Goal: Information Seeking & Learning: Check status

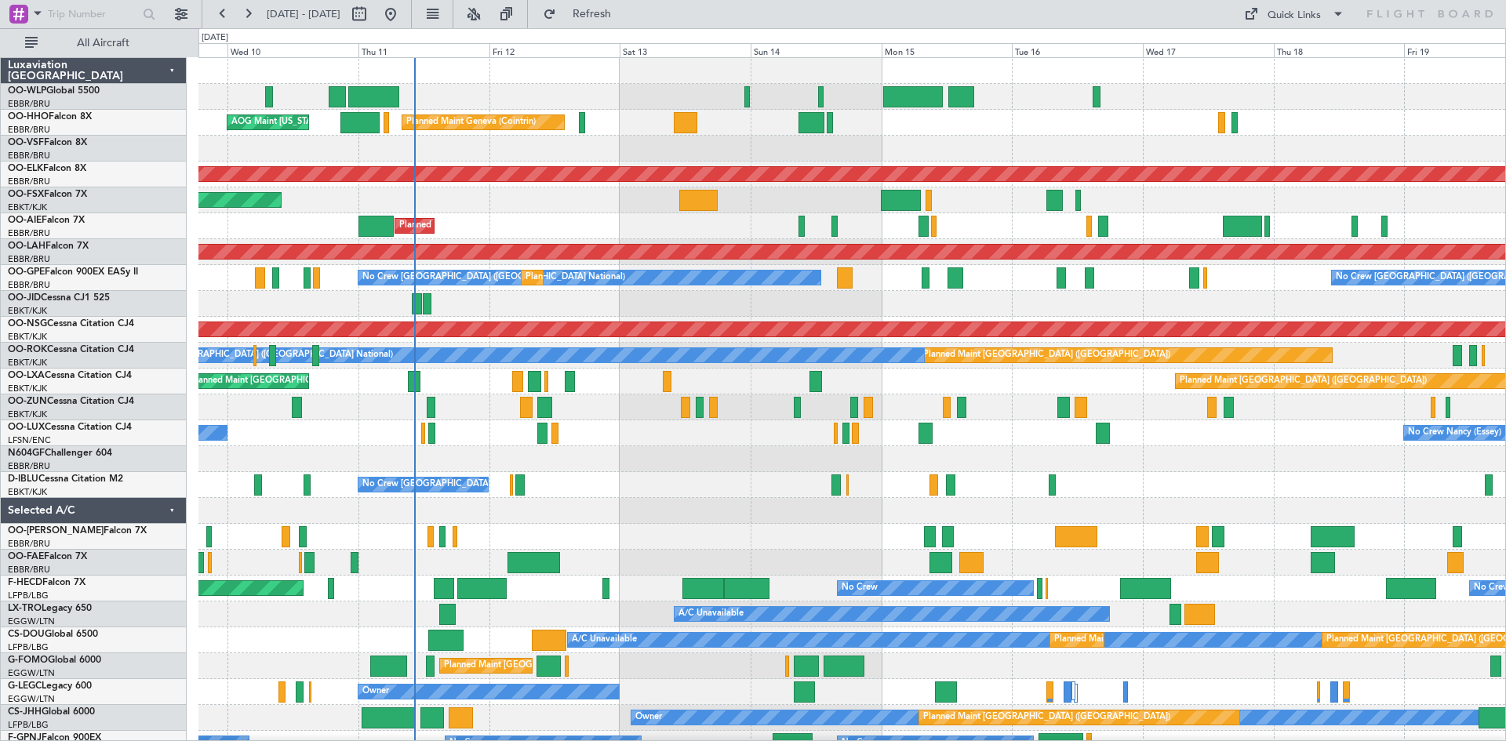
click at [504, 387] on div "Planned Maint [GEOGRAPHIC_DATA] ([GEOGRAPHIC_DATA] National) Planned Maint [GEO…" at bounding box center [851, 382] width 1307 height 26
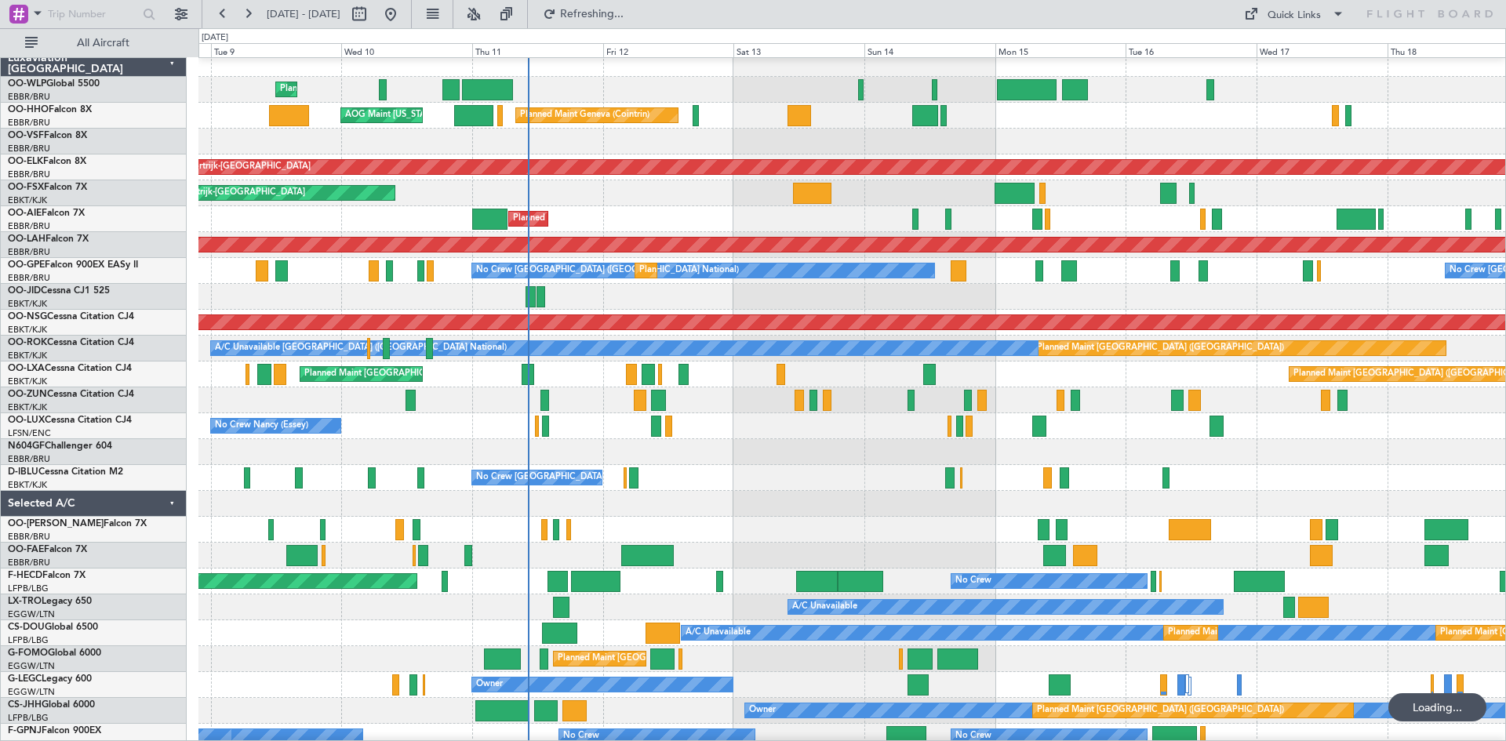
click at [940, 378] on div "Planned Maint [GEOGRAPHIC_DATA] ([GEOGRAPHIC_DATA] National) Planned Maint [GEO…" at bounding box center [851, 375] width 1307 height 26
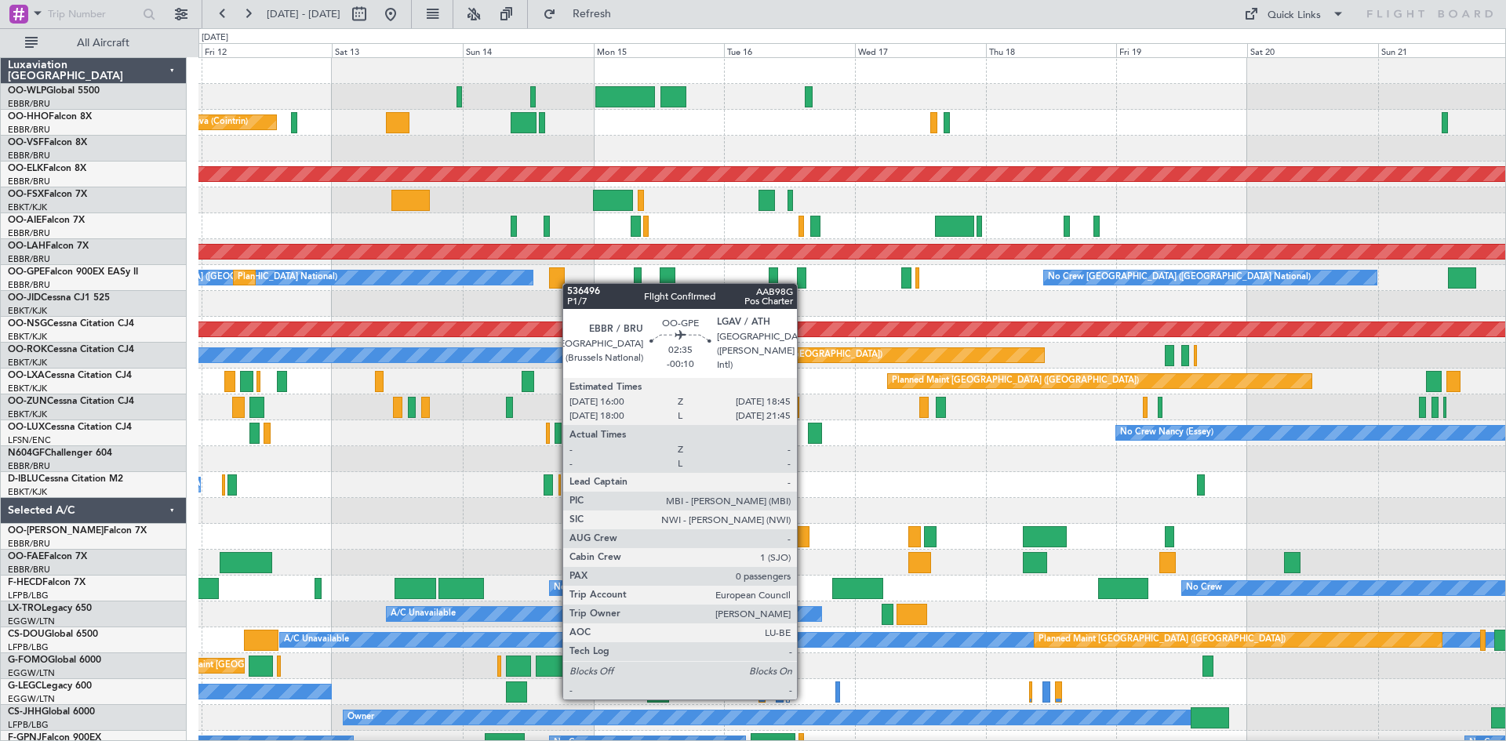
click at [560, 284] on div "No Crew [GEOGRAPHIC_DATA] ([GEOGRAPHIC_DATA] National) Planned Maint [GEOGRAPHI…" at bounding box center [851, 278] width 1307 height 26
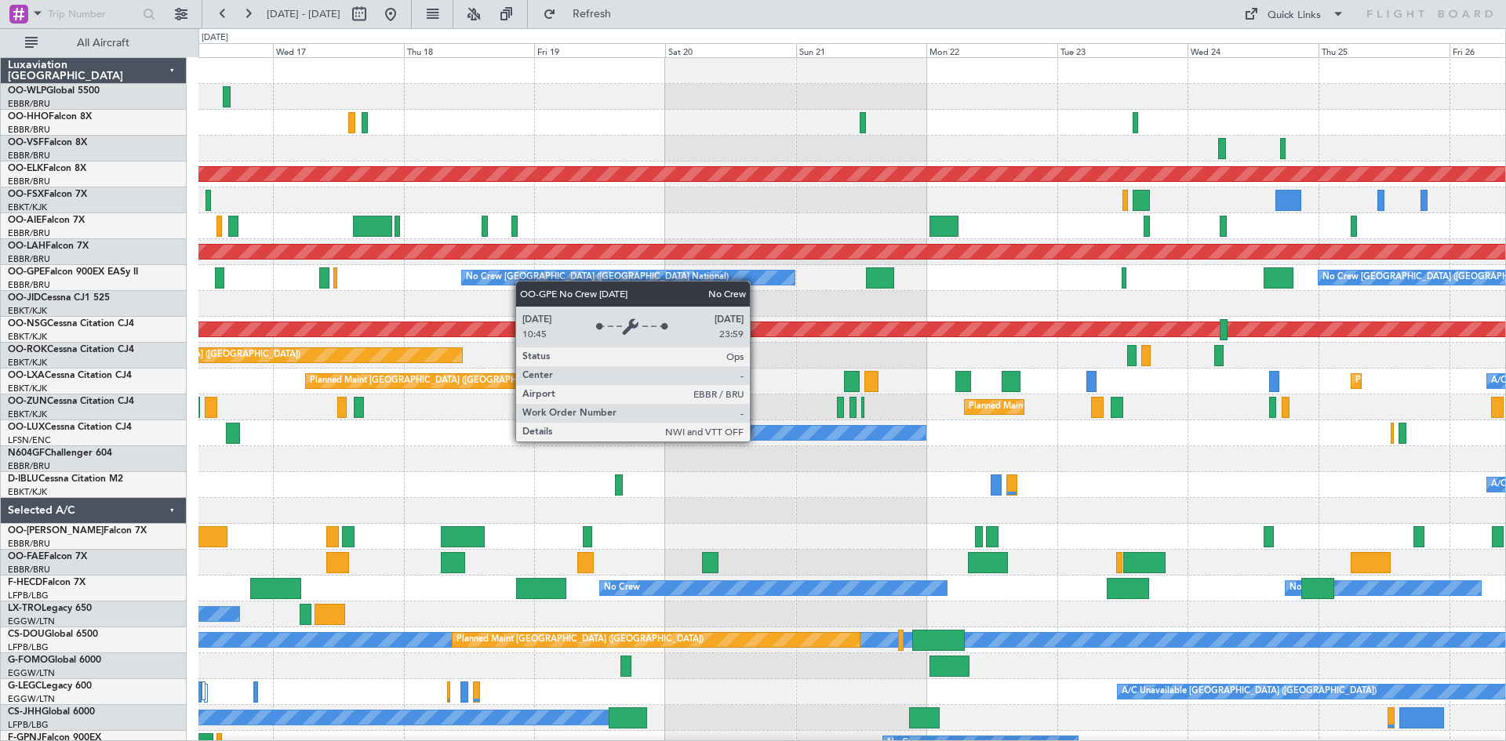
click at [515, 281] on div "No Crew [GEOGRAPHIC_DATA] ([GEOGRAPHIC_DATA] National)" at bounding box center [597, 278] width 263 height 24
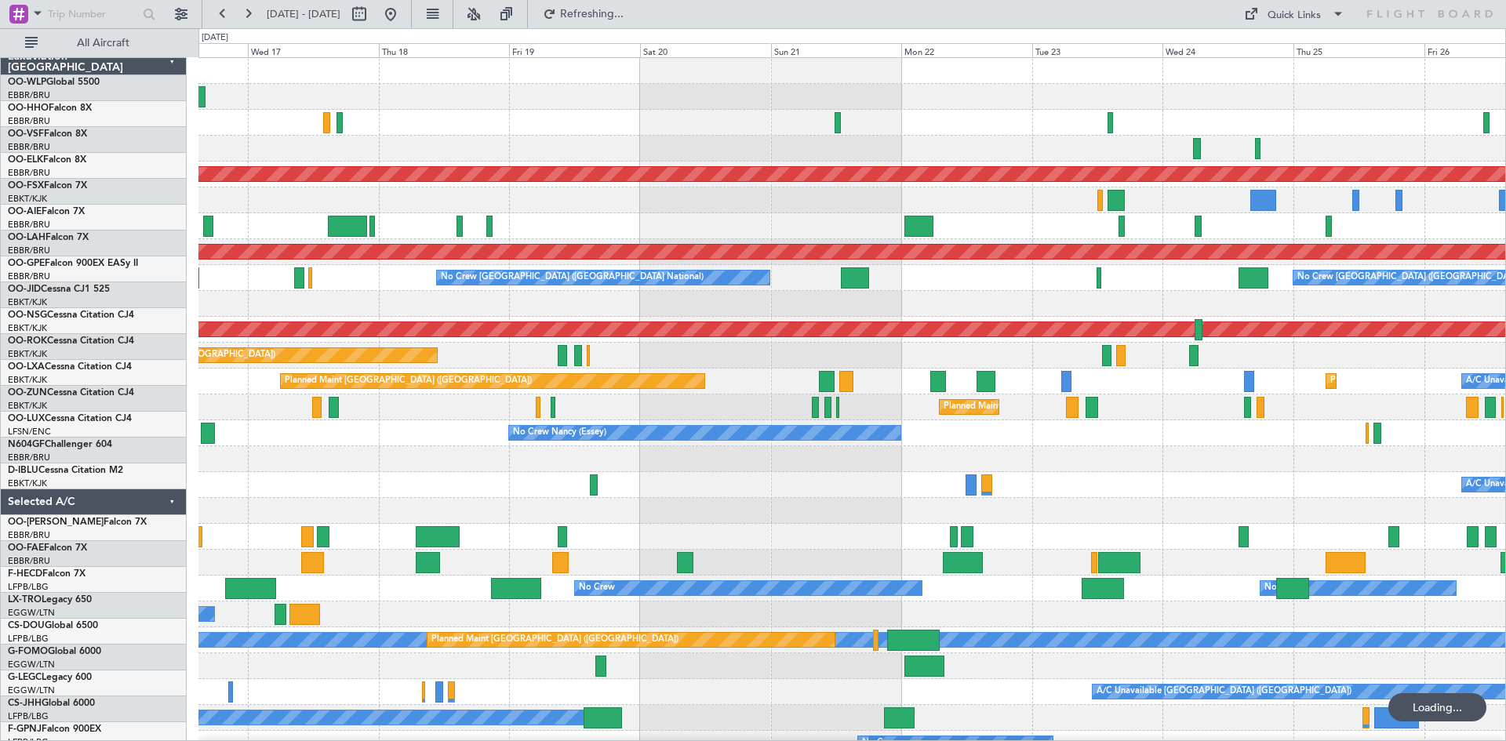
click at [402, 281] on div "No Crew [GEOGRAPHIC_DATA] ([GEOGRAPHIC_DATA] National) No Crew [GEOGRAPHIC_DATA…" at bounding box center [851, 278] width 1307 height 26
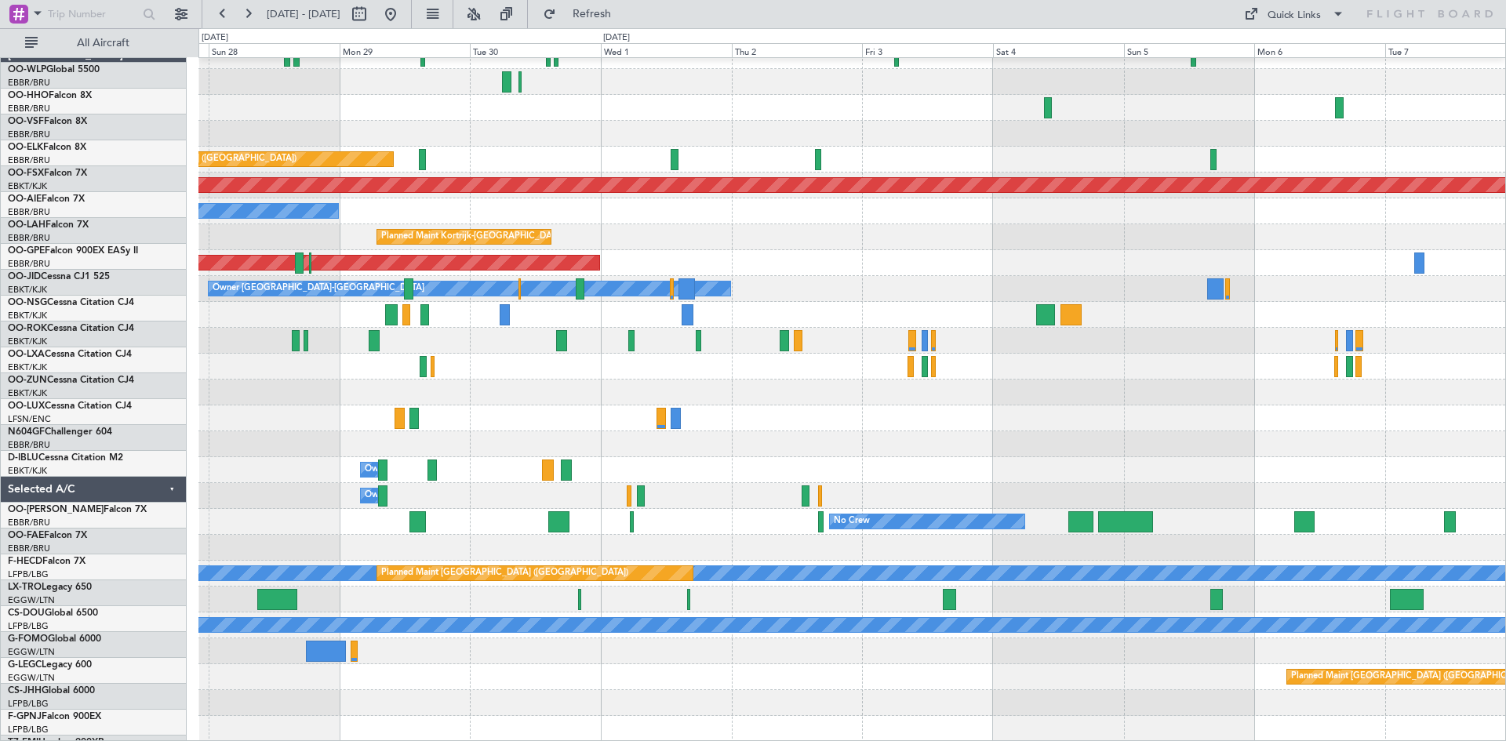
scroll to position [67, 0]
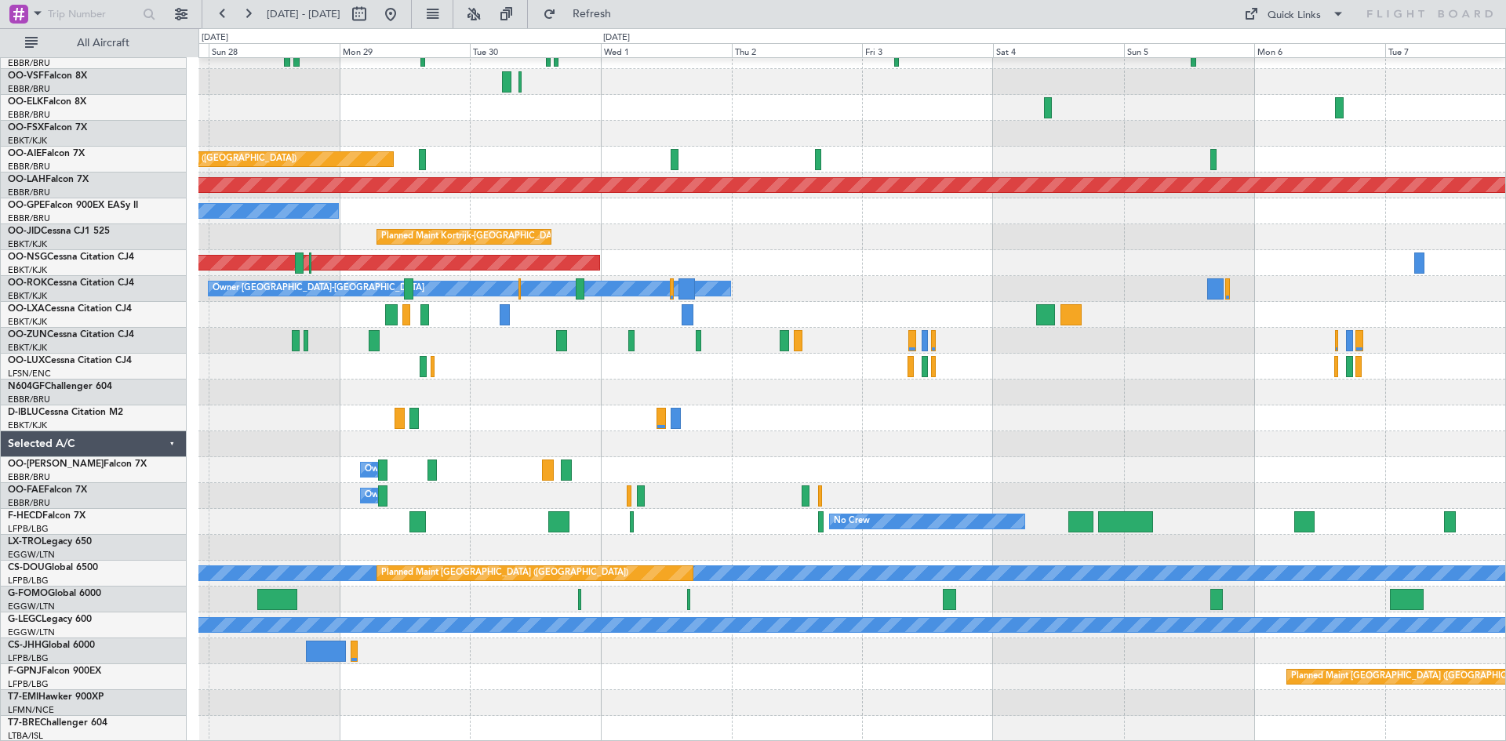
click at [846, 266] on div "Planned Maint [GEOGRAPHIC_DATA] ([GEOGRAPHIC_DATA])" at bounding box center [851, 263] width 1307 height 26
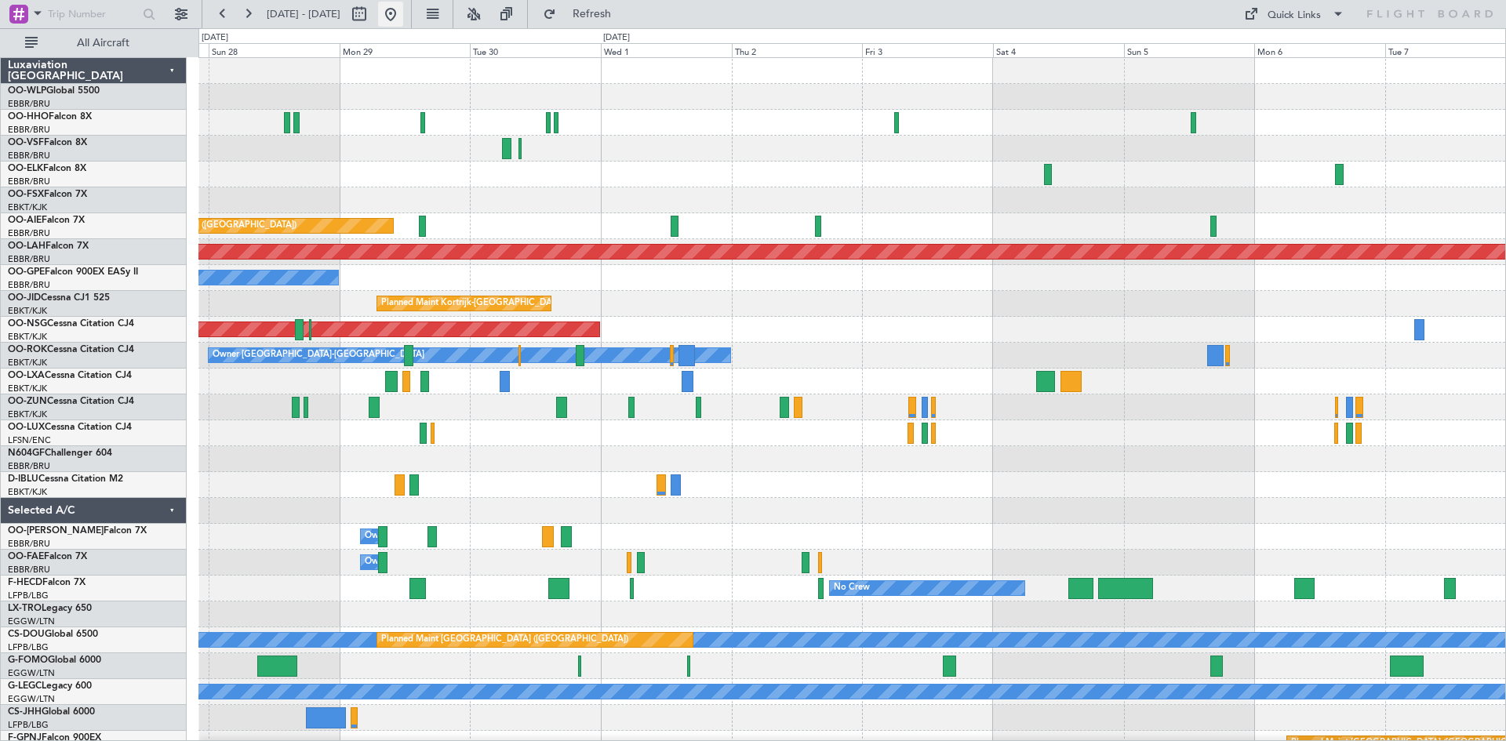
click at [403, 12] on button at bounding box center [390, 14] width 25 height 25
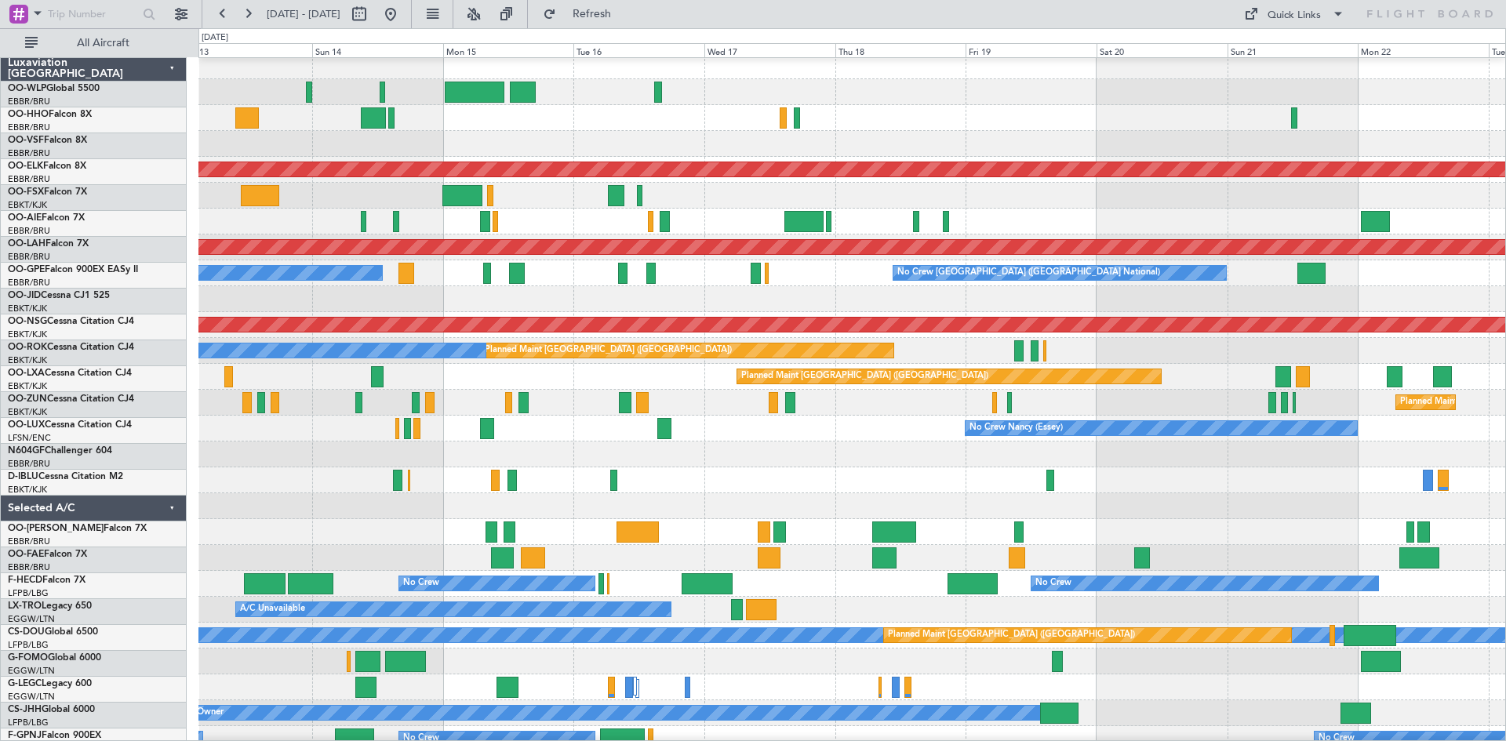
scroll to position [6, 0]
click at [274, 446] on div at bounding box center [851, 455] width 1307 height 26
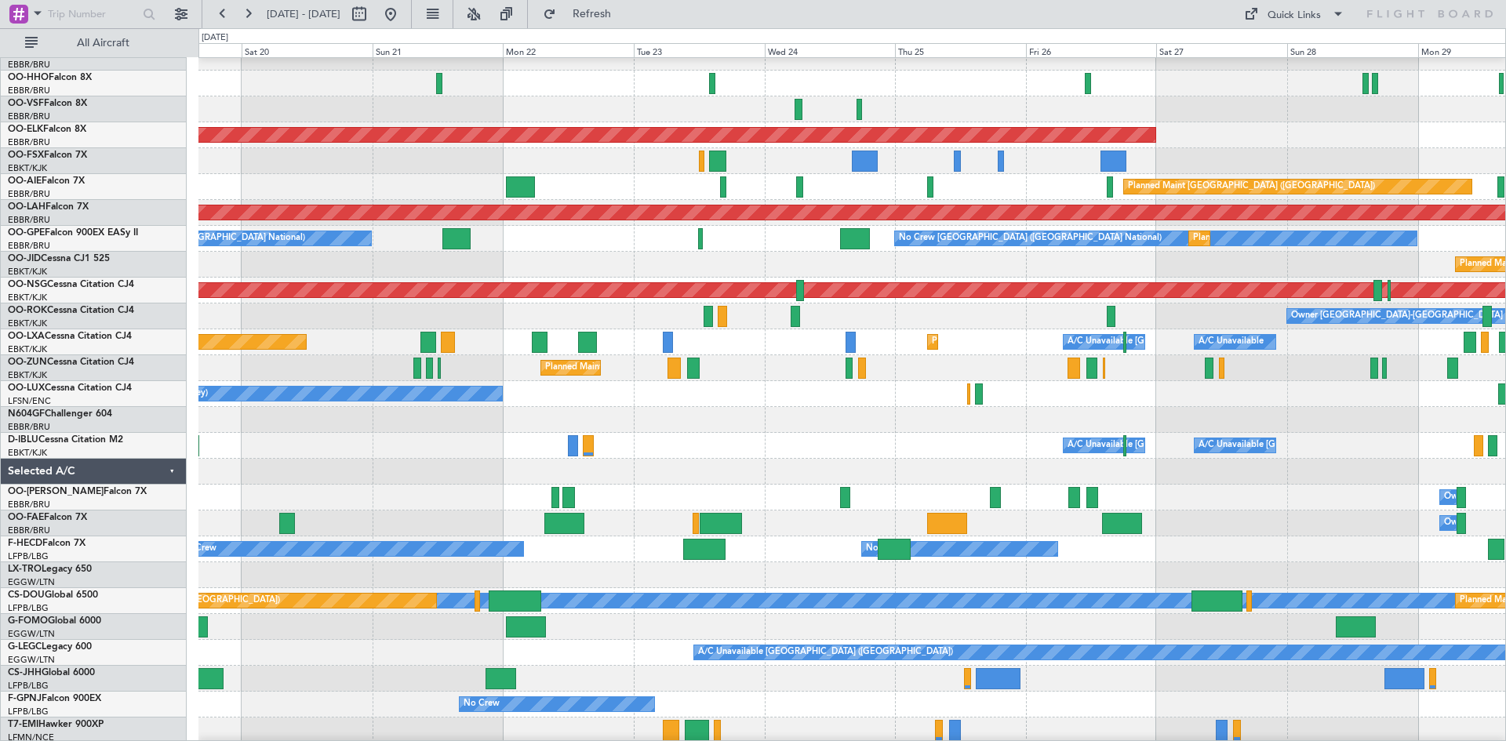
click at [0, 208] on div "Planned Maint Kortrijk-[GEOGRAPHIC_DATA] Planned Maint [GEOGRAPHIC_DATA] ([GEOG…" at bounding box center [753, 384] width 1506 height 713
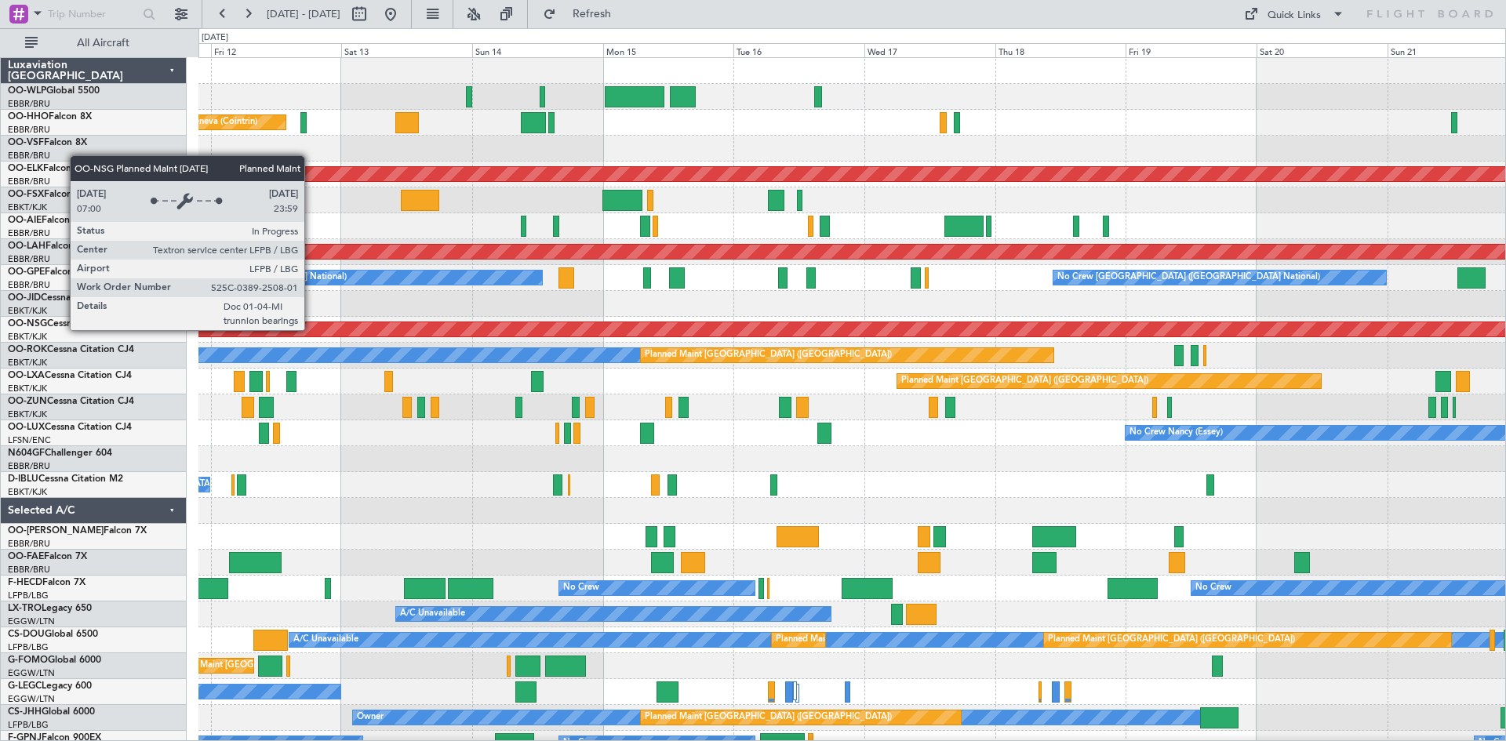
scroll to position [53, 0]
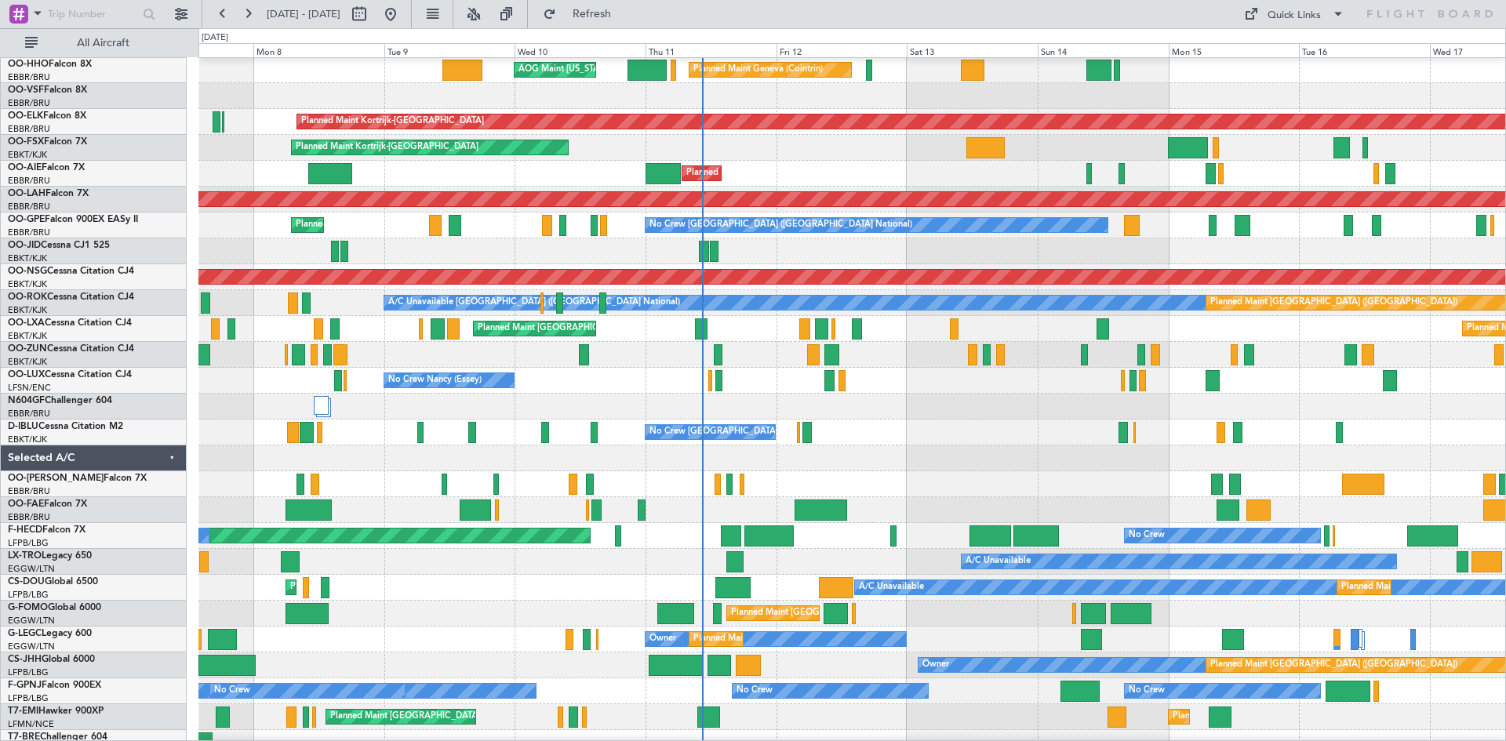
click at [981, 292] on div "A/C Unavailable [GEOGRAPHIC_DATA] ([GEOGRAPHIC_DATA] National) Planned Maint [G…" at bounding box center [851, 303] width 1307 height 26
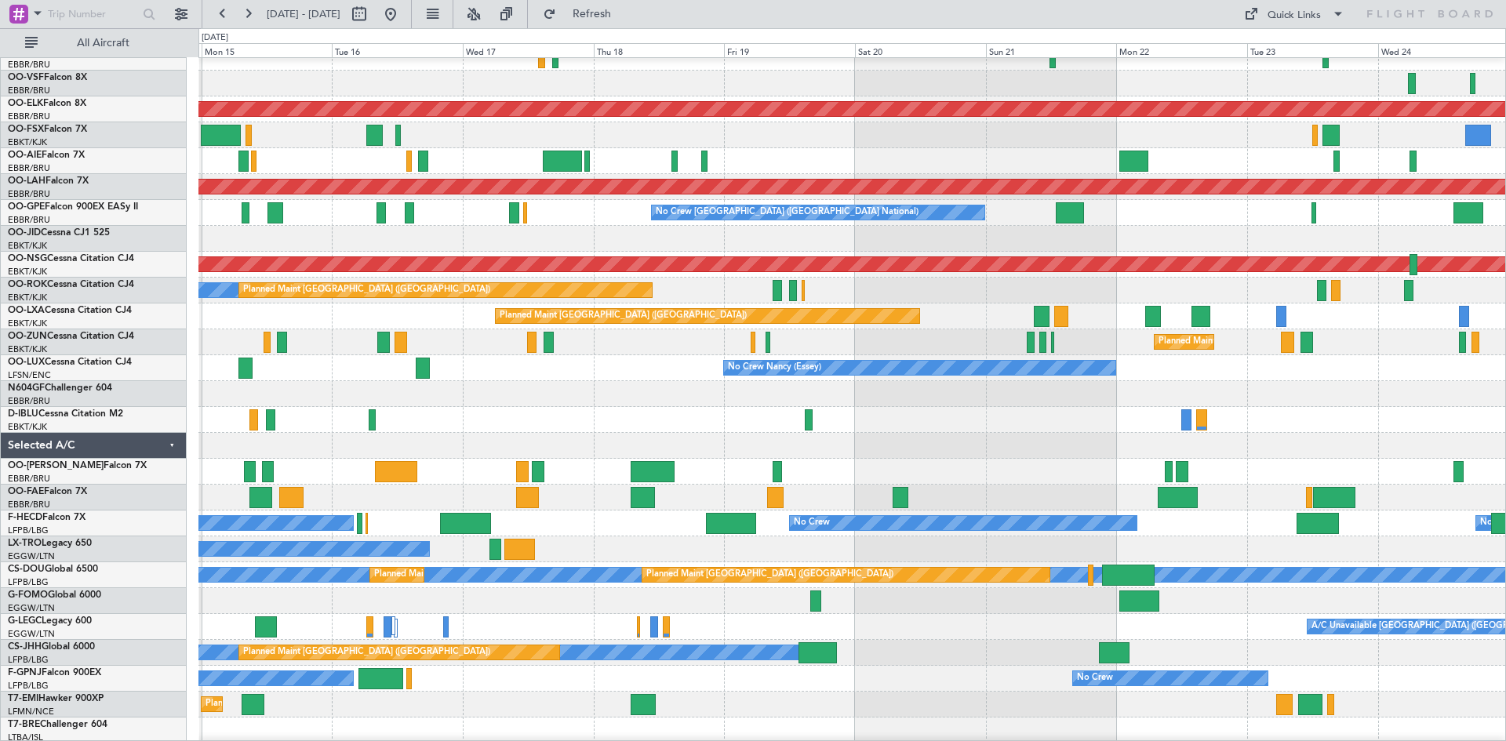
click at [380, 242] on div at bounding box center [851, 239] width 1307 height 26
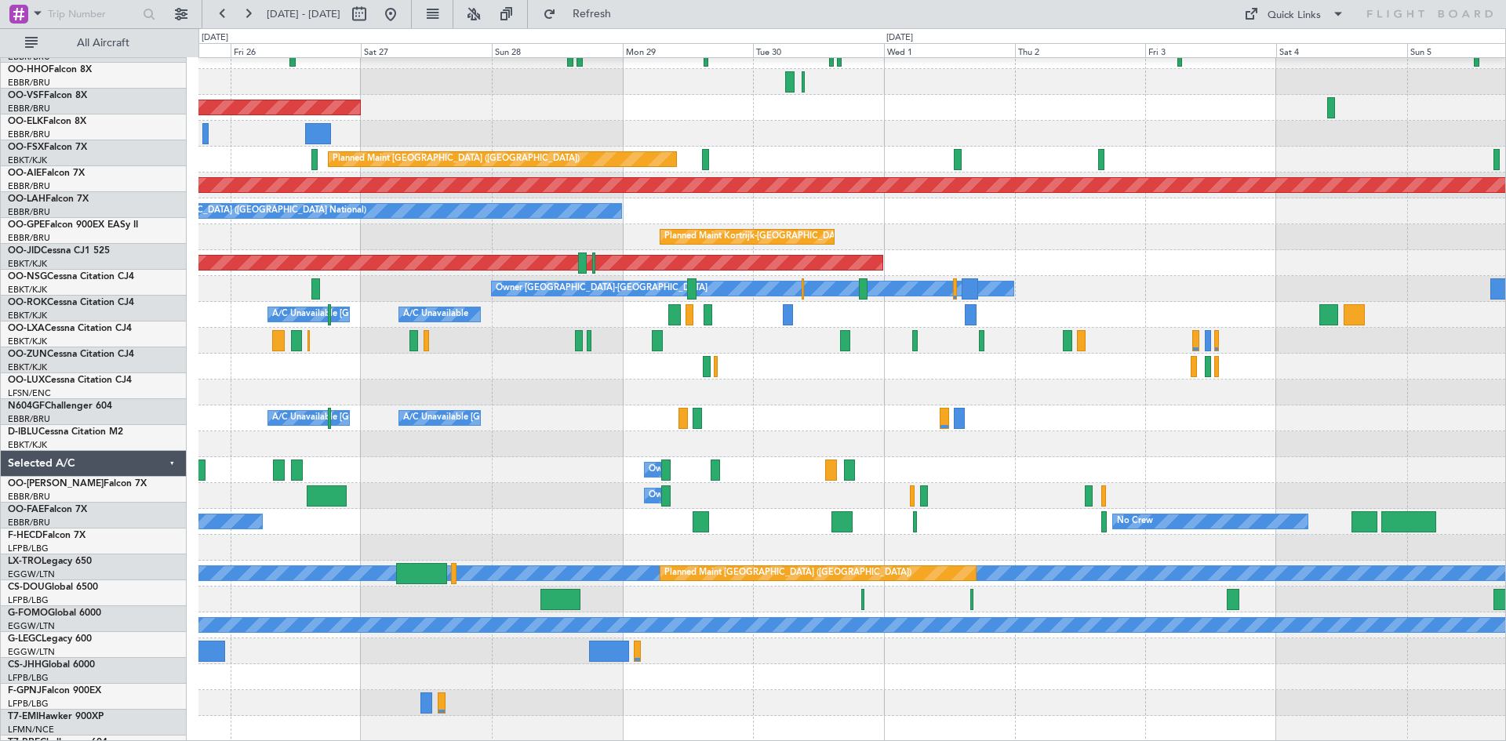
scroll to position [67, 0]
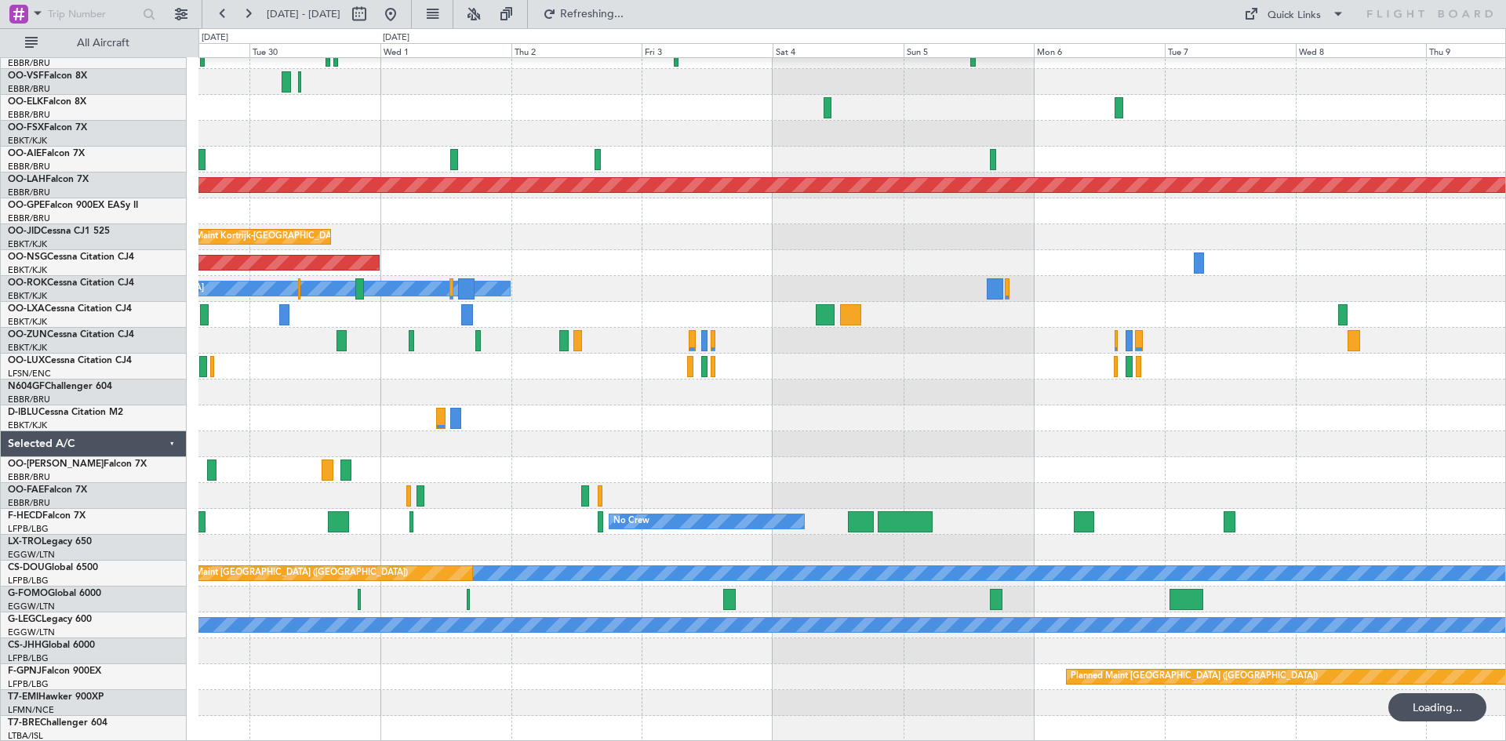
click at [650, 246] on div "Planned Maint [GEOGRAPHIC_DATA] ([GEOGRAPHIC_DATA]) Planned [GEOGRAPHIC_DATA][P…" at bounding box center [851, 366] width 1307 height 751
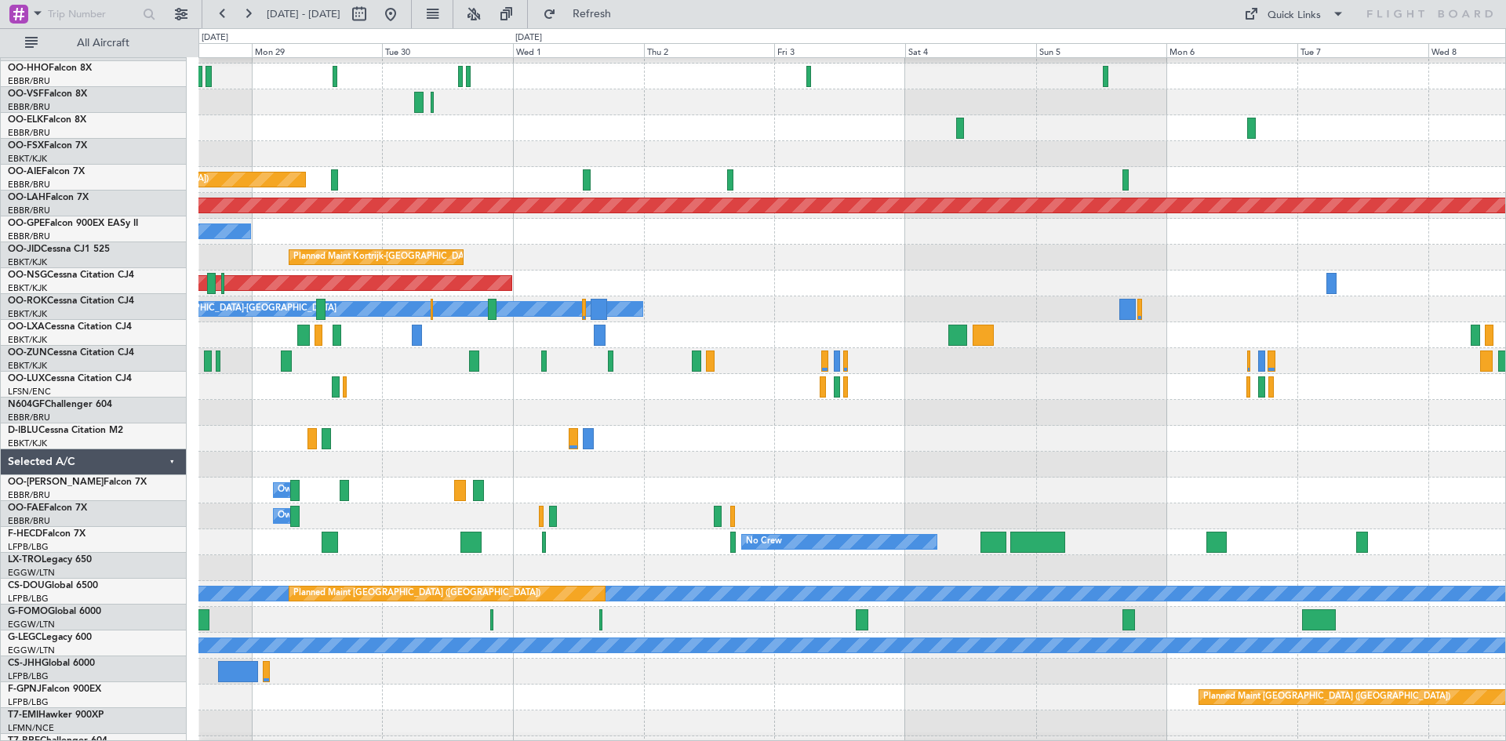
scroll to position [33, 0]
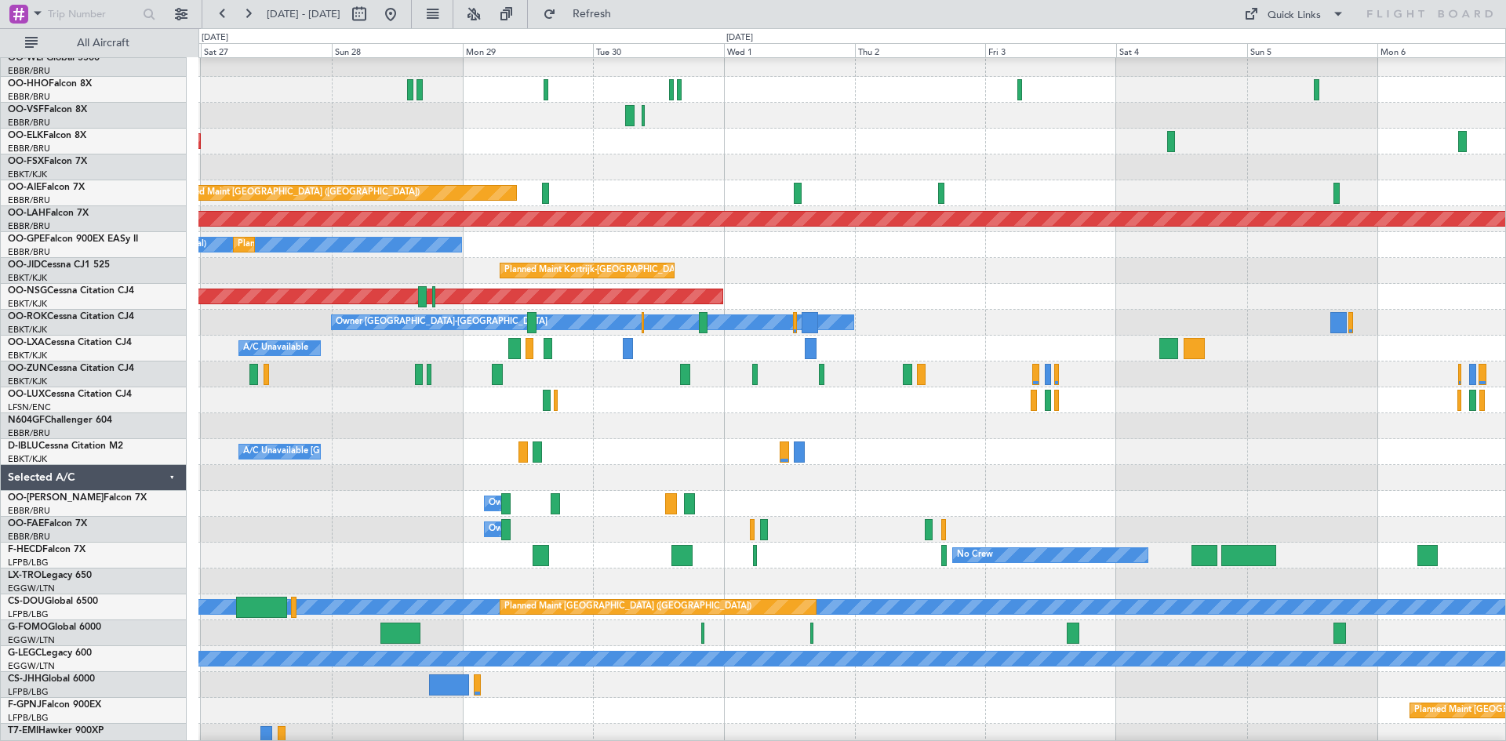
click at [914, 329] on div "Owner [GEOGRAPHIC_DATA]-[GEOGRAPHIC_DATA]" at bounding box center [851, 323] width 1307 height 26
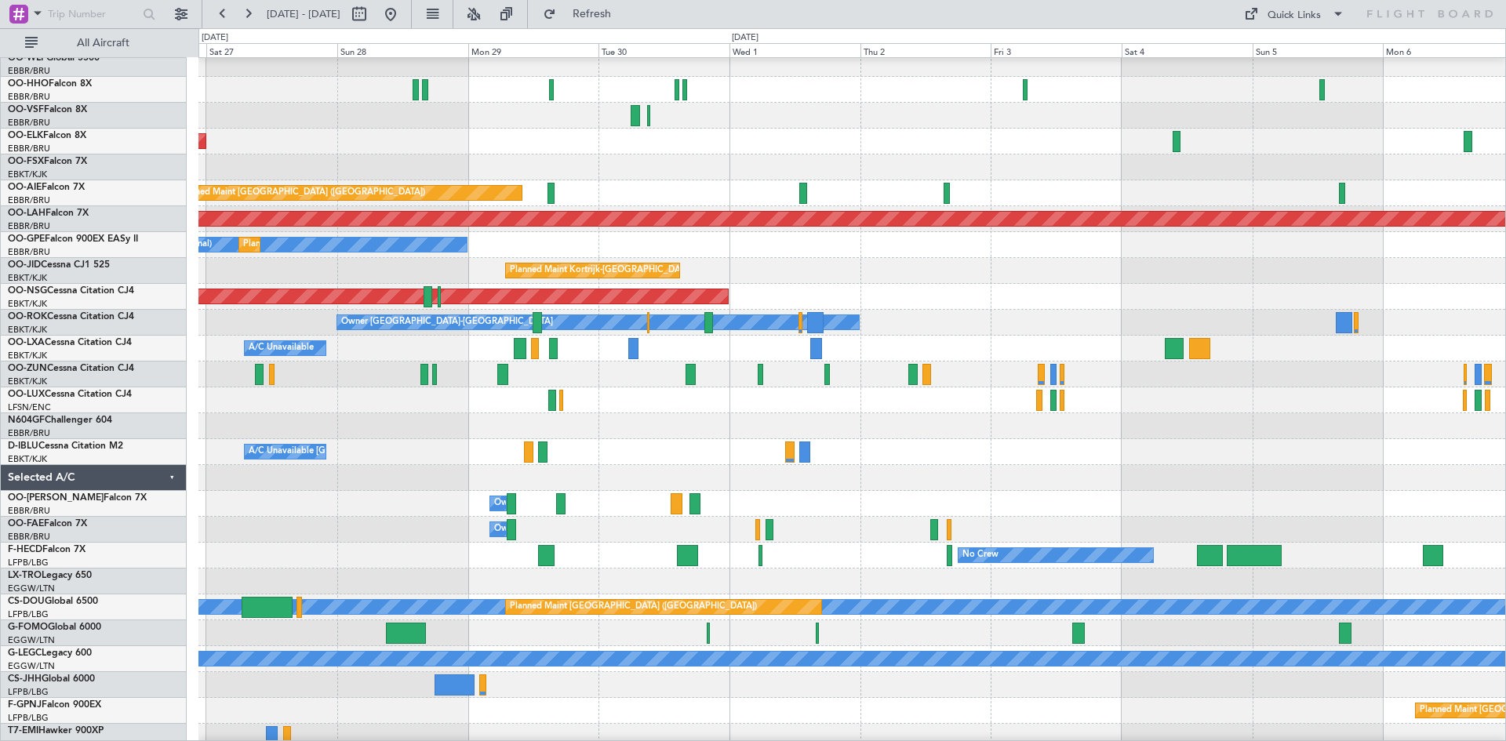
scroll to position [0, 0]
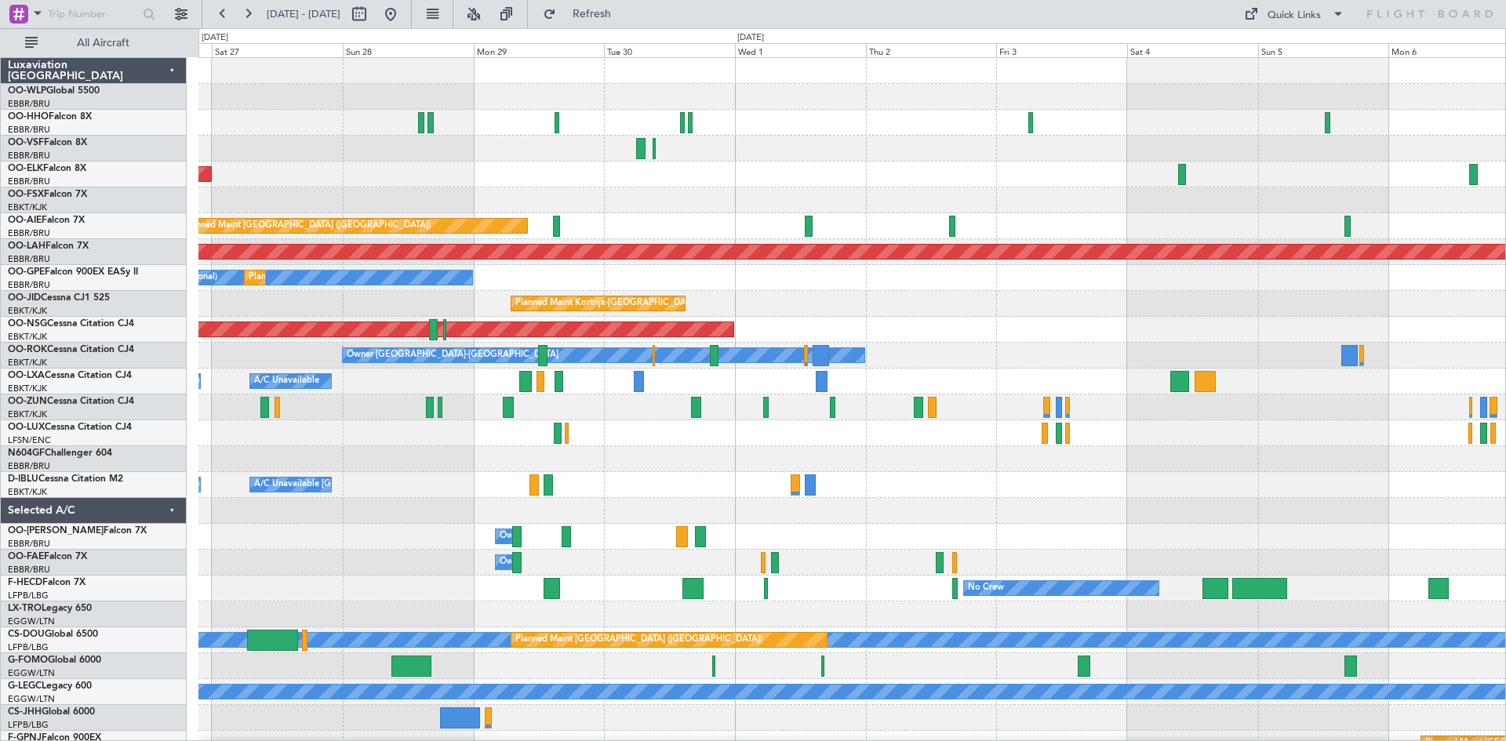
click at [1076, 334] on div "Planned Maint [GEOGRAPHIC_DATA] ([GEOGRAPHIC_DATA])" at bounding box center [851, 330] width 1307 height 26
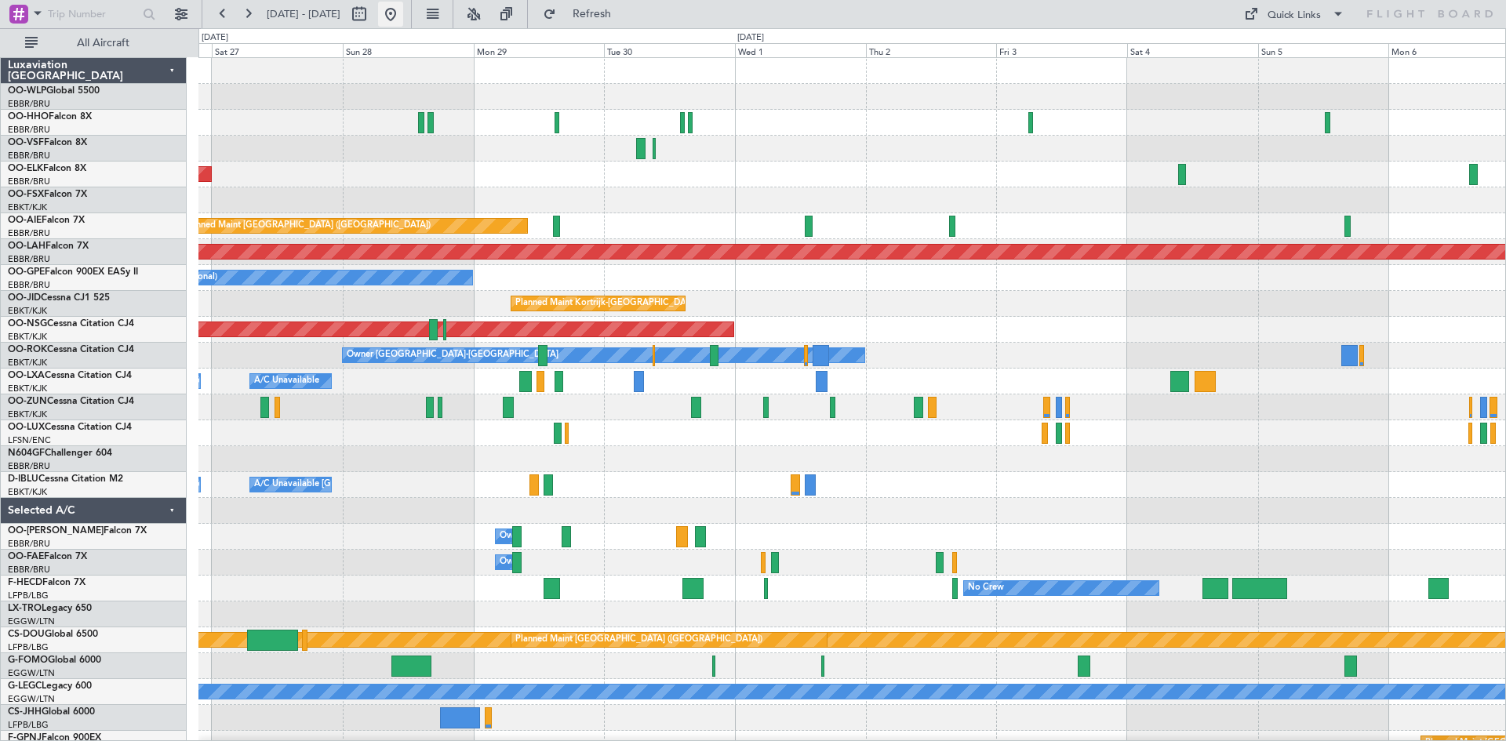
click at [403, 24] on button at bounding box center [390, 14] width 25 height 25
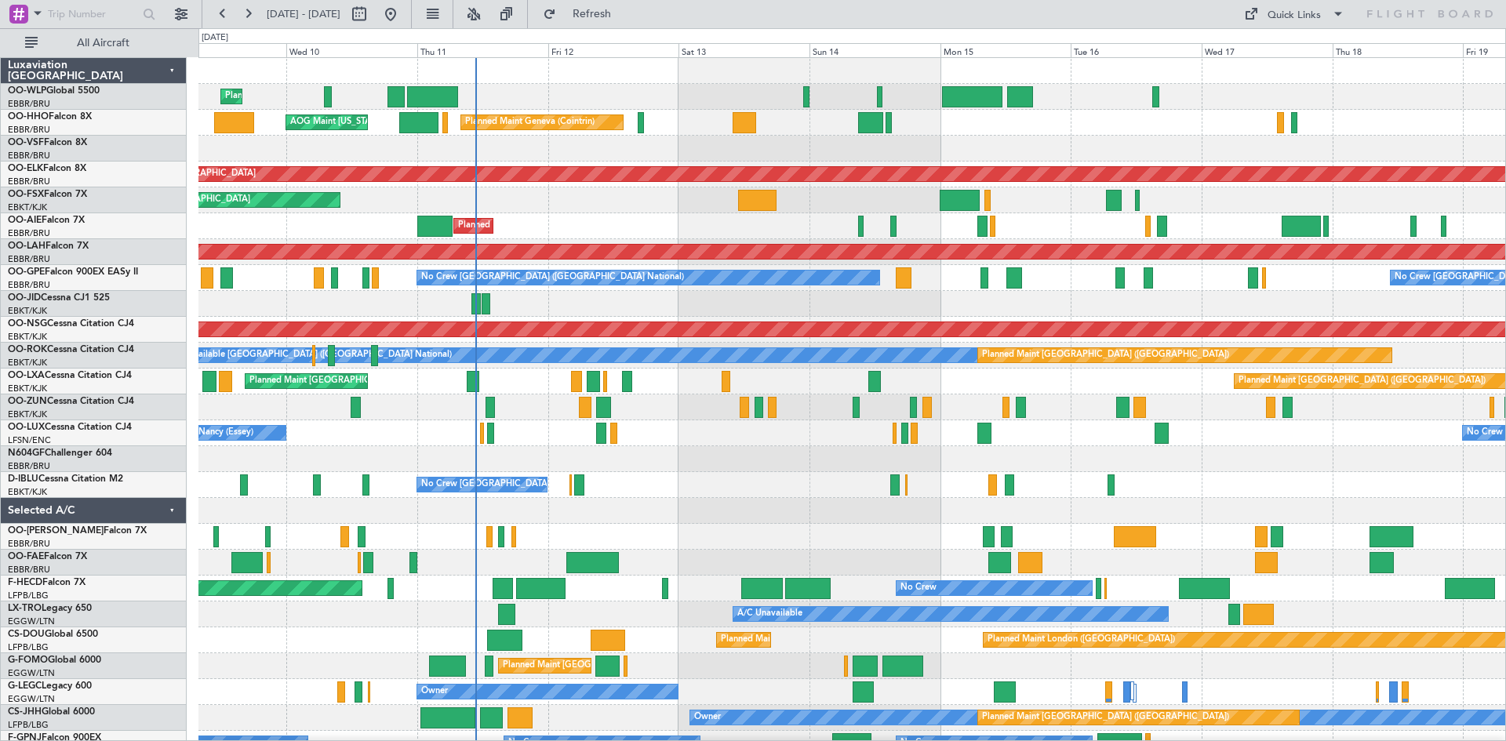
click at [948, 413] on div at bounding box center [851, 408] width 1307 height 26
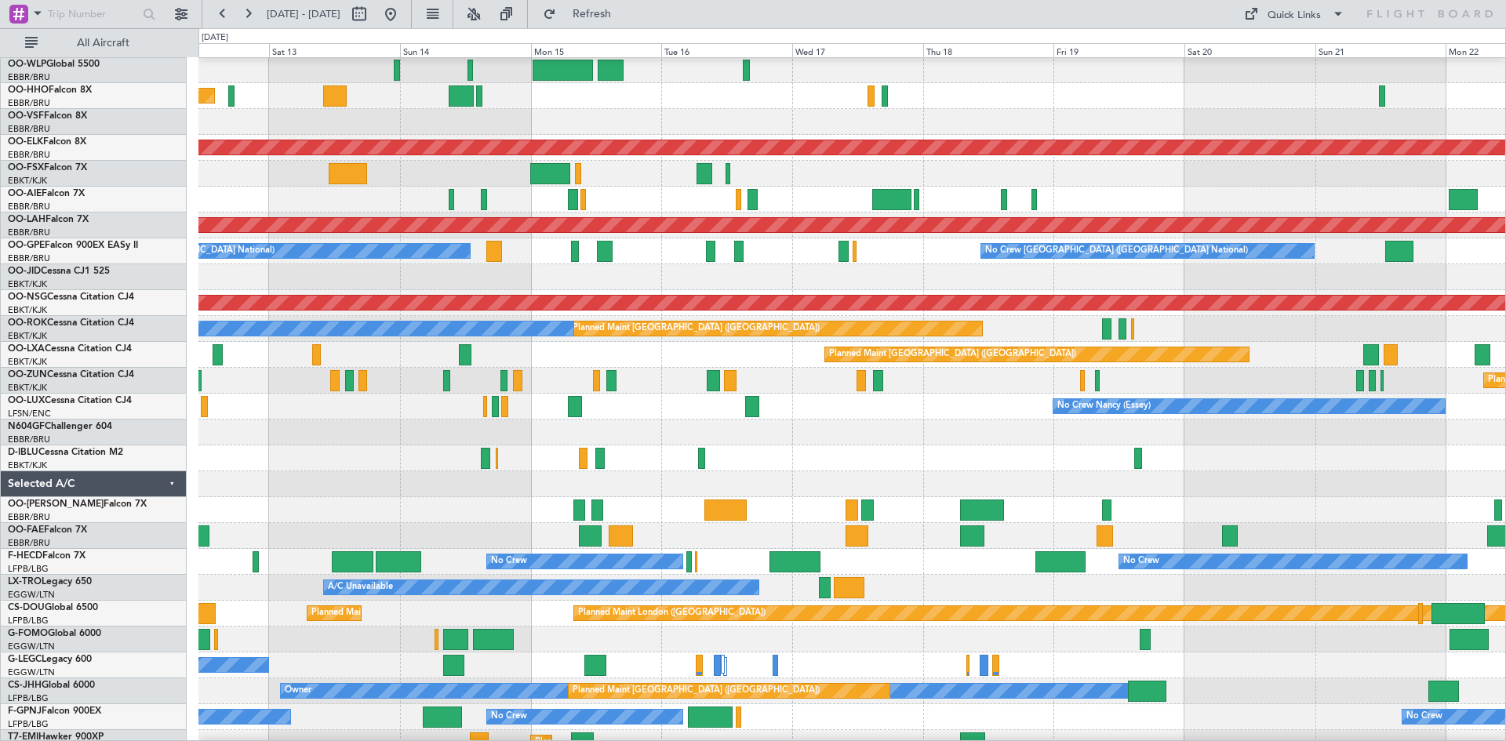
click at [960, 202] on div "Planned Maint [GEOGRAPHIC_DATA] ([GEOGRAPHIC_DATA])" at bounding box center [851, 200] width 1307 height 26
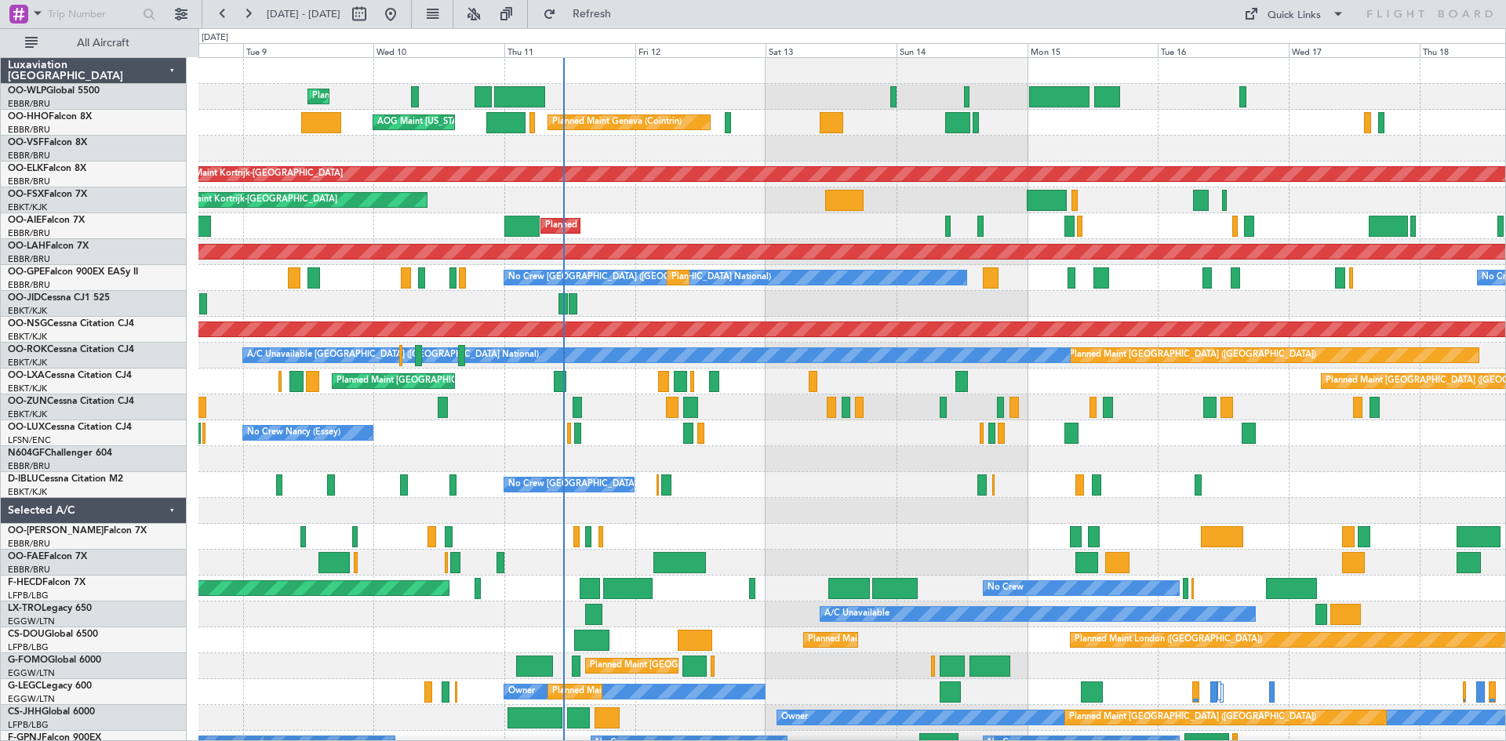
click at [1185, 276] on div "Planned Maint Liege Planned Maint Geneva ([GEOGRAPHIC_DATA]) AOG Maint [US_STAT…" at bounding box center [851, 459] width 1307 height 803
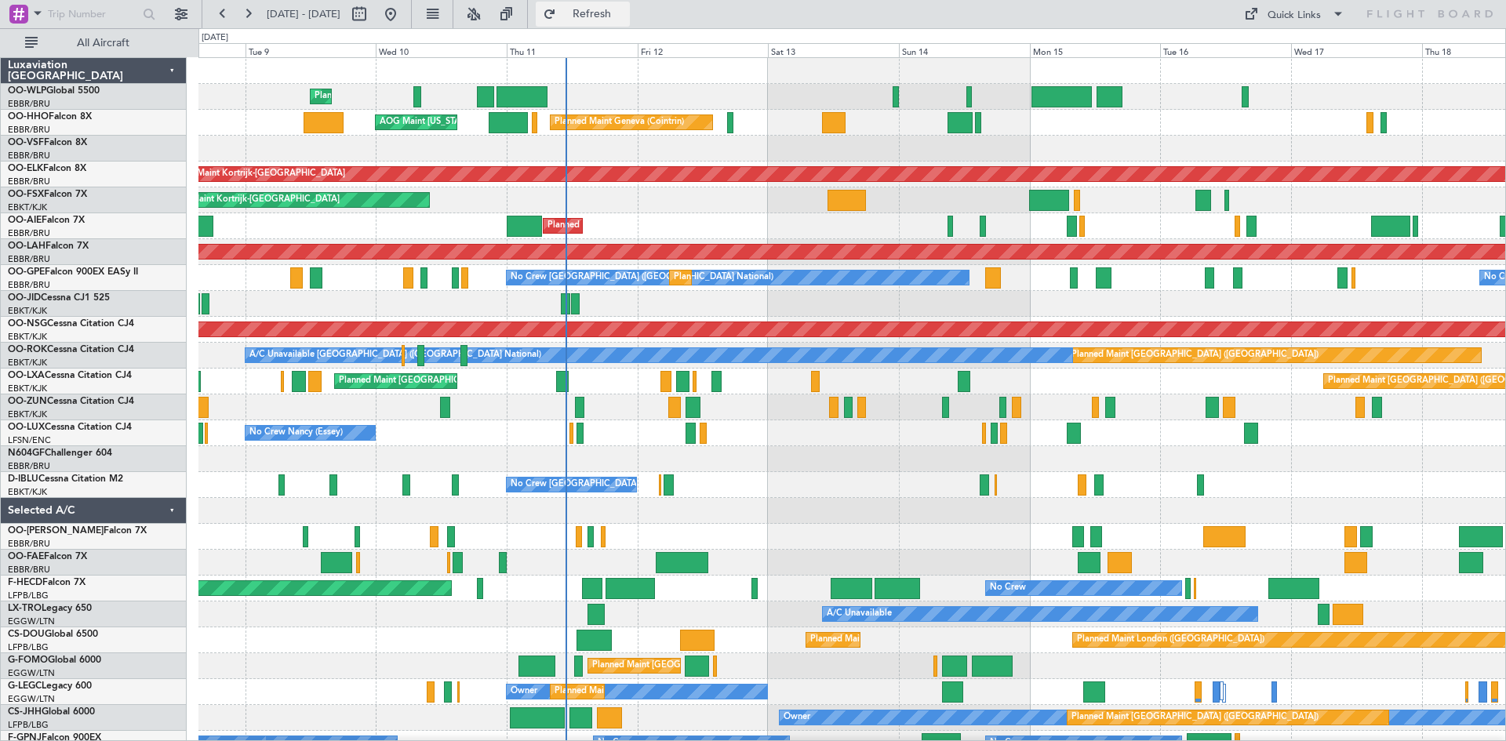
click at [625, 10] on span "Refresh" at bounding box center [592, 14] width 66 height 11
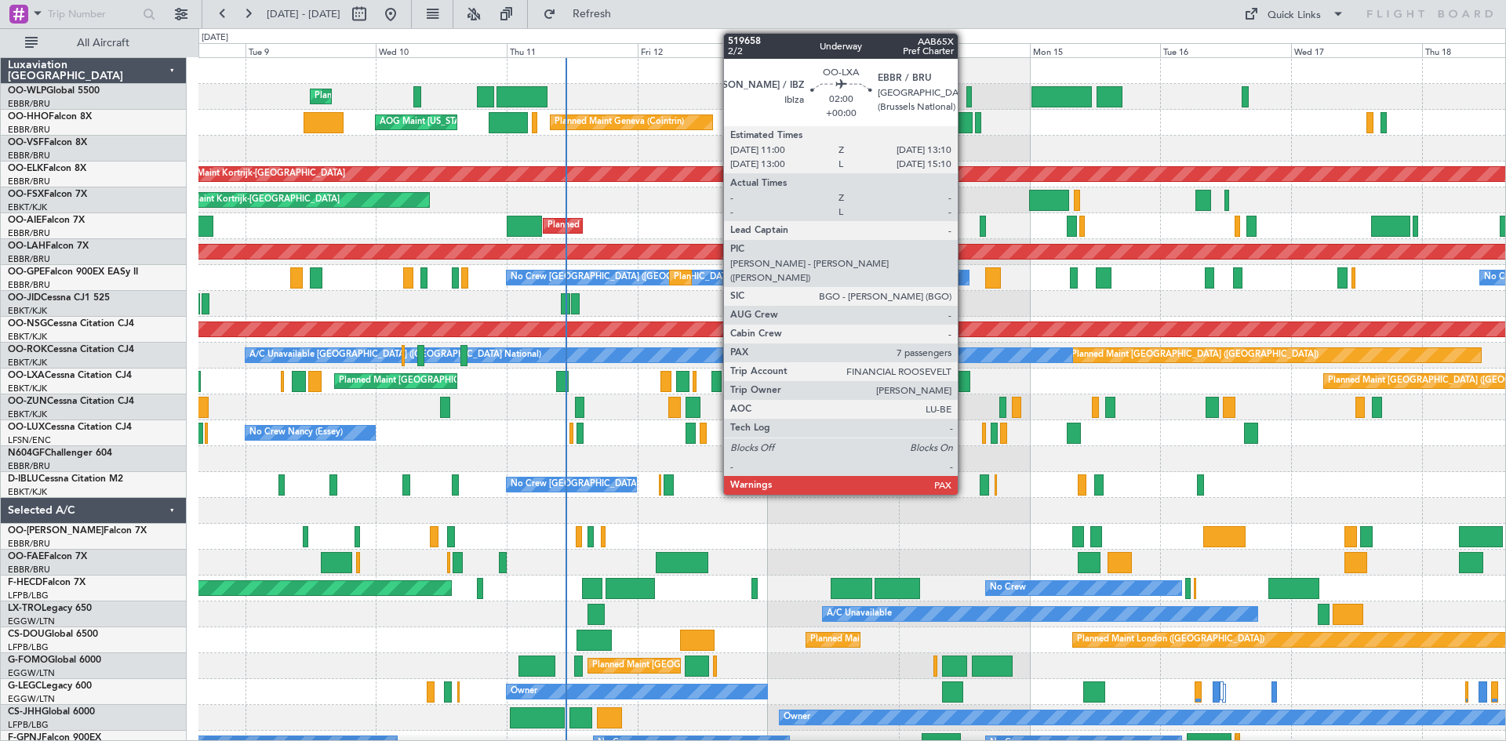
click at [965, 377] on div at bounding box center [964, 381] width 13 height 21
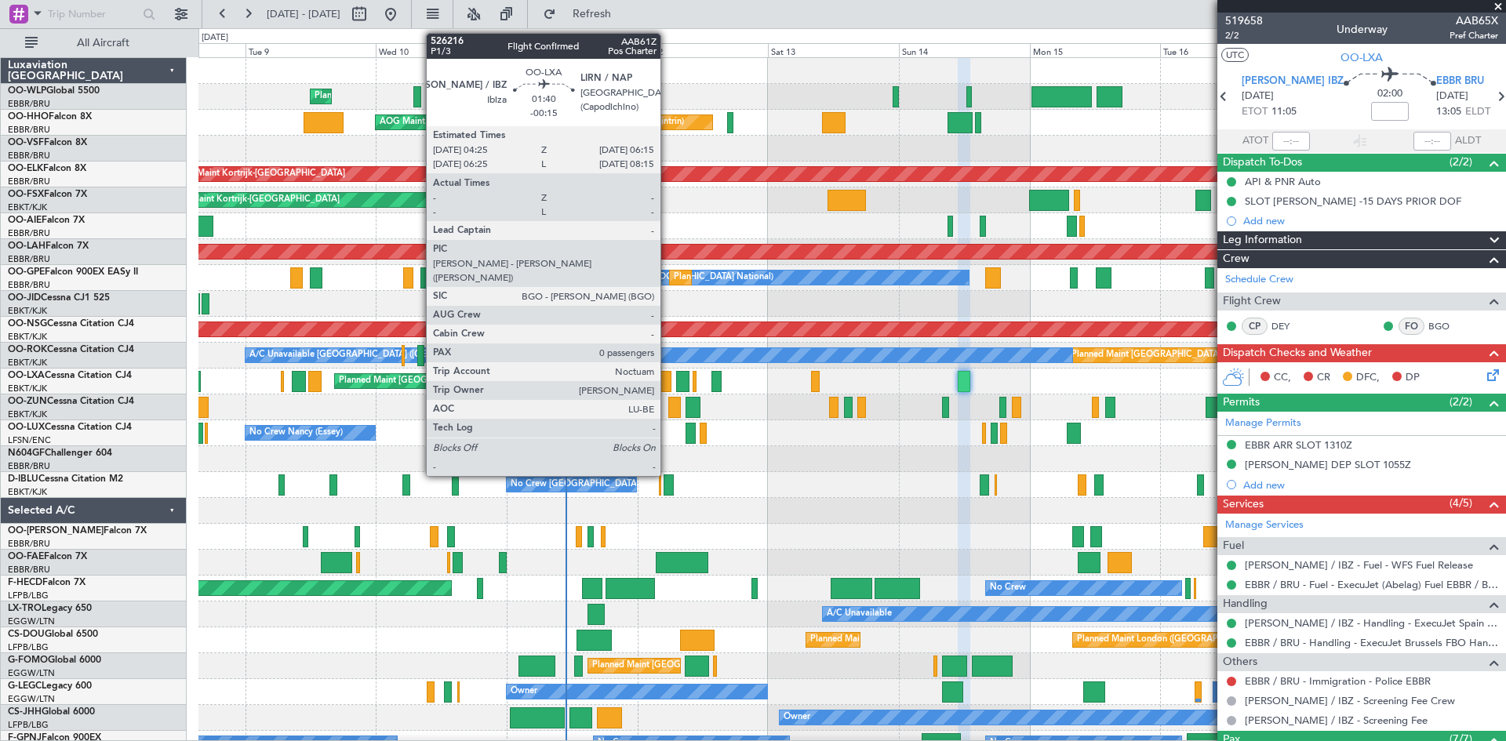
click at [668, 380] on div at bounding box center [666, 381] width 10 height 21
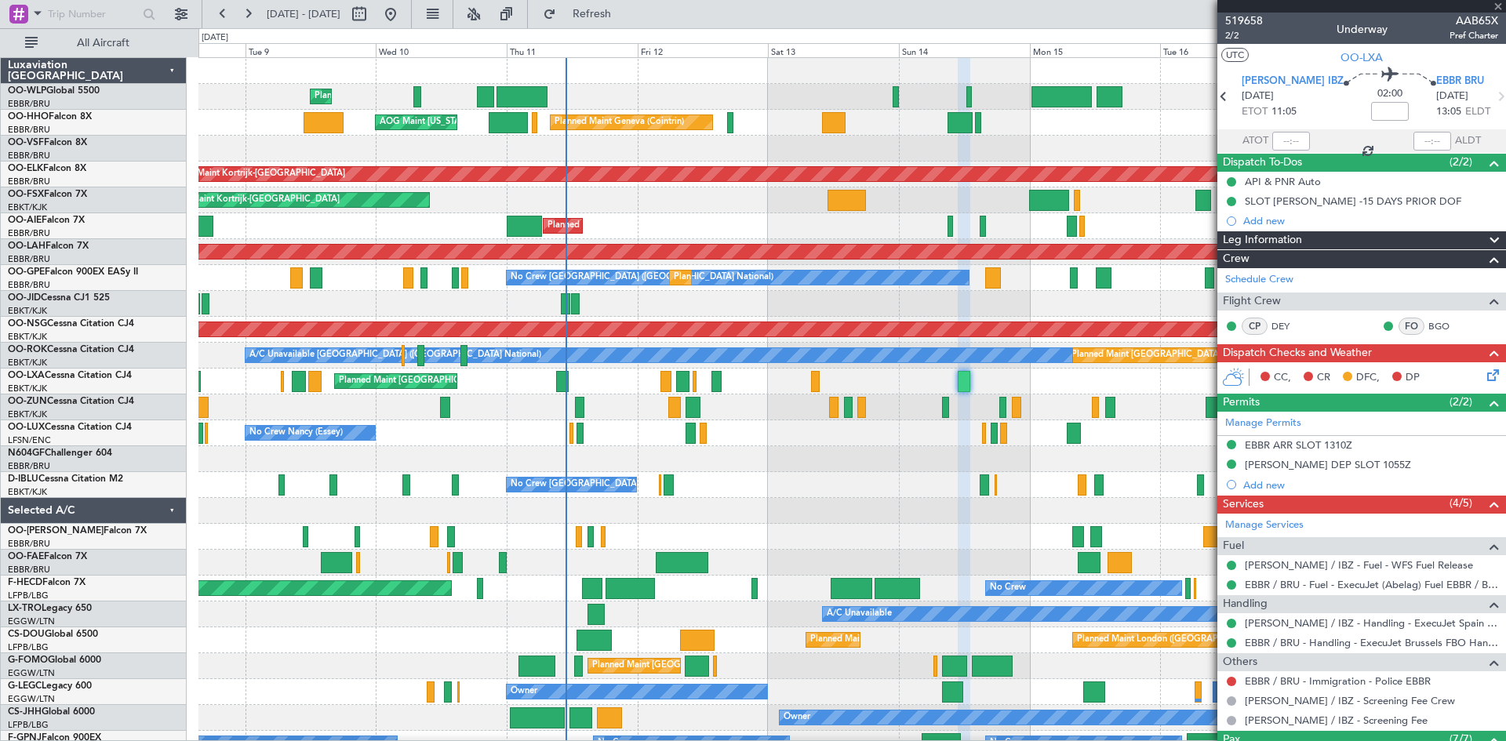
type input "-00:15"
type input "0"
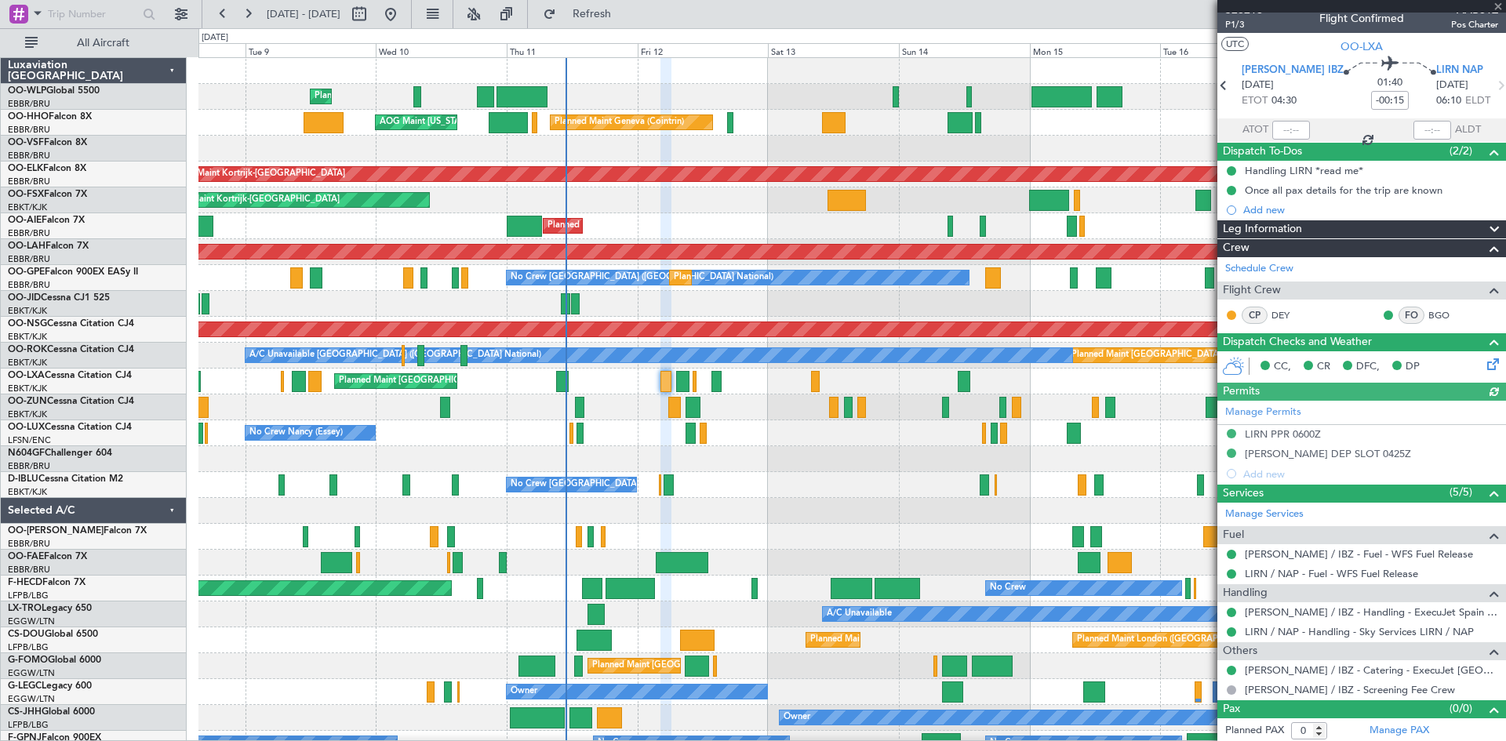
scroll to position [13, 0]
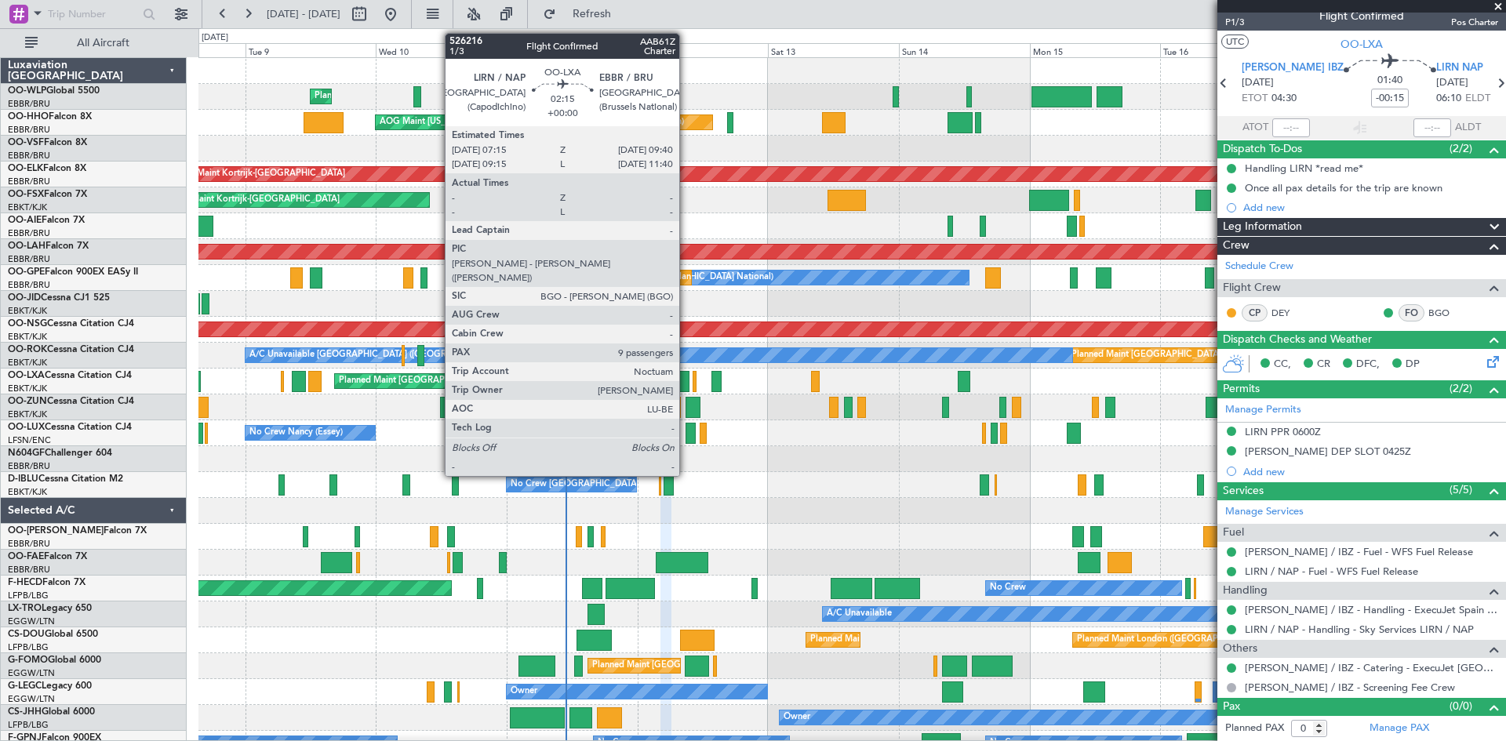
click at [686, 381] on div at bounding box center [682, 381] width 13 height 21
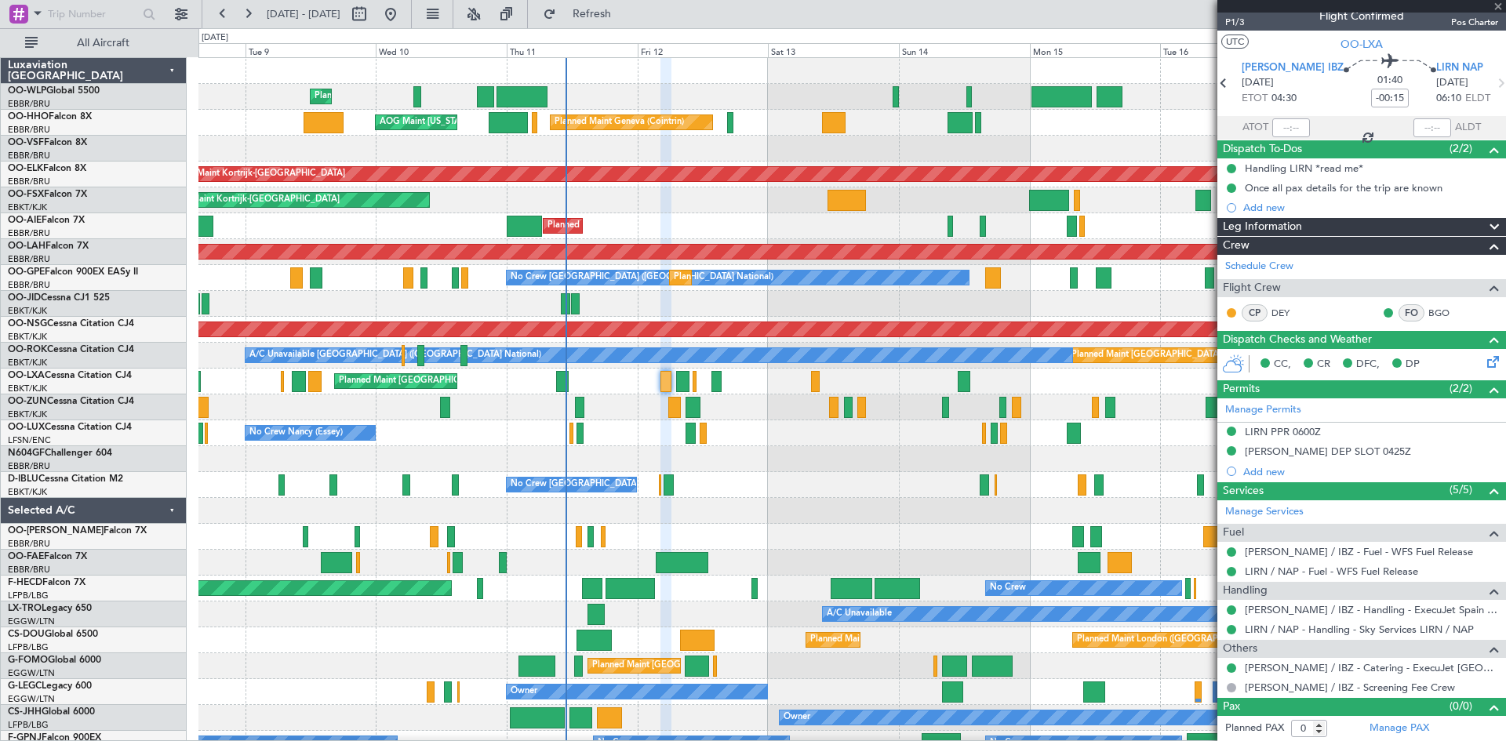
type input "9"
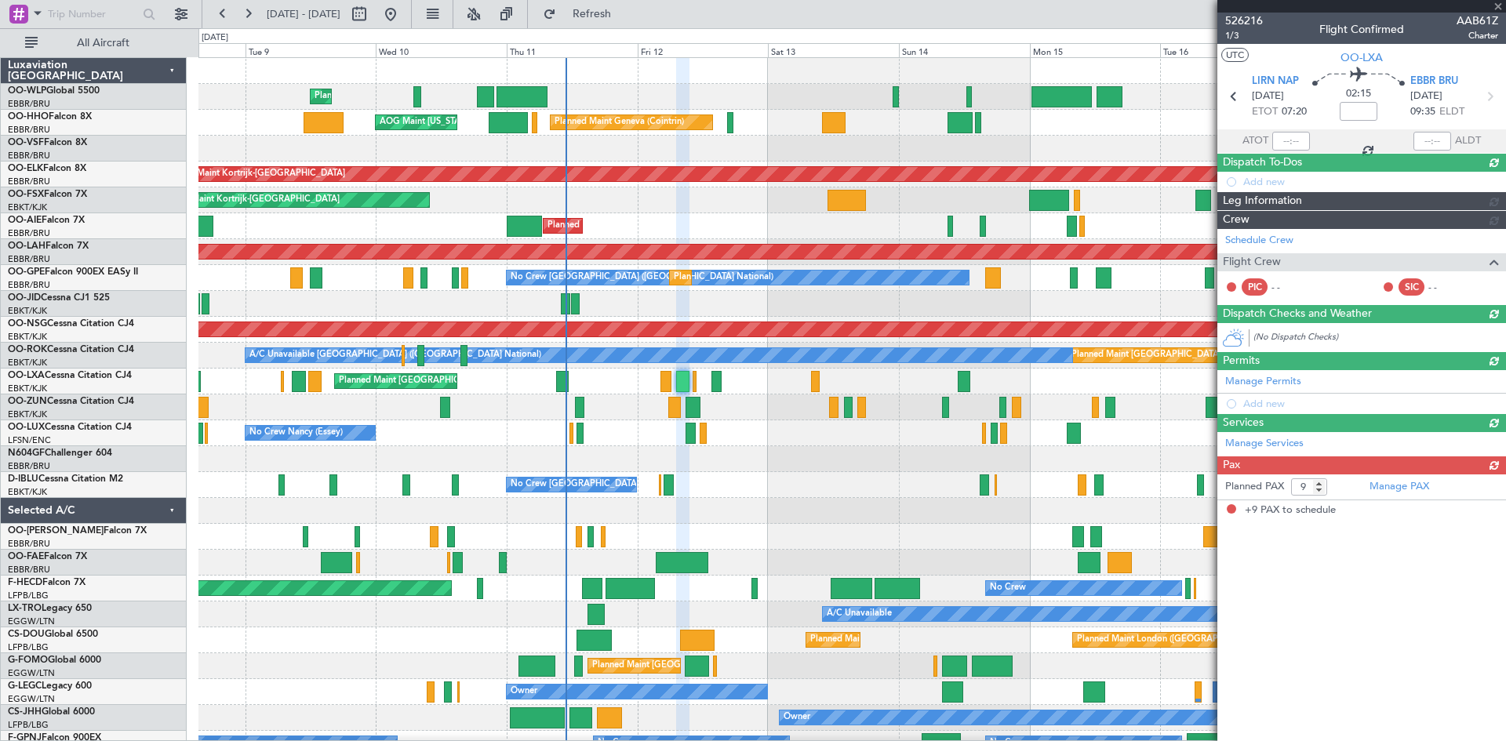
scroll to position [0, 0]
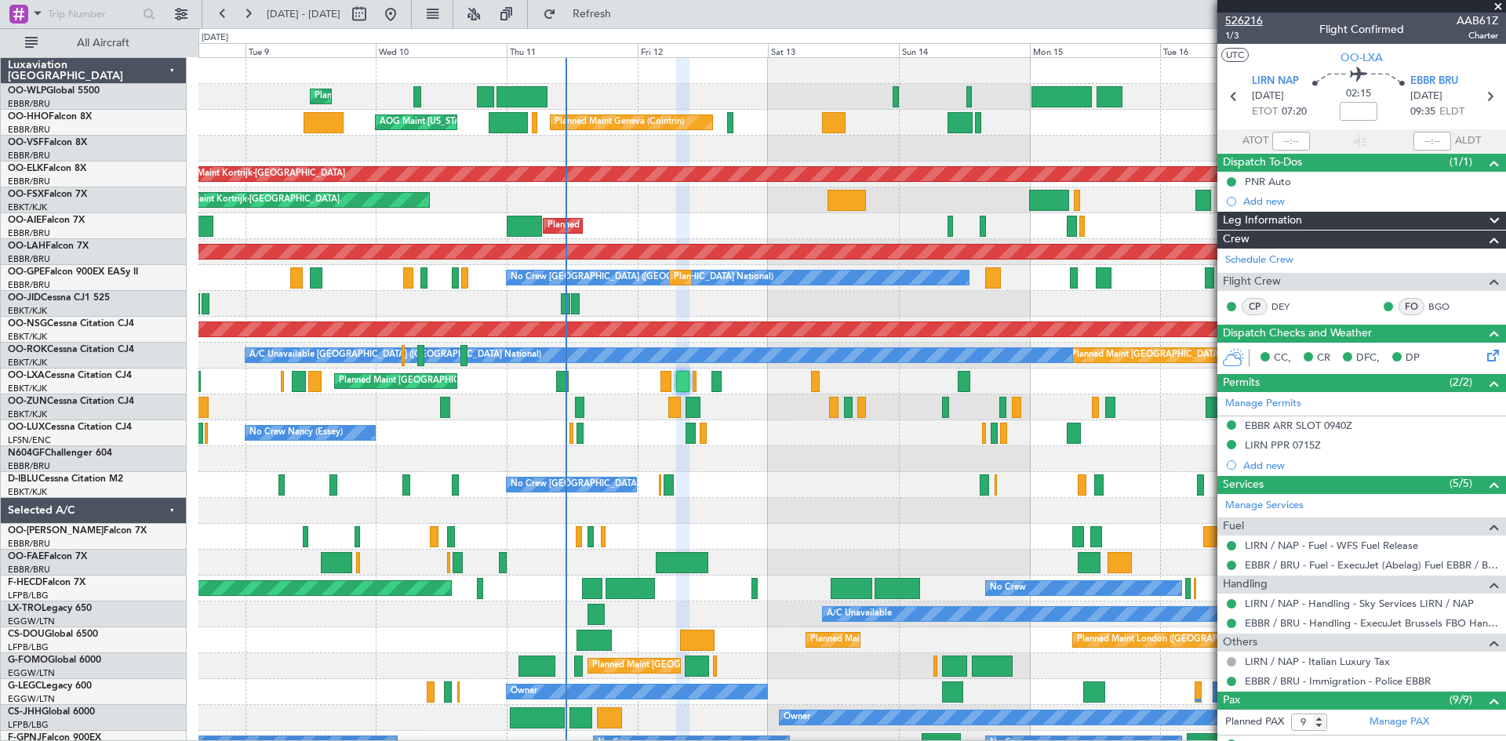
click at [1198, 23] on span "526216" at bounding box center [1244, 21] width 38 height 16
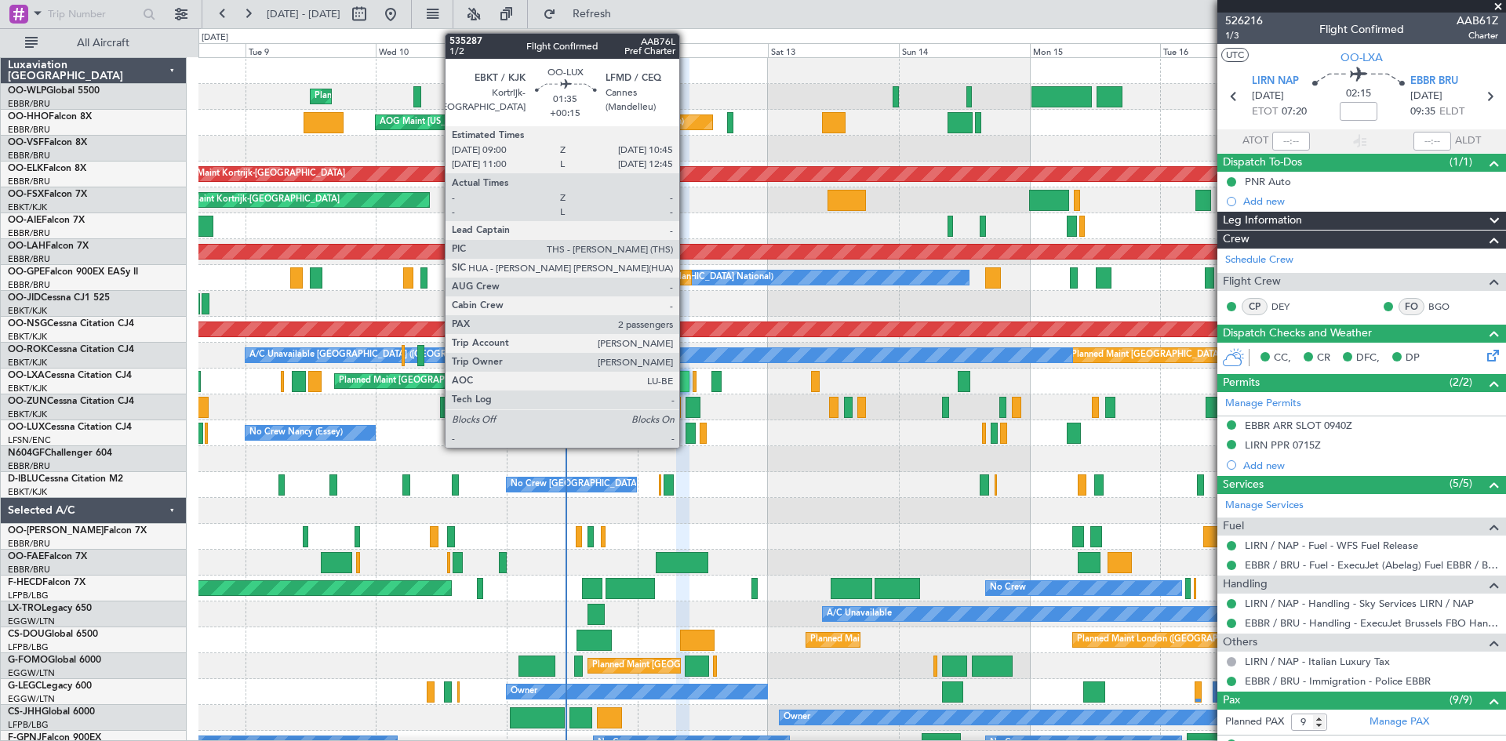
click at [687, 434] on div at bounding box center [691, 433] width 10 height 21
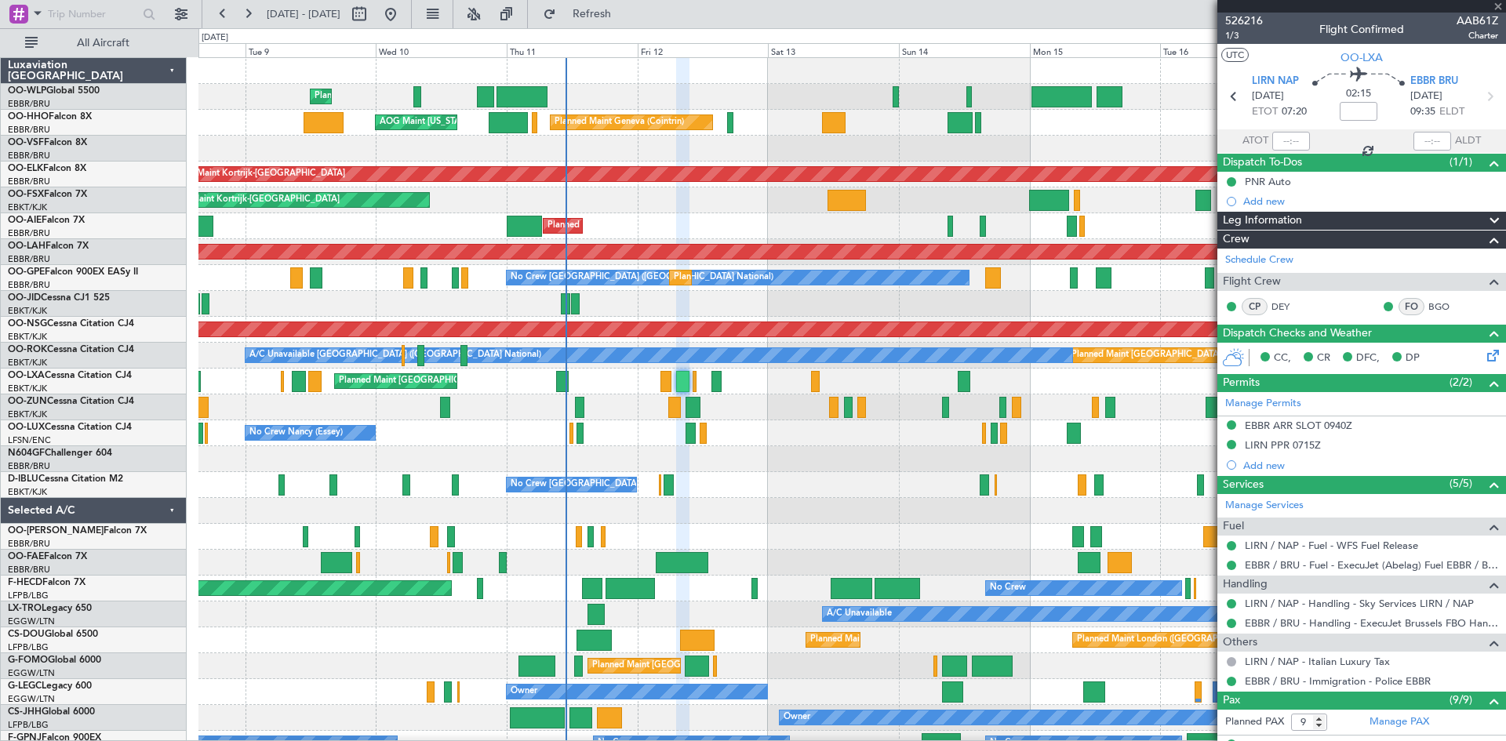
type input "+00:15"
type input "2"
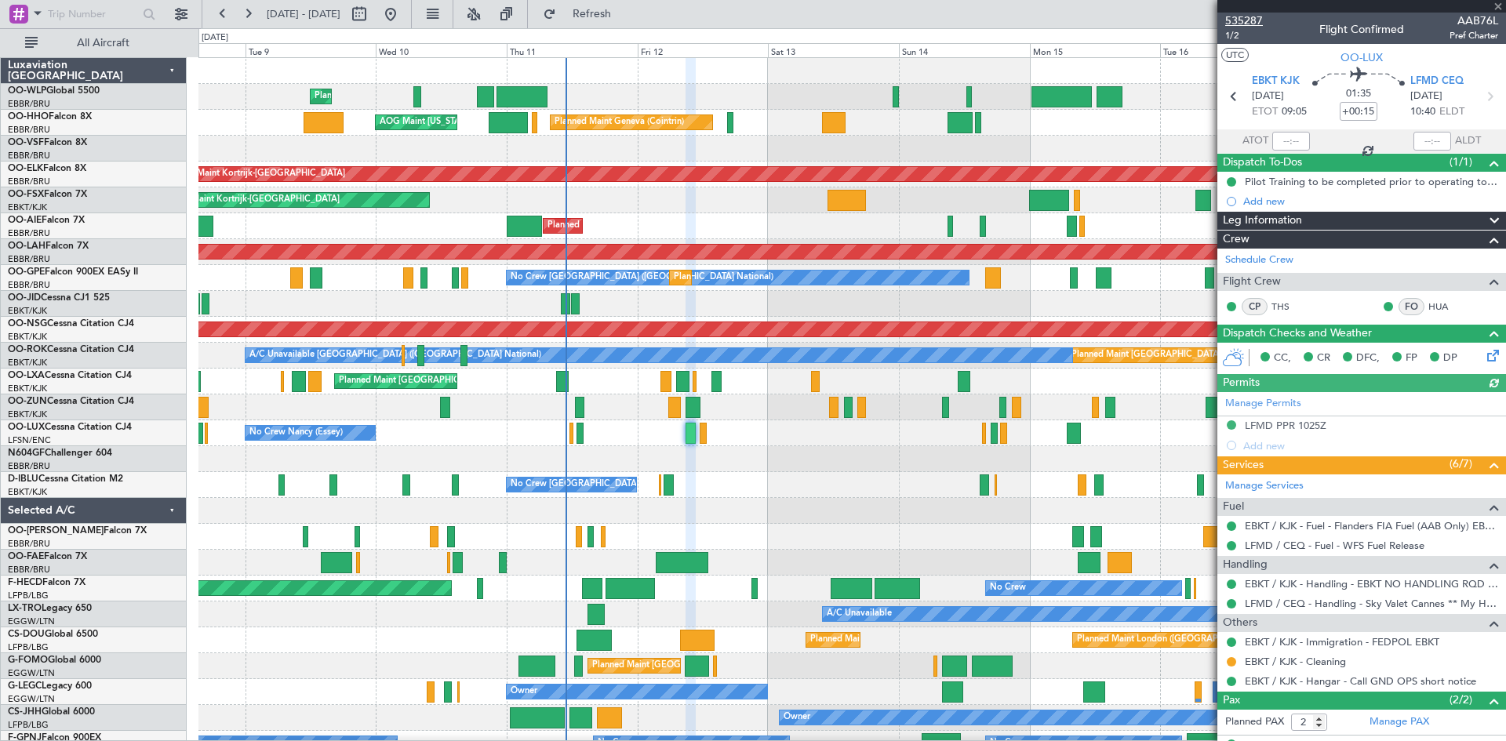
click at [1198, 20] on span "535287" at bounding box center [1244, 21] width 38 height 16
click at [372, 18] on button at bounding box center [359, 14] width 25 height 25
select select "9"
select select "2025"
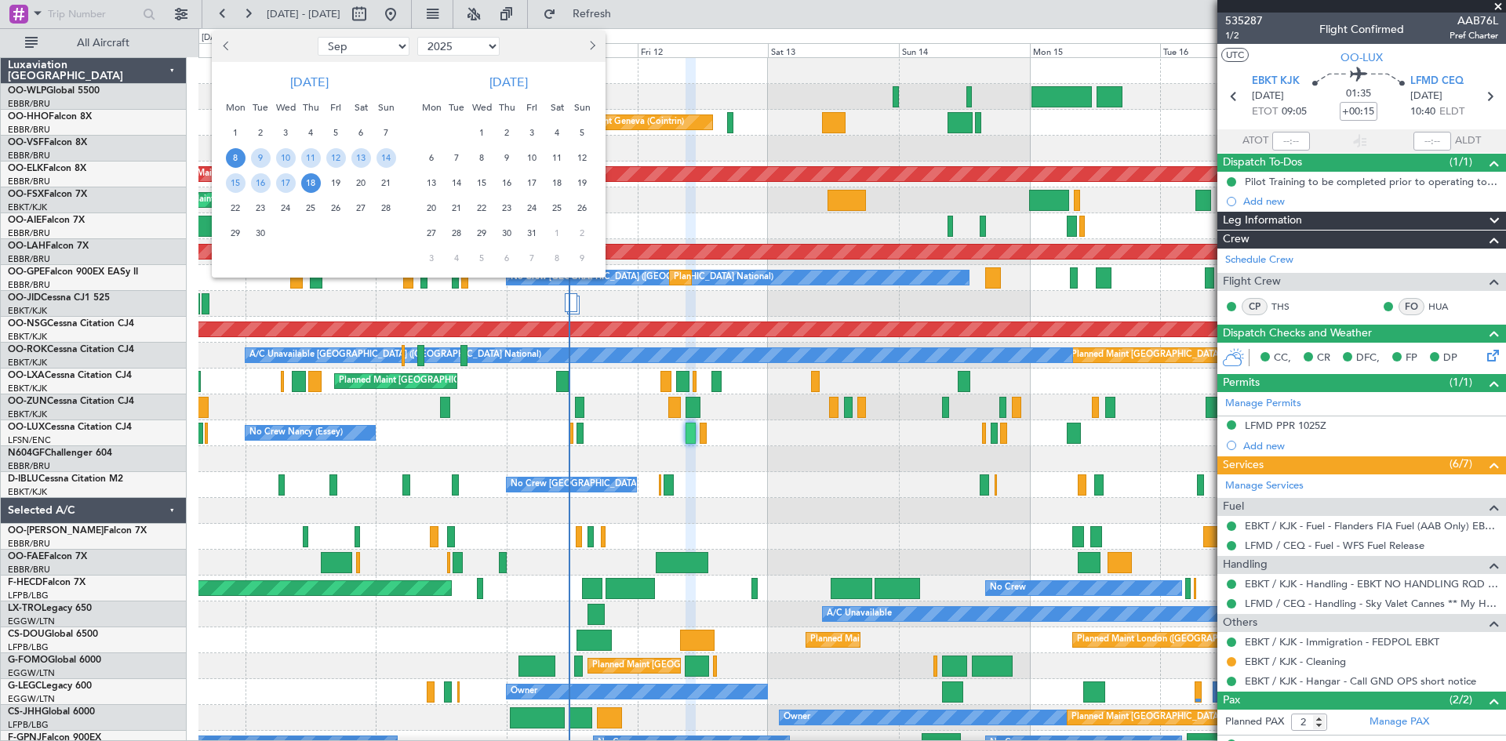
click at [425, 188] on span "13" at bounding box center [432, 183] width 20 height 20
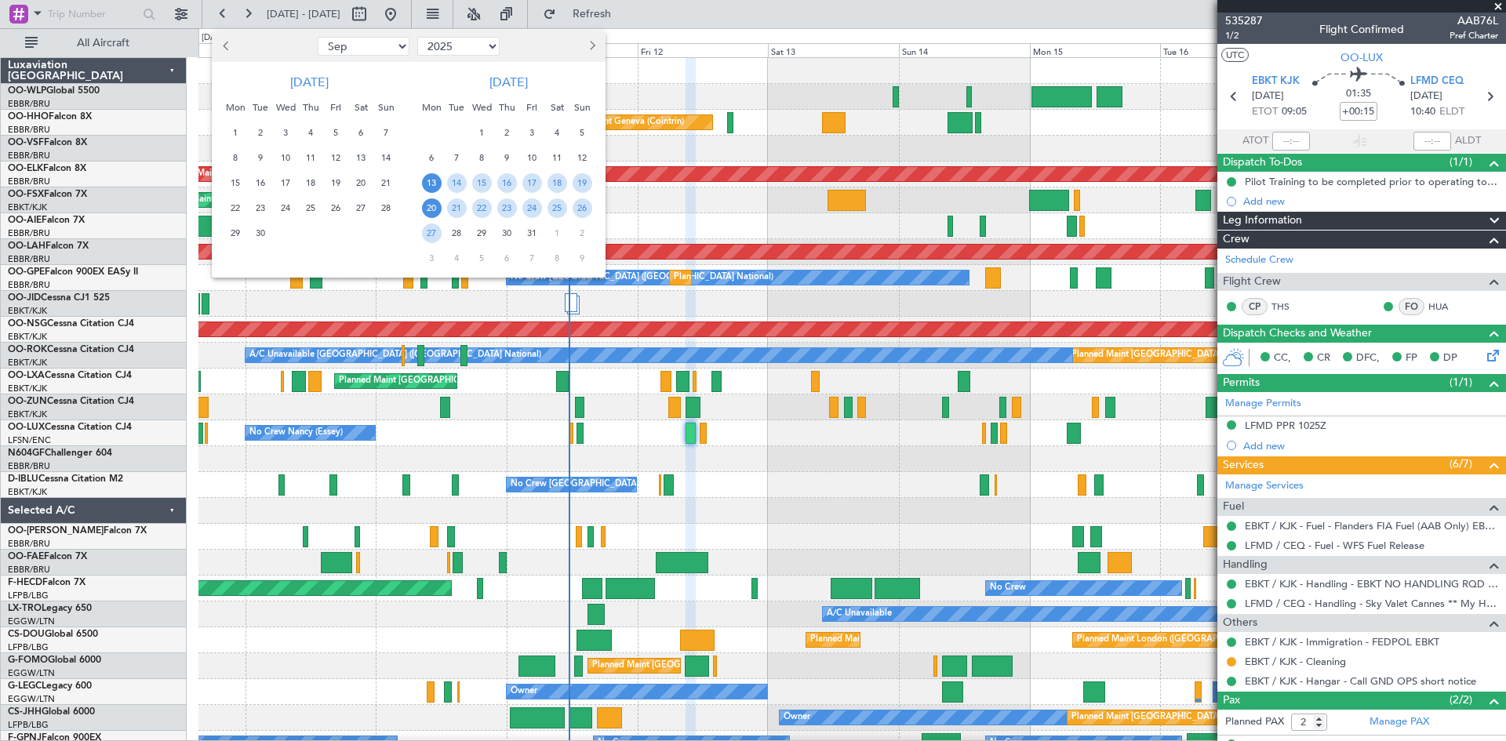
click at [435, 207] on span "20" at bounding box center [432, 208] width 20 height 20
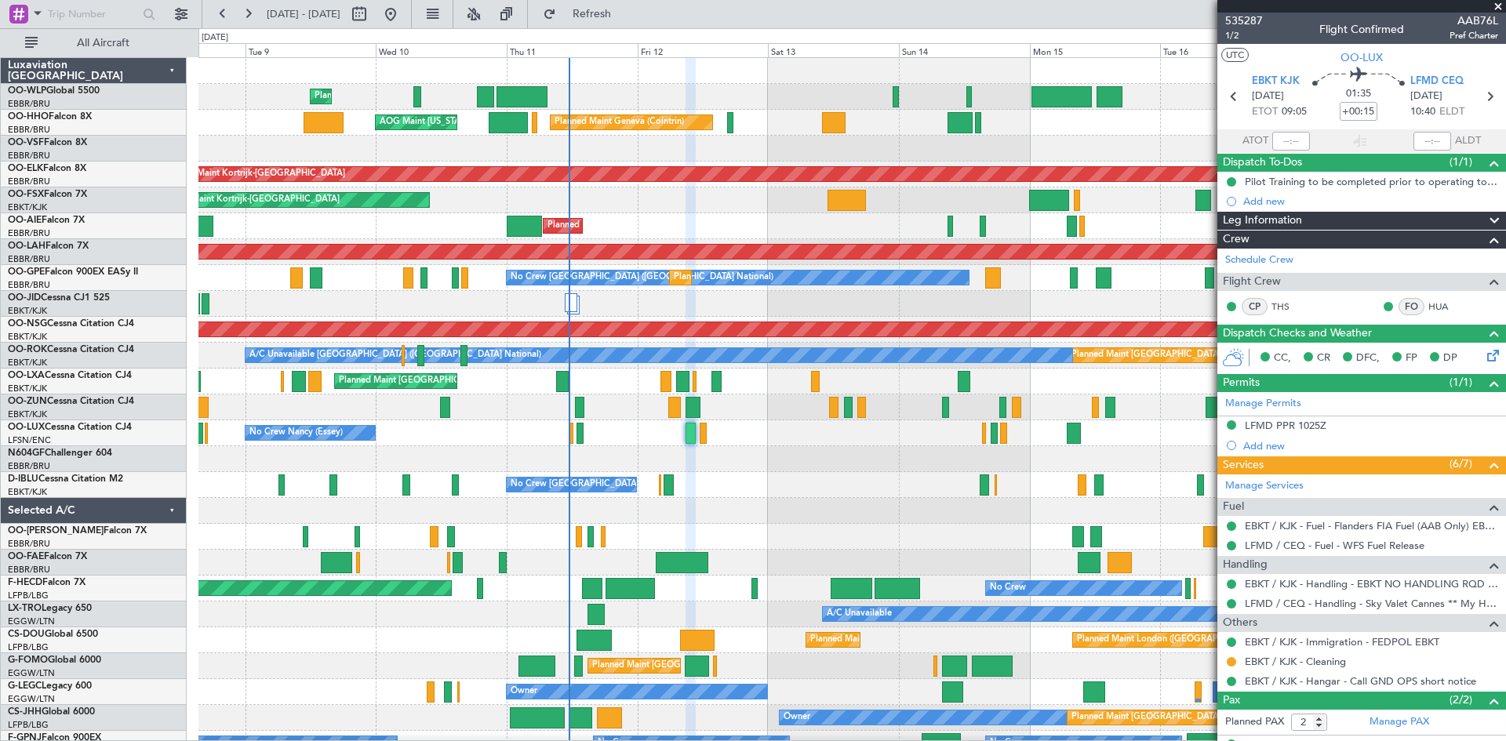
select select "10"
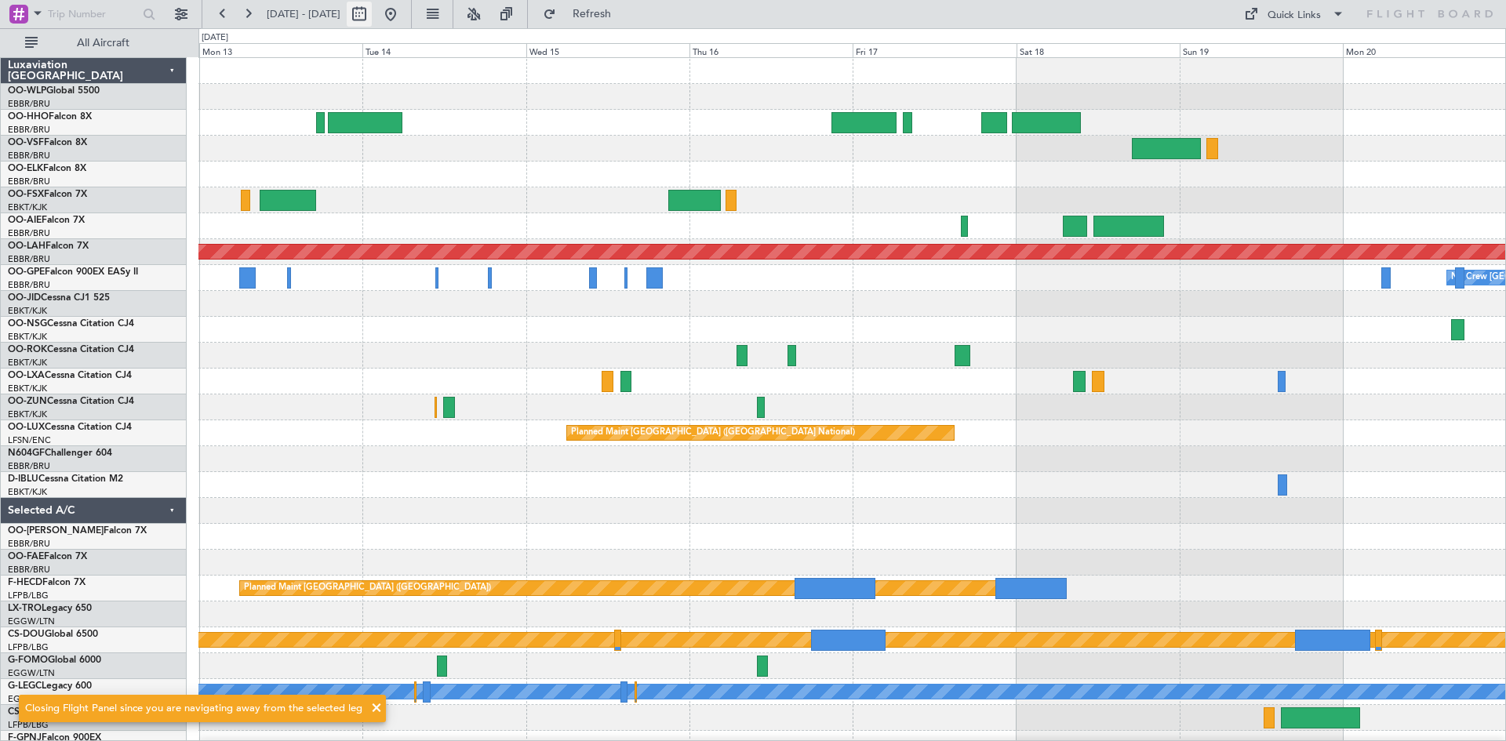
click at [372, 13] on button at bounding box center [359, 14] width 25 height 25
select select "10"
select select "2025"
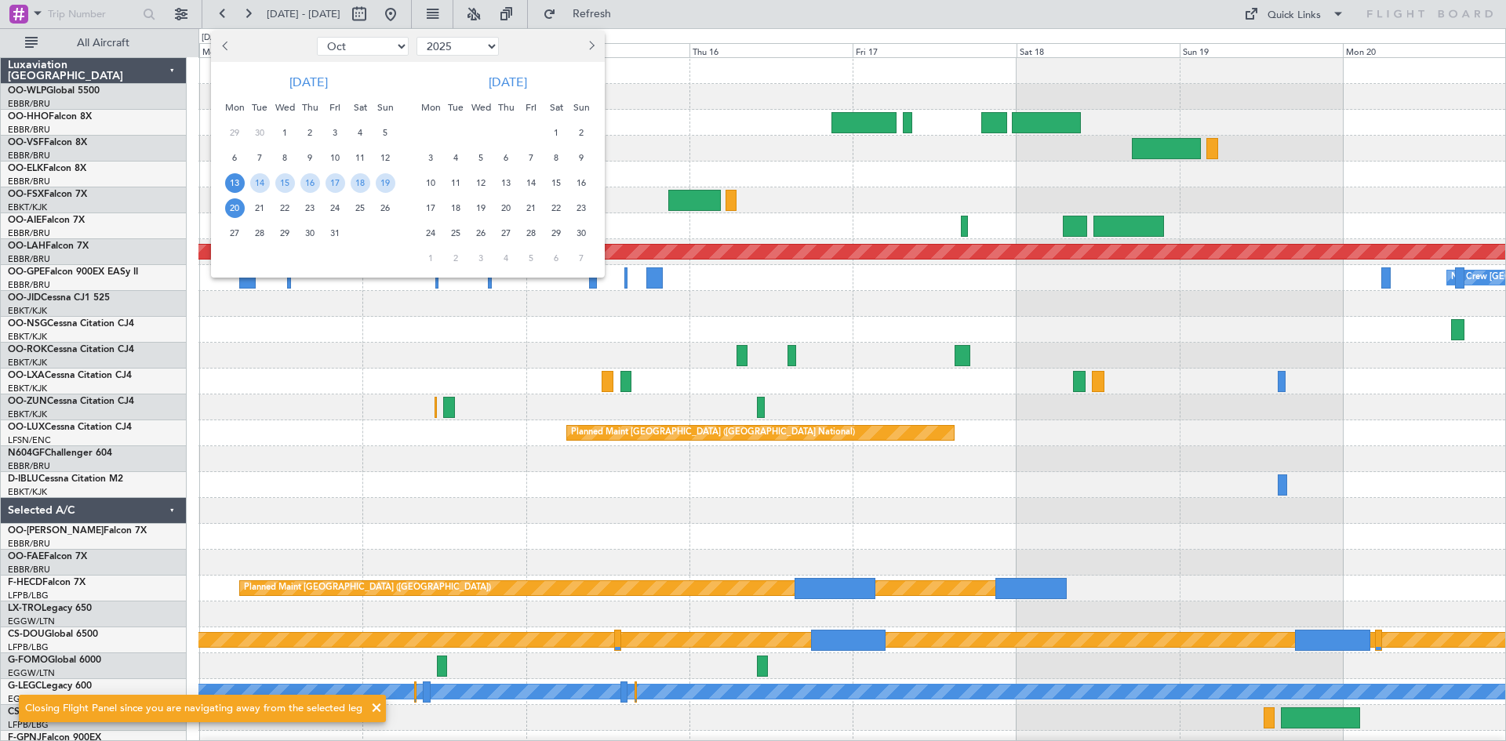
click at [232, 206] on span "20" at bounding box center [235, 208] width 20 height 20
click at [433, 155] on span "3" at bounding box center [431, 158] width 20 height 20
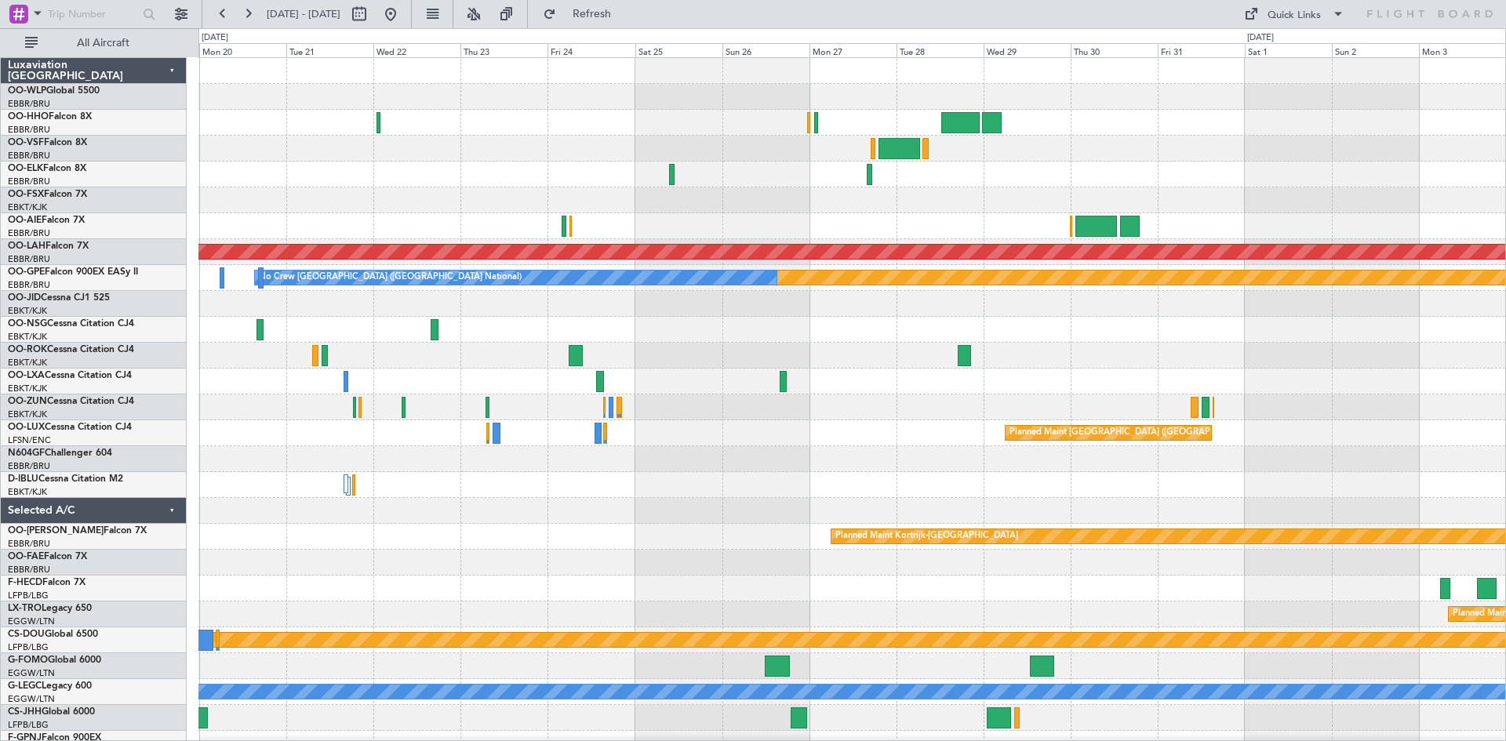
scroll to position [16, 0]
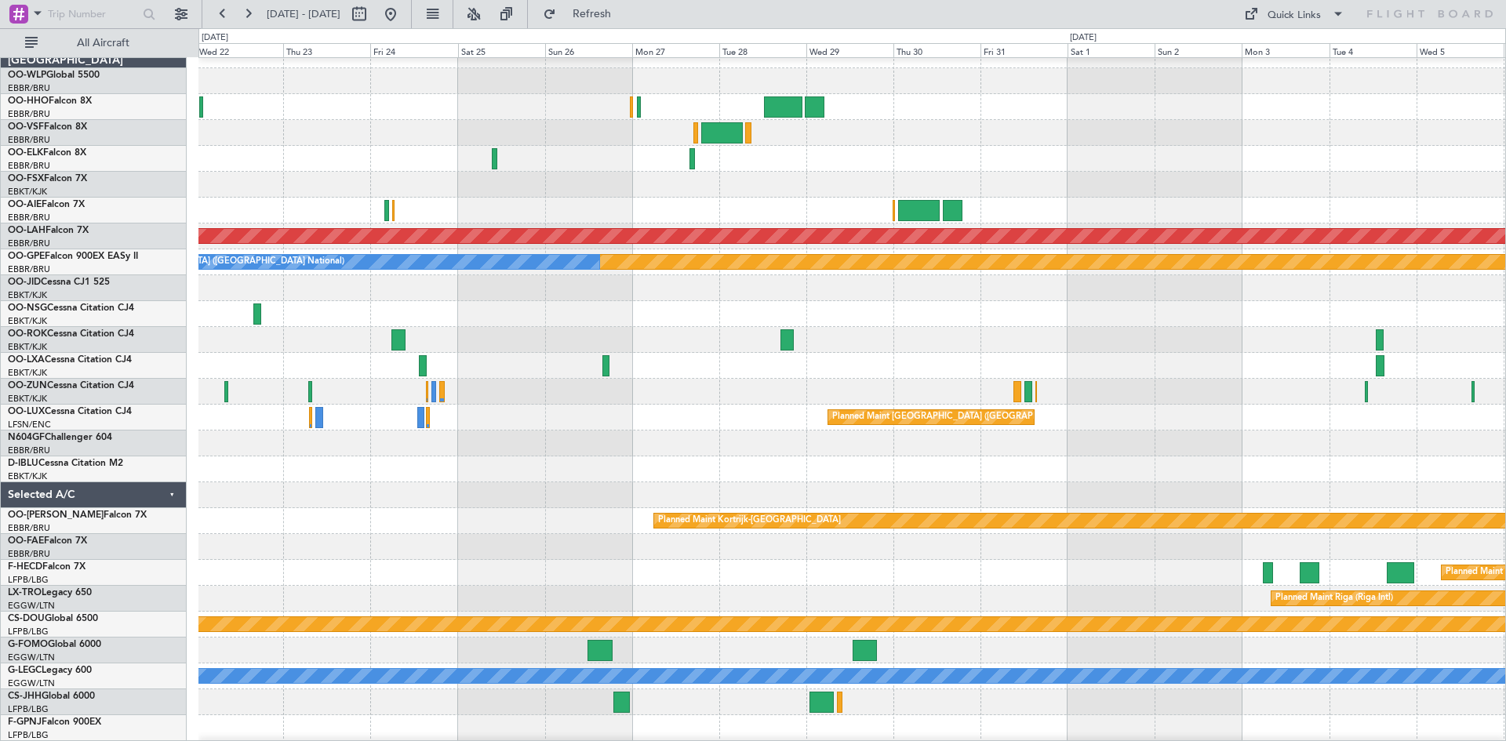
click at [992, 394] on div at bounding box center [851, 392] width 1307 height 26
click at [403, 21] on button at bounding box center [390, 14] width 25 height 25
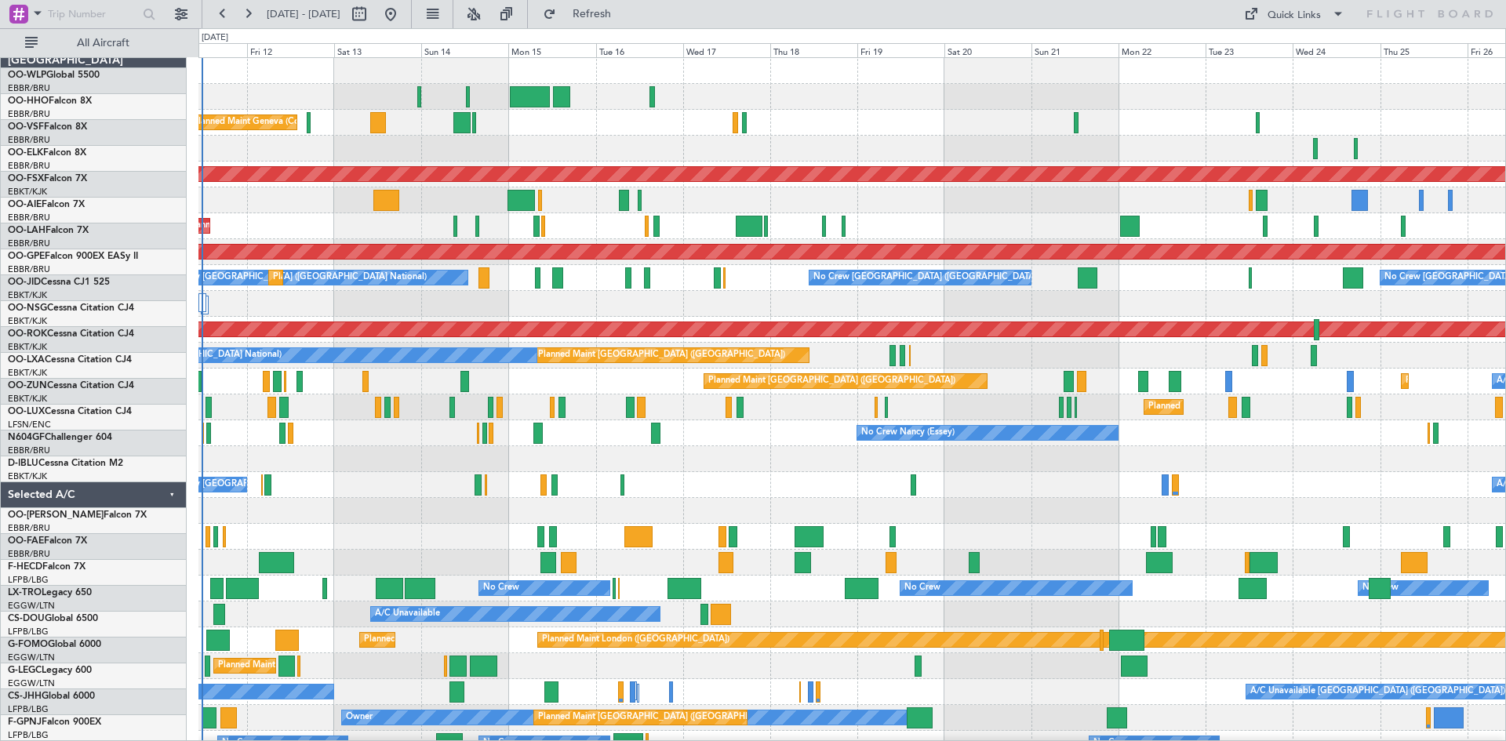
scroll to position [0, 0]
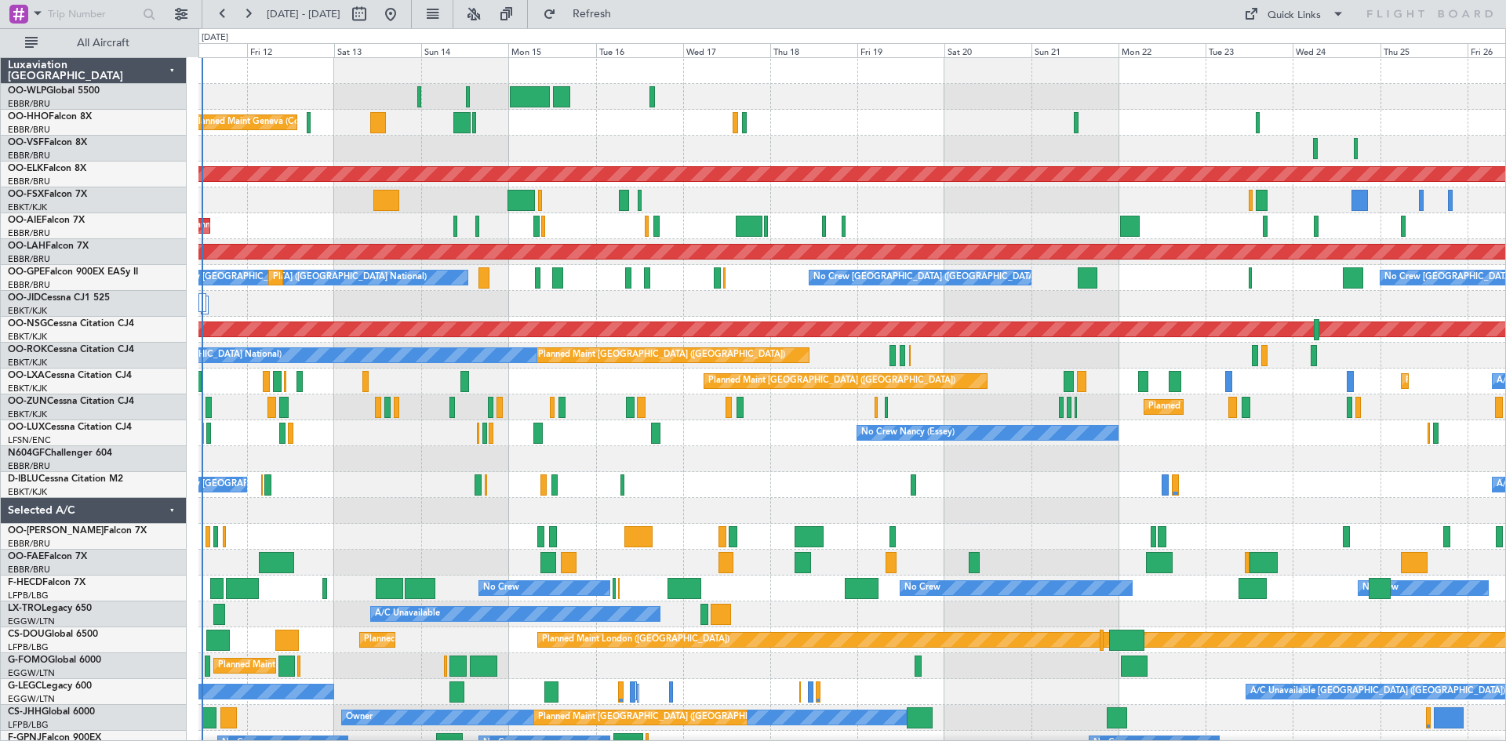
click at [43, 452] on div "Planned Maint Liege Planned Maint Geneva ([GEOGRAPHIC_DATA]) AOG Maint [US_STAT…" at bounding box center [753, 384] width 1506 height 713
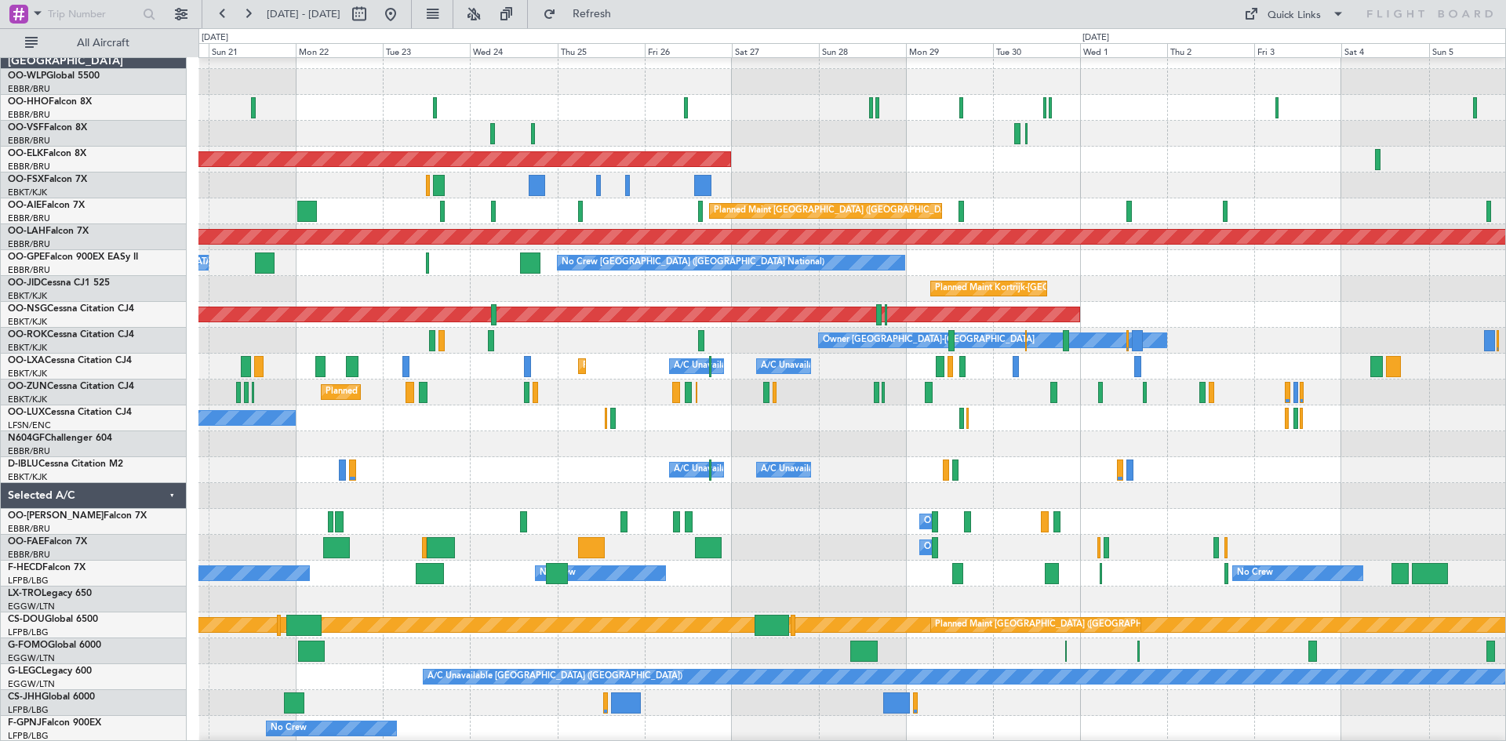
click at [1198, 289] on div "Planned Maint Kortrijk-[GEOGRAPHIC_DATA]" at bounding box center [851, 289] width 1307 height 26
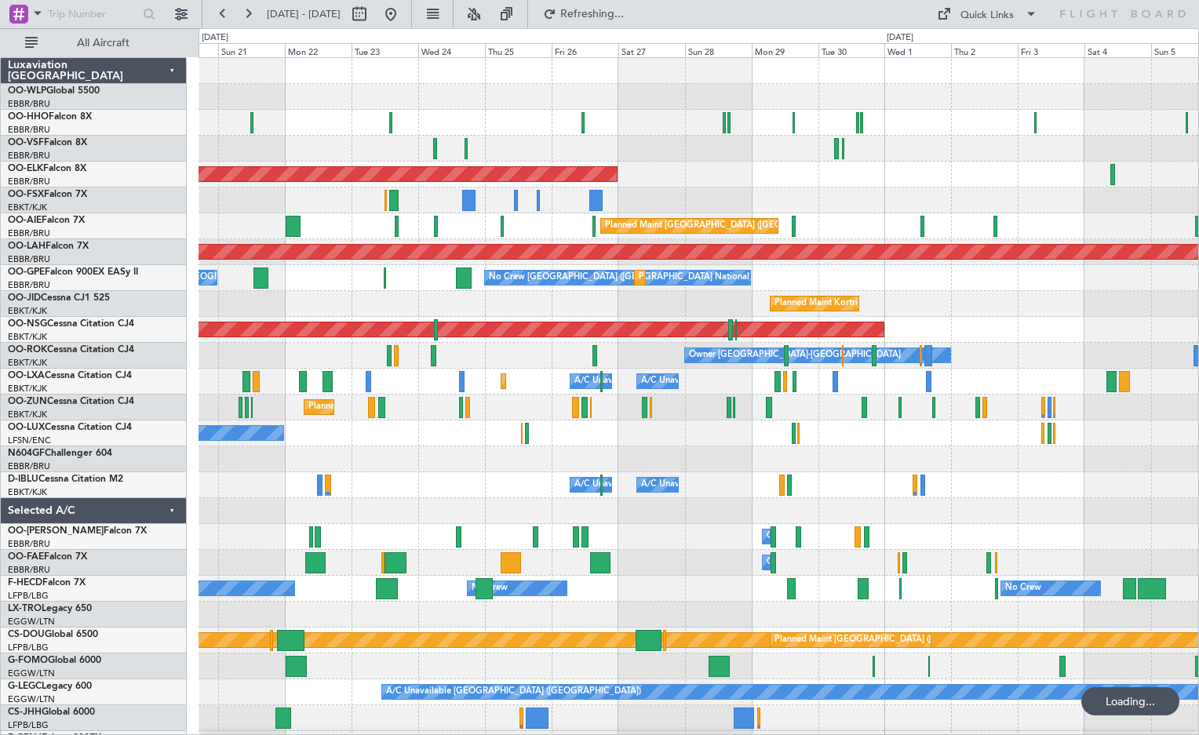
click at [403, 17] on div at bounding box center [375, 14] width 56 height 25
click at [403, 11] on button at bounding box center [390, 14] width 25 height 25
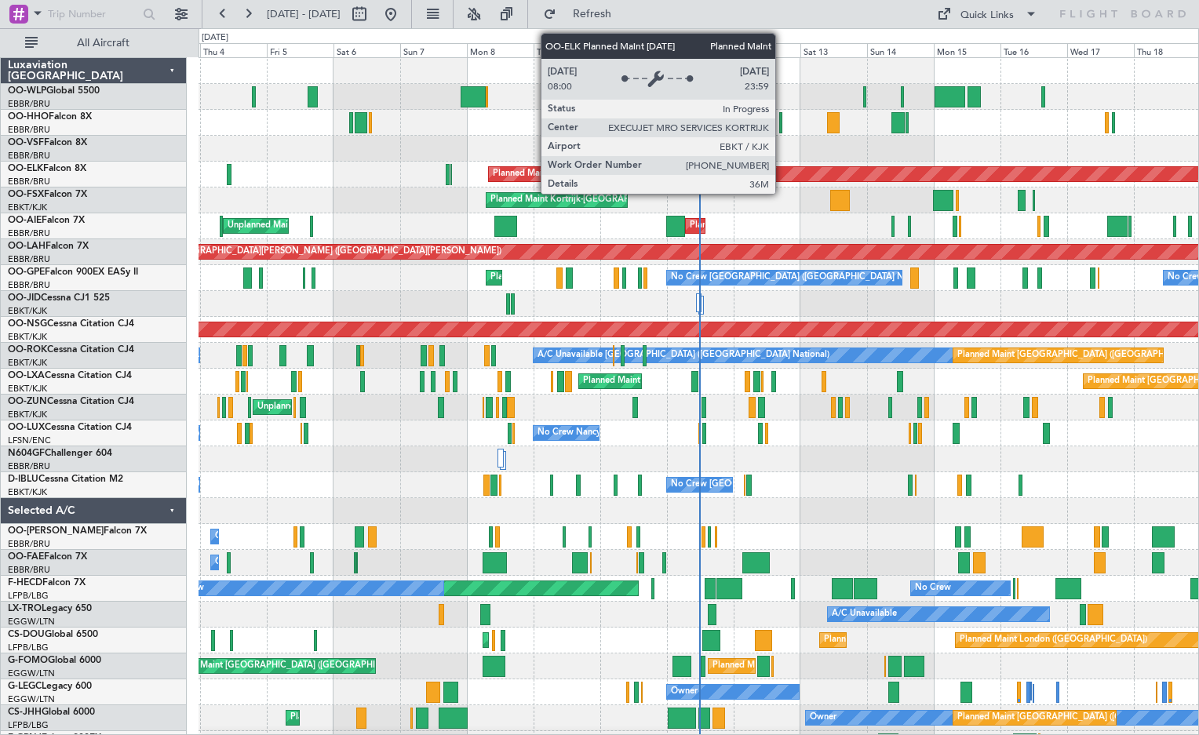
click at [688, 202] on div "Planned Maint Liege Planned Maint Geneva (Cointrin) AOG Maint New York (Teterbo…" at bounding box center [697, 485] width 999 height 854
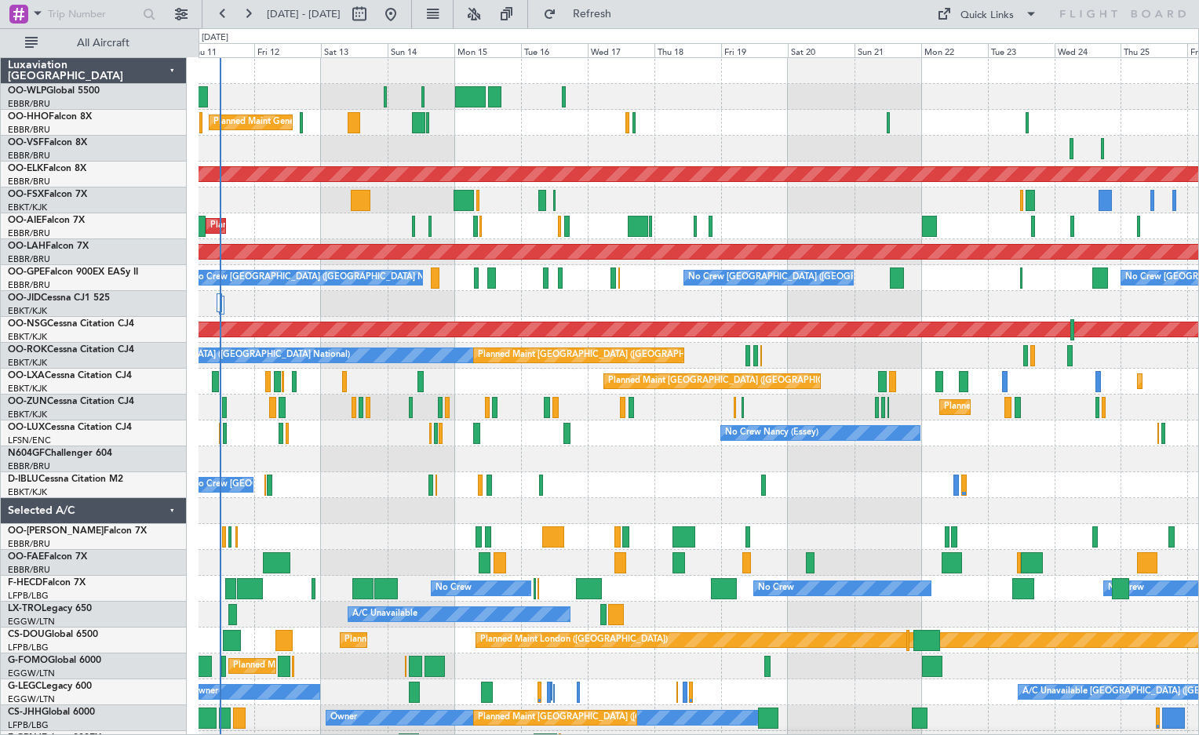
click at [683, 237] on div "Planned Maint London (Farnborough) Planned Maint London (Farnborough)" at bounding box center [697, 226] width 999 height 26
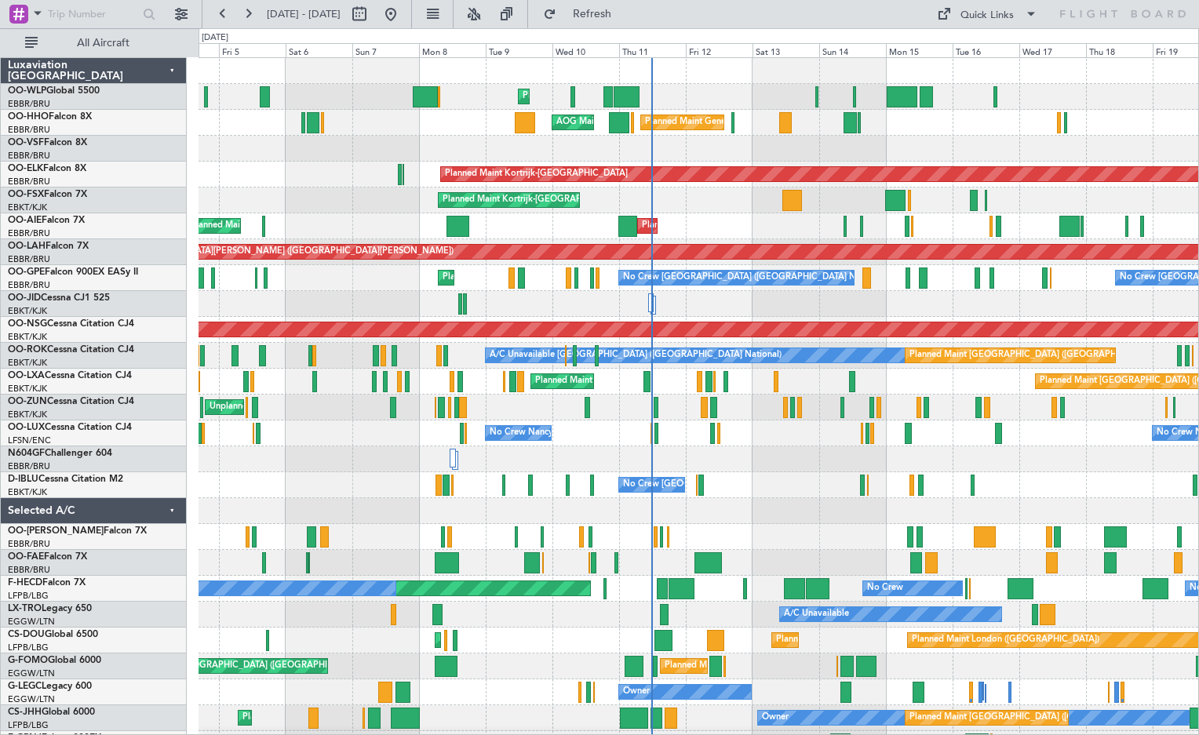
click at [1021, 278] on div "Planned Maint Liege Planned Maint Geneva (Cointrin) AOG Maint New York (Teterbo…" at bounding box center [697, 472] width 999 height 828
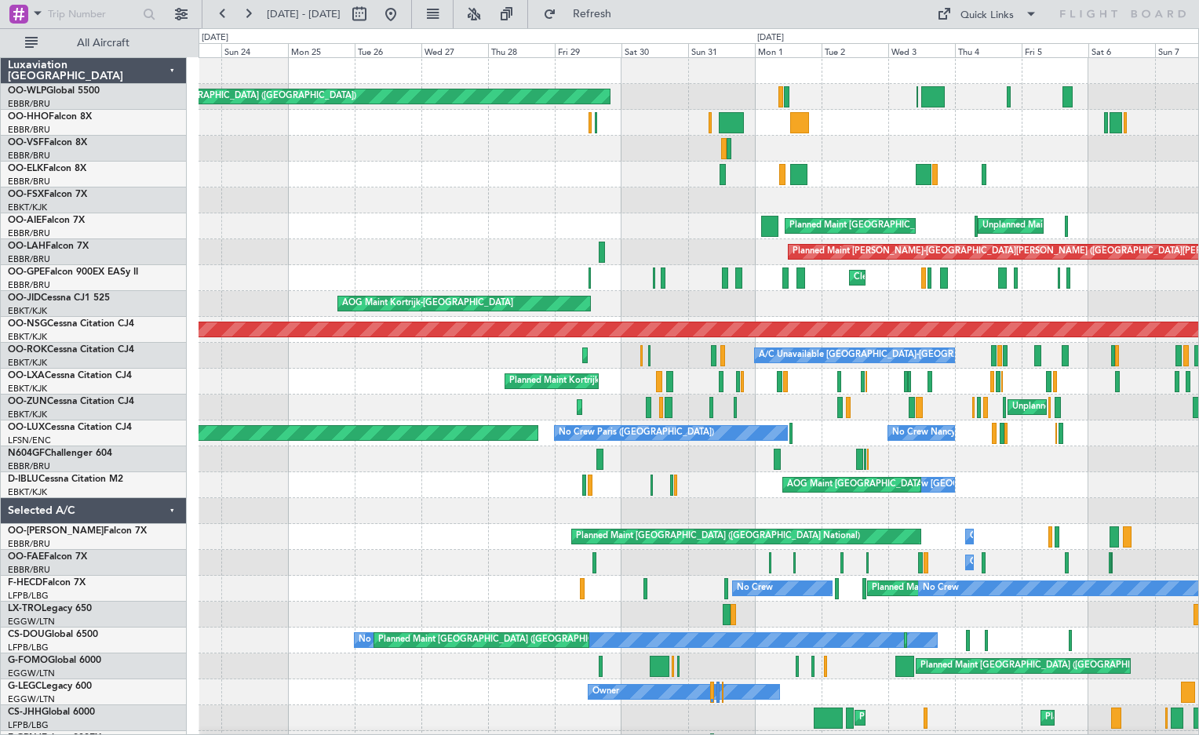
click at [1073, 157] on div at bounding box center [697, 149] width 999 height 26
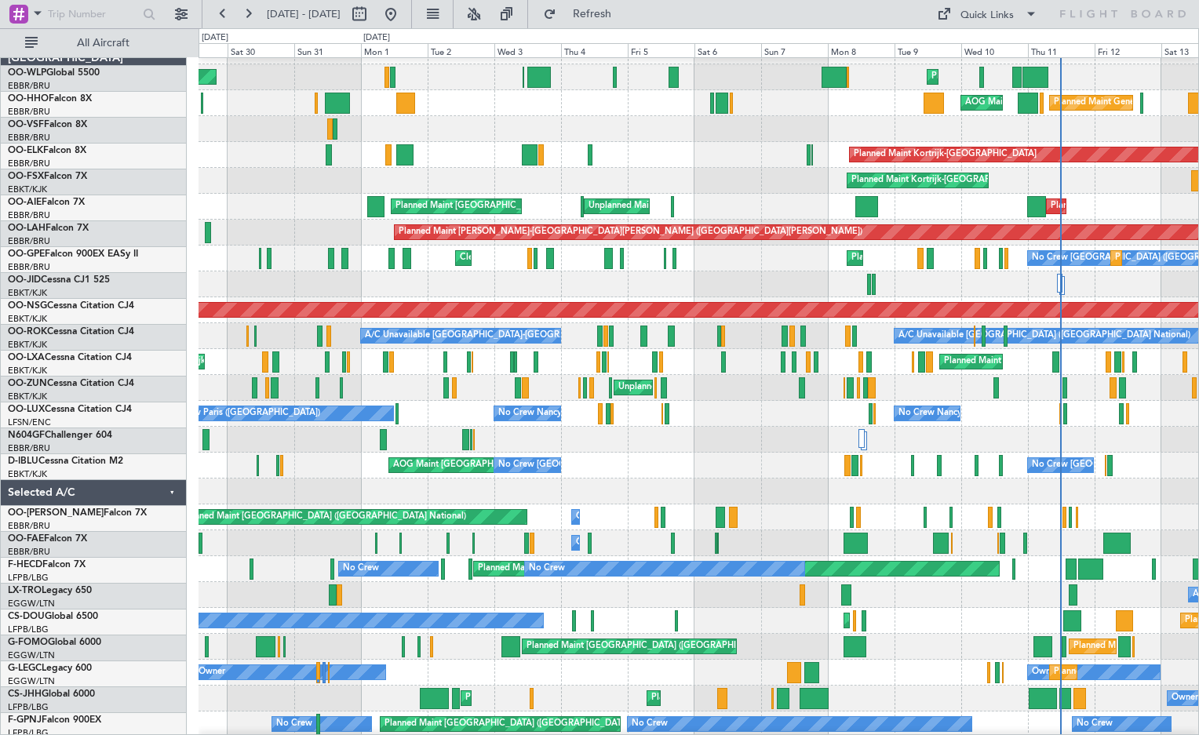
click at [246, 209] on div "Planned Maint London (Farnborough) Unplanned Maint Brussels (Brussels National)…" at bounding box center [697, 207] width 999 height 26
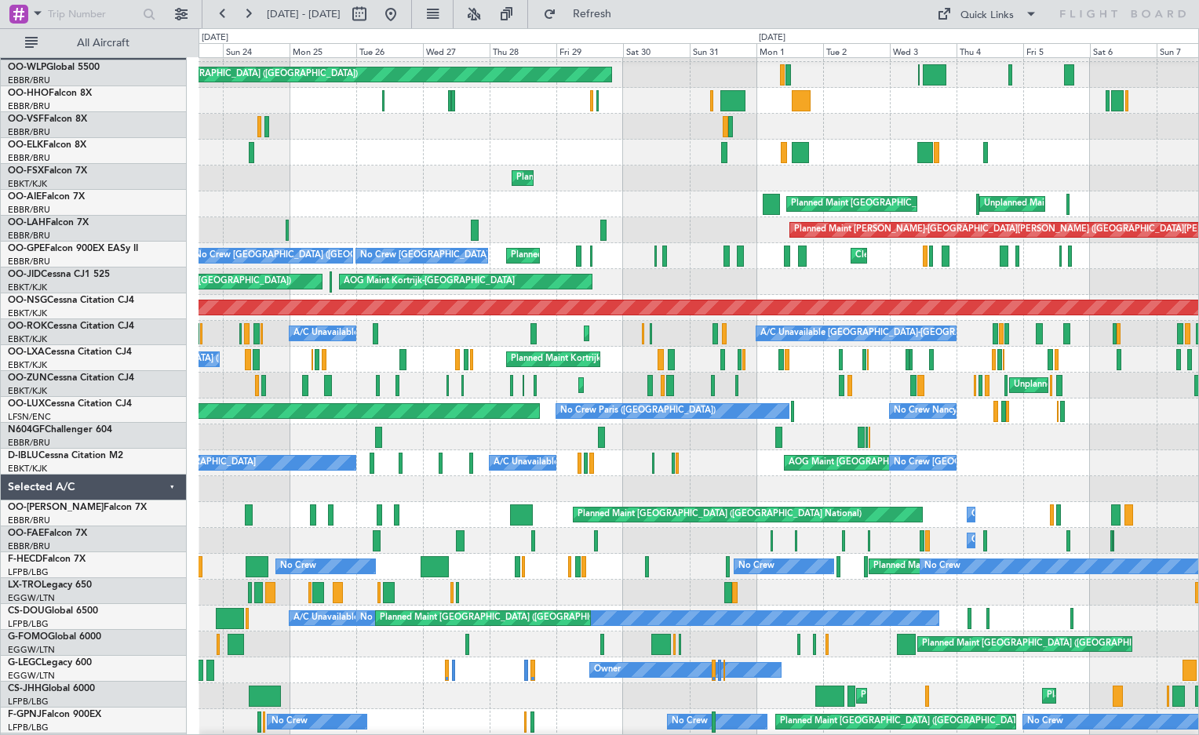
click at [1129, 204] on div "Planned Maint London (Farnborough) Unplanned Maint Brussels (Brussels National)…" at bounding box center [697, 204] width 999 height 26
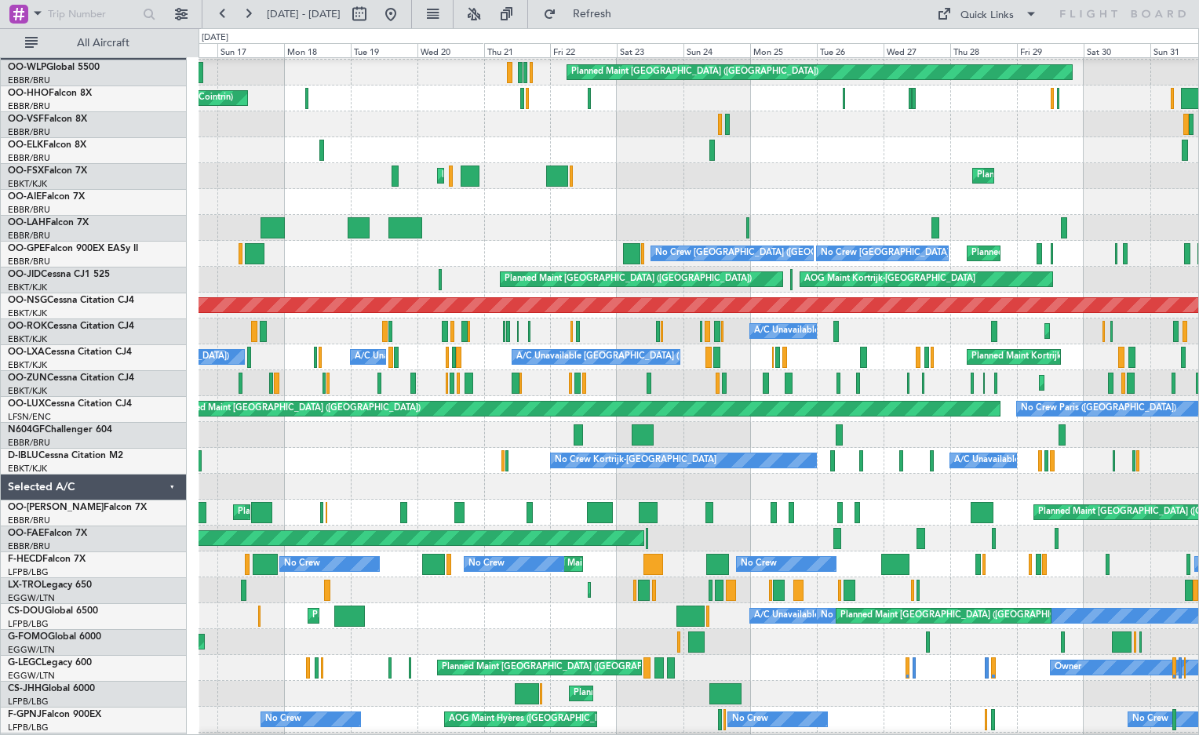
scroll to position [24, 0]
click at [957, 195] on div "Planned Maint London (Farnborough) Unplanned Maint Brussels (Brussels National)" at bounding box center [697, 202] width 999 height 26
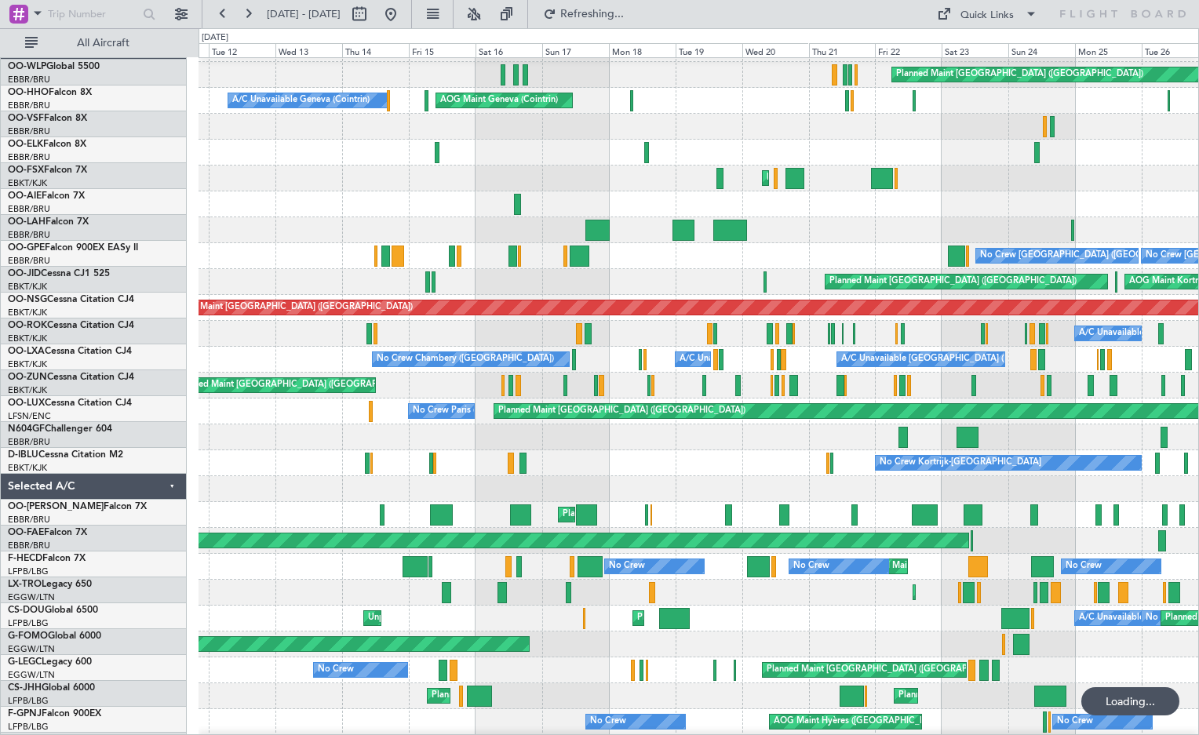
click at [646, 203] on div at bounding box center [697, 204] width 999 height 26
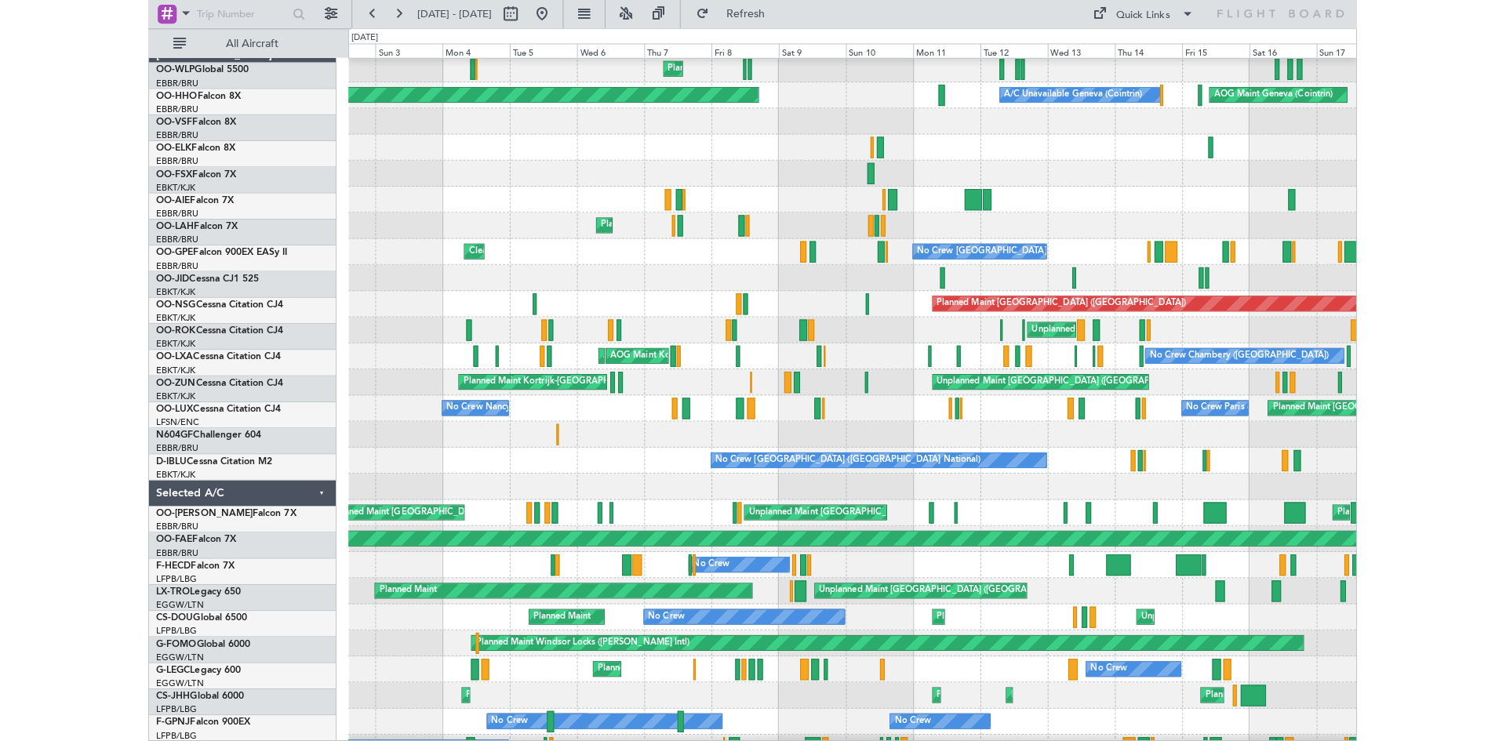
scroll to position [34, 0]
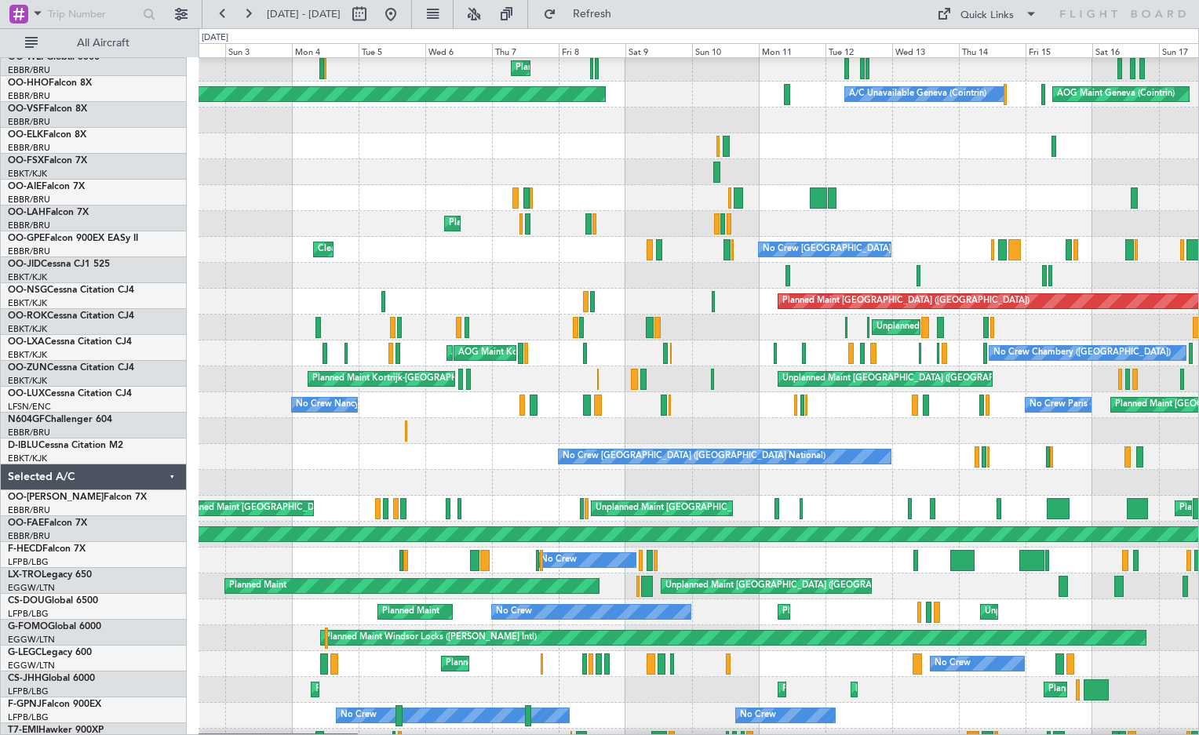
click at [1155, 200] on div at bounding box center [697, 198] width 999 height 26
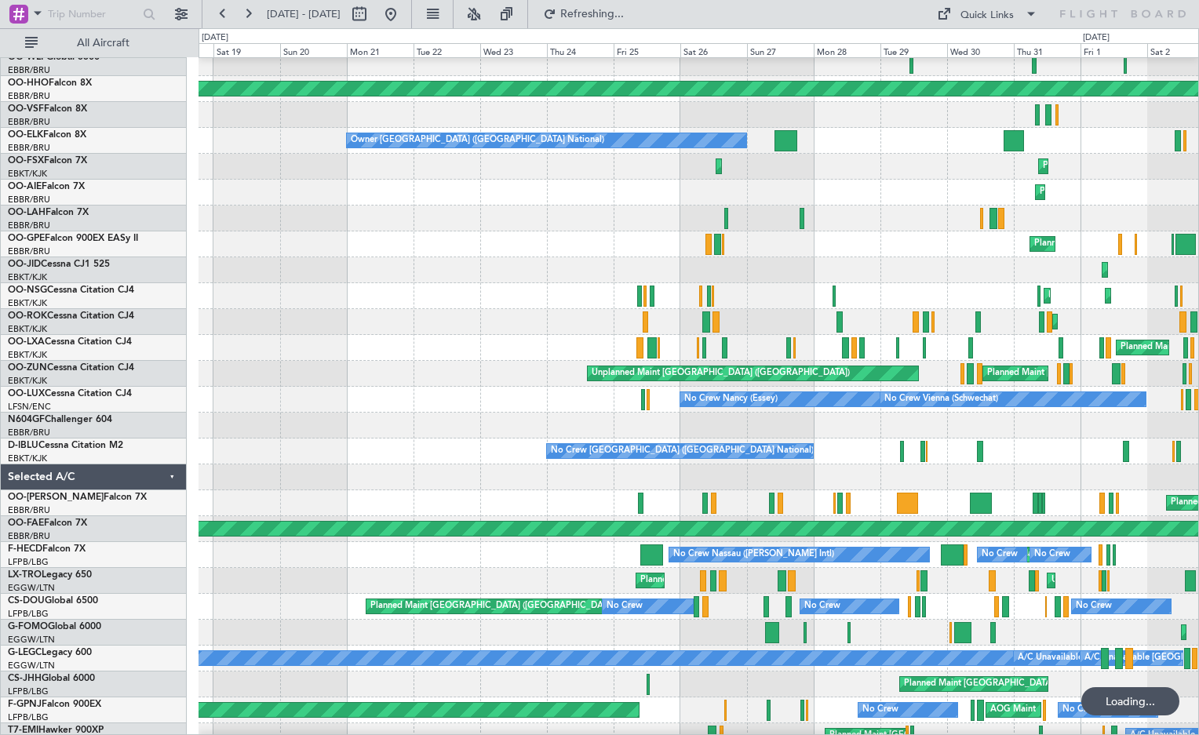
click at [766, 191] on div "Planned Maint [GEOGRAPHIC_DATA] ([GEOGRAPHIC_DATA] National)" at bounding box center [697, 193] width 999 height 26
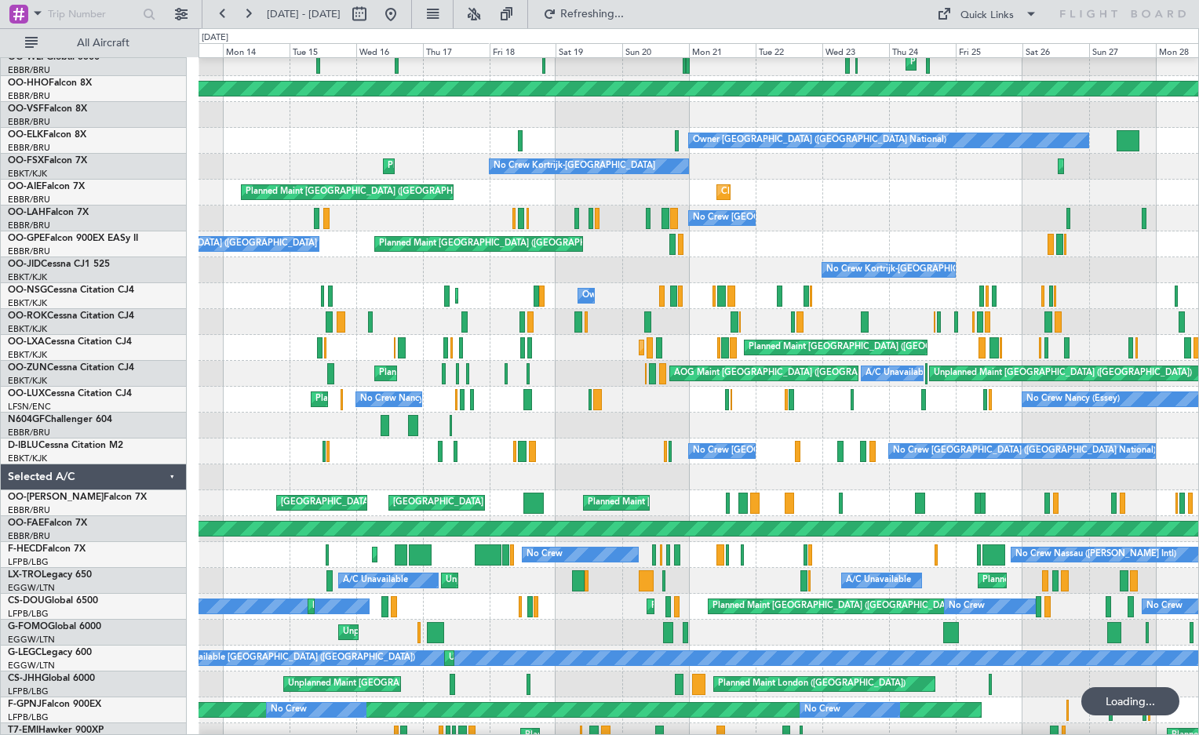
click at [904, 202] on div "Cleaning Brussels (Brussels National) Planned Maint Brussels (Brussels National…" at bounding box center [697, 193] width 999 height 26
click at [412, 17] on fb-range-datepicker "13 Jul 2025 - 28 Jul 2025" at bounding box center [307, 14] width 210 height 28
click at [403, 17] on button at bounding box center [390, 14] width 25 height 25
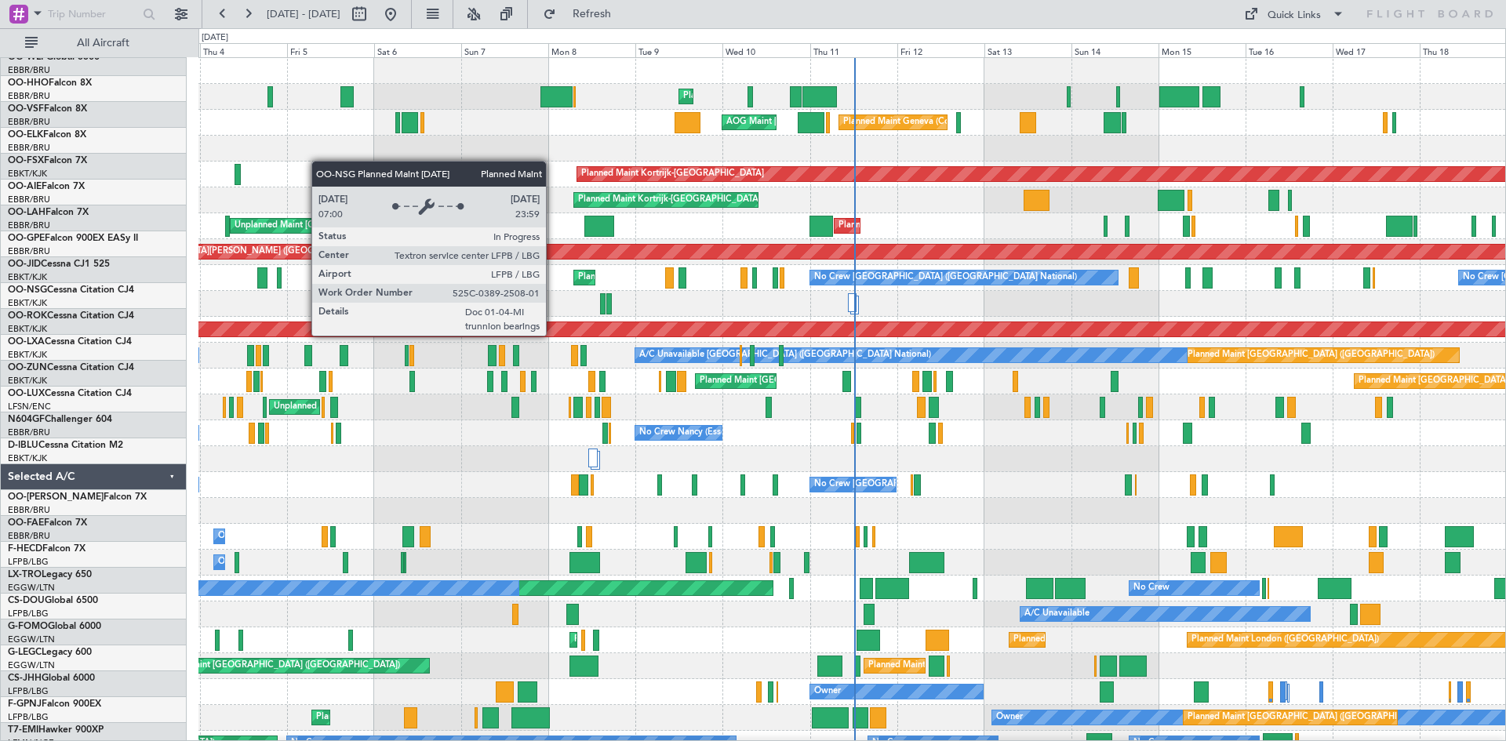
scroll to position [0, 0]
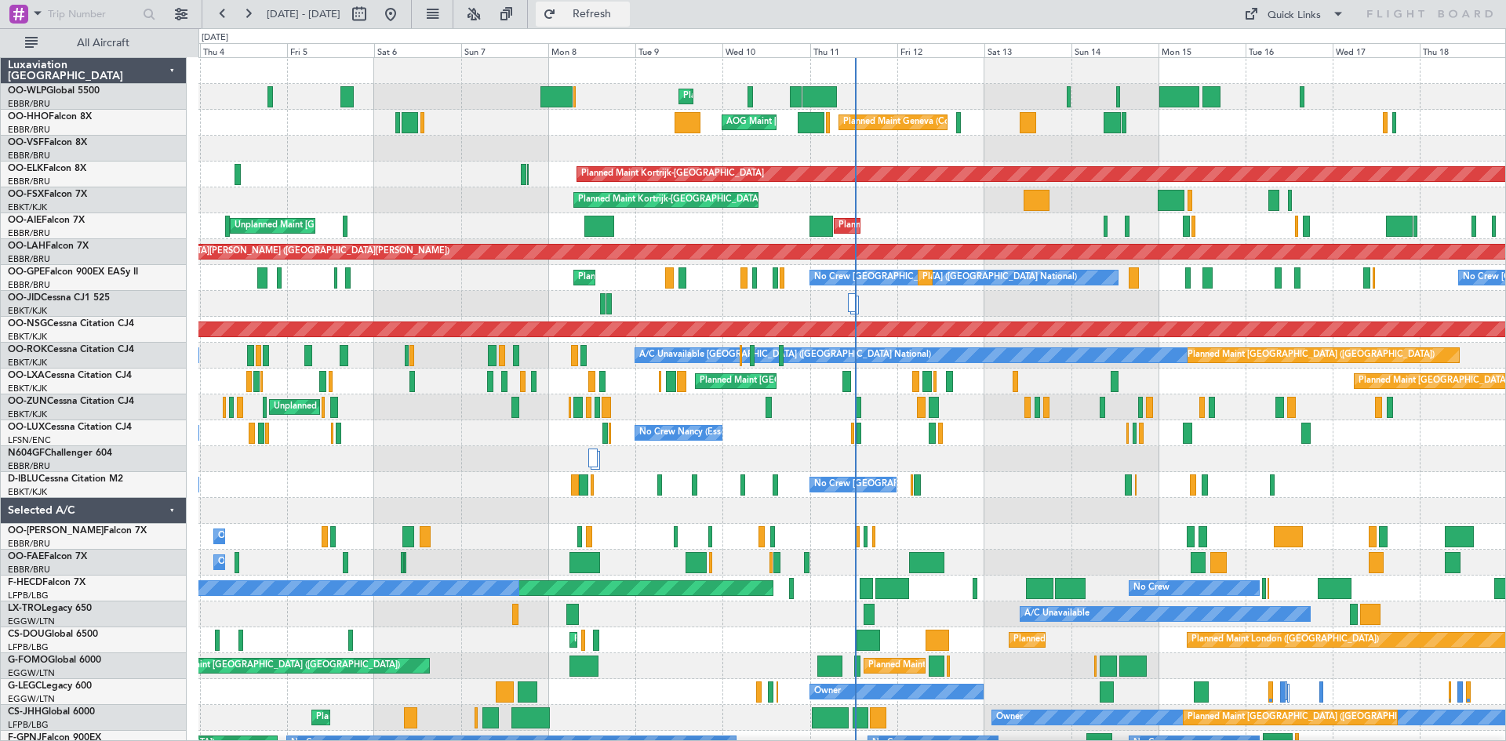
click at [623, 14] on span "Refresh" at bounding box center [592, 14] width 66 height 11
click at [623, 14] on span "Refreshing..." at bounding box center [592, 14] width 66 height 11
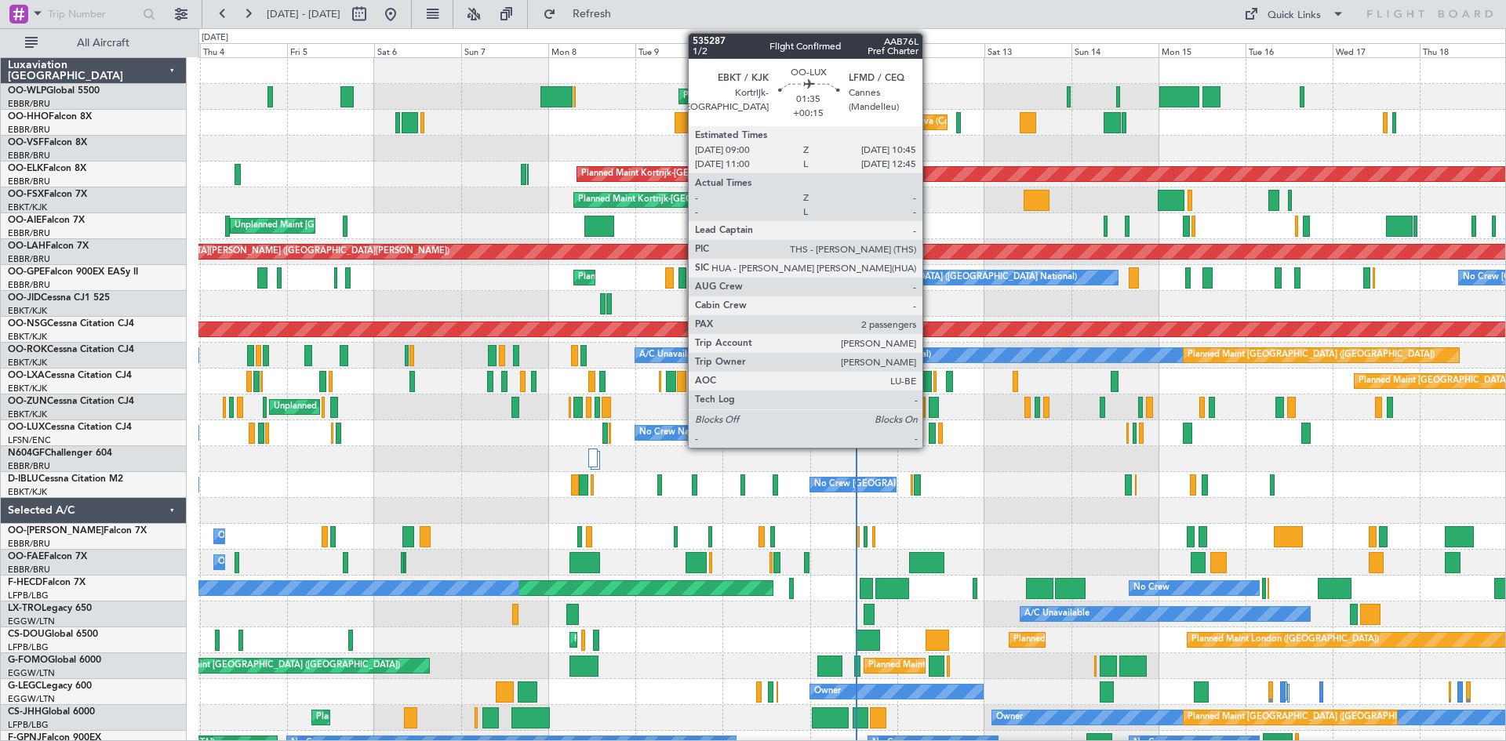
click at [930, 437] on div at bounding box center [932, 433] width 7 height 21
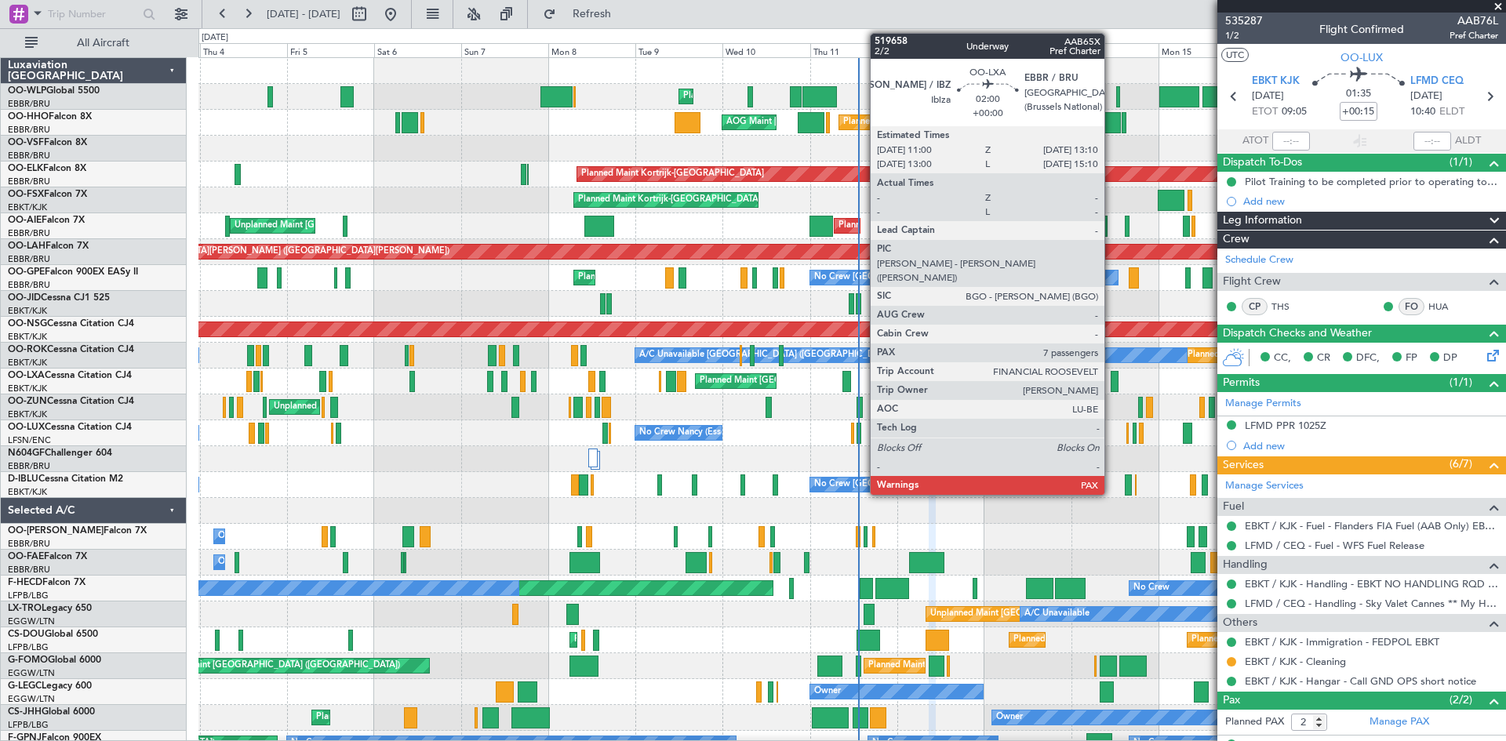
click at [1112, 378] on div at bounding box center [1115, 381] width 9 height 21
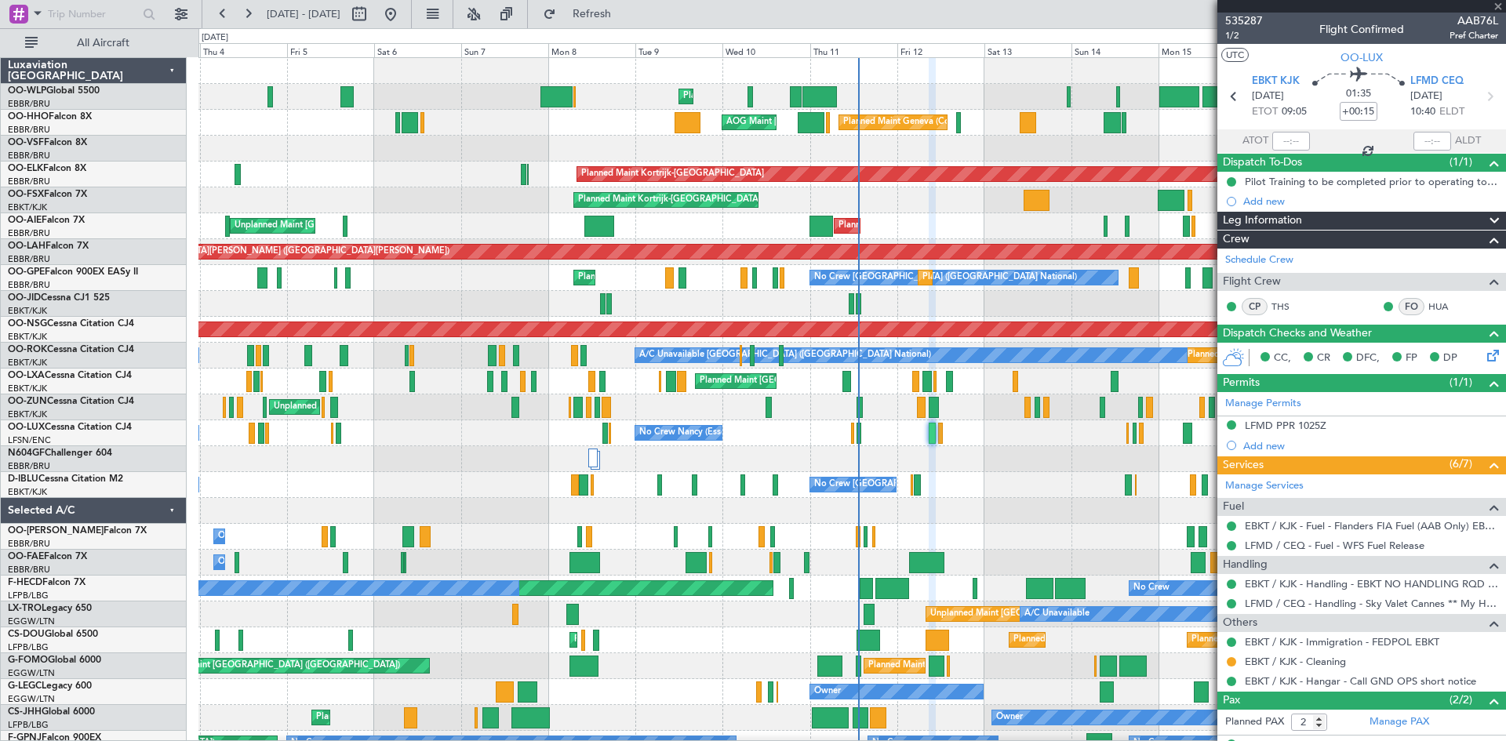
type input "7"
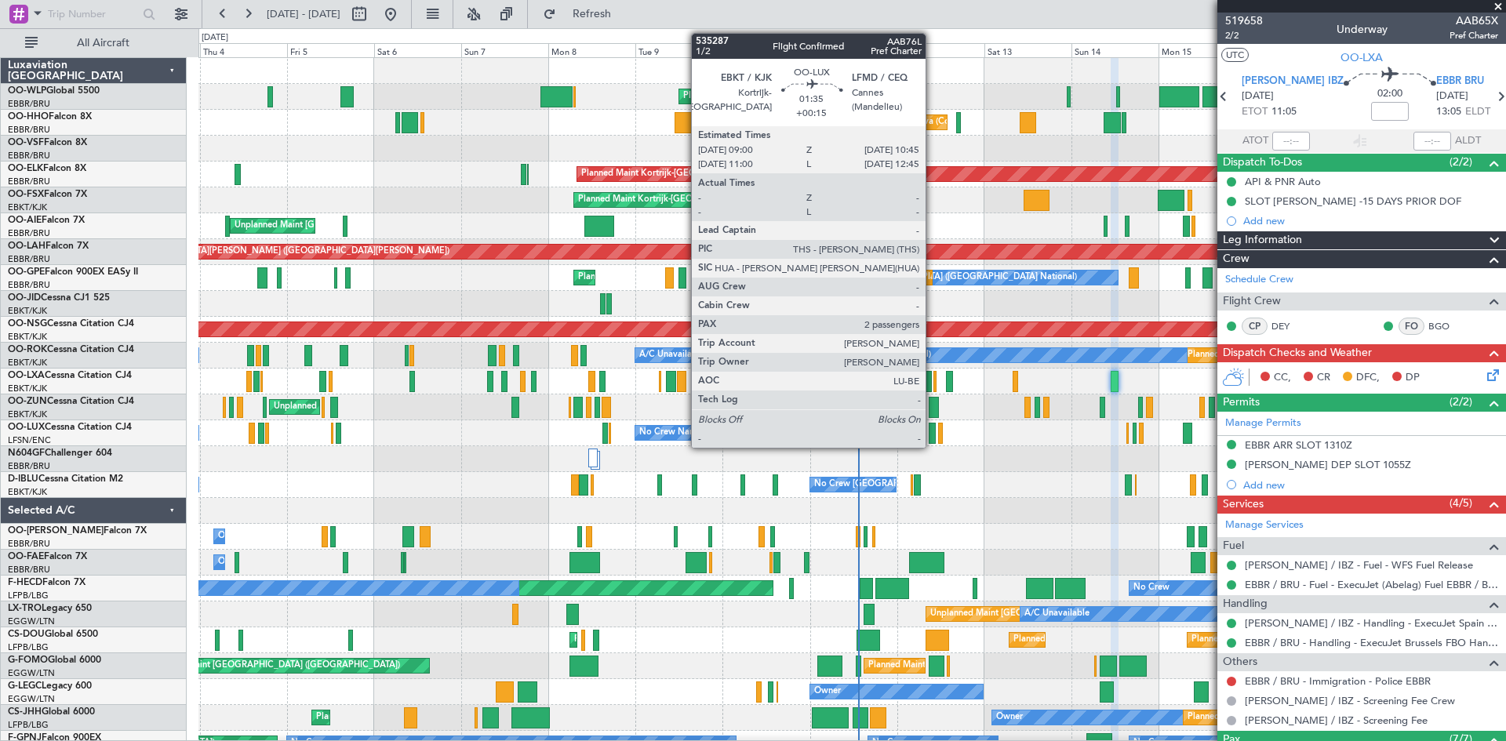
click at [933, 437] on div at bounding box center [932, 433] width 7 height 21
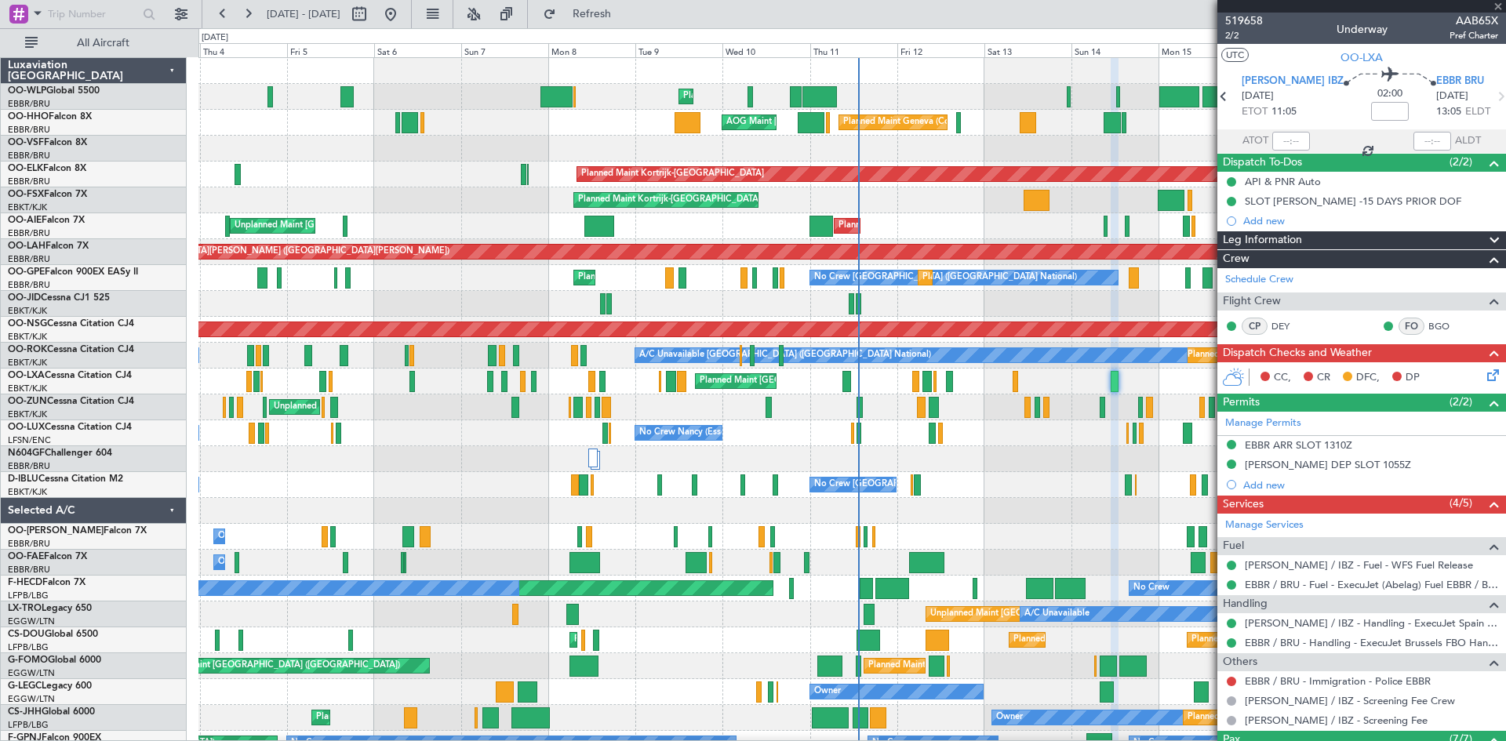
type input "+00:15"
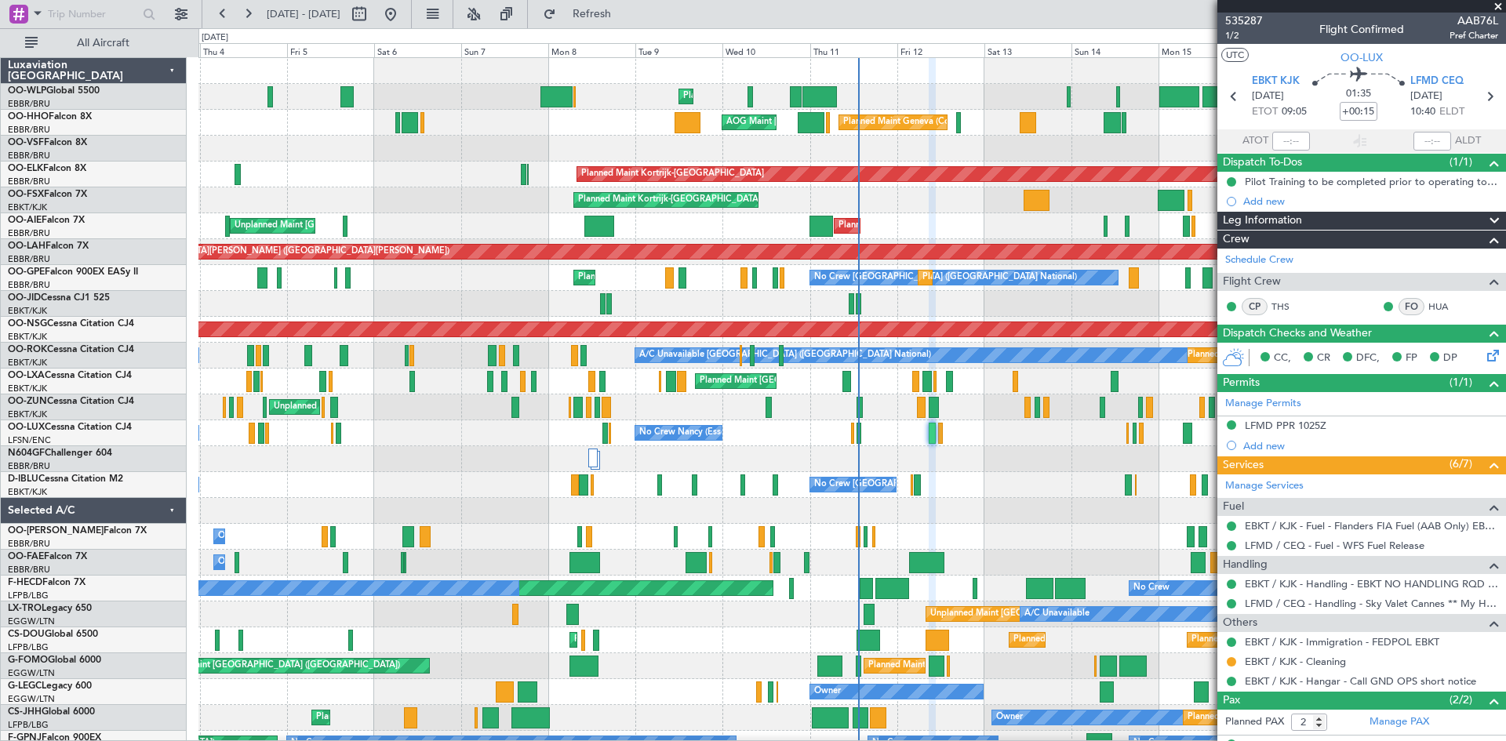
click at [1501, 3] on span at bounding box center [1498, 7] width 16 height 14
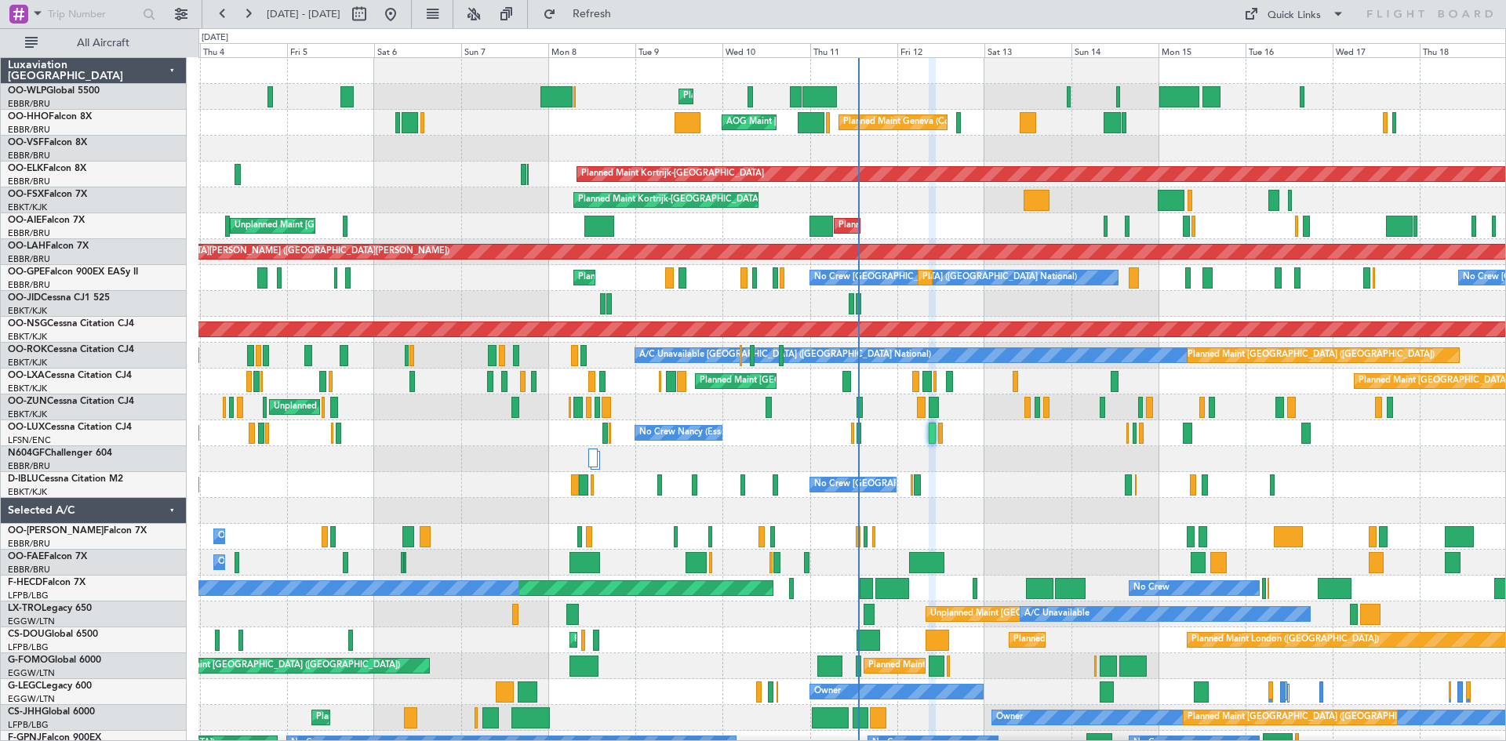
type input "0"
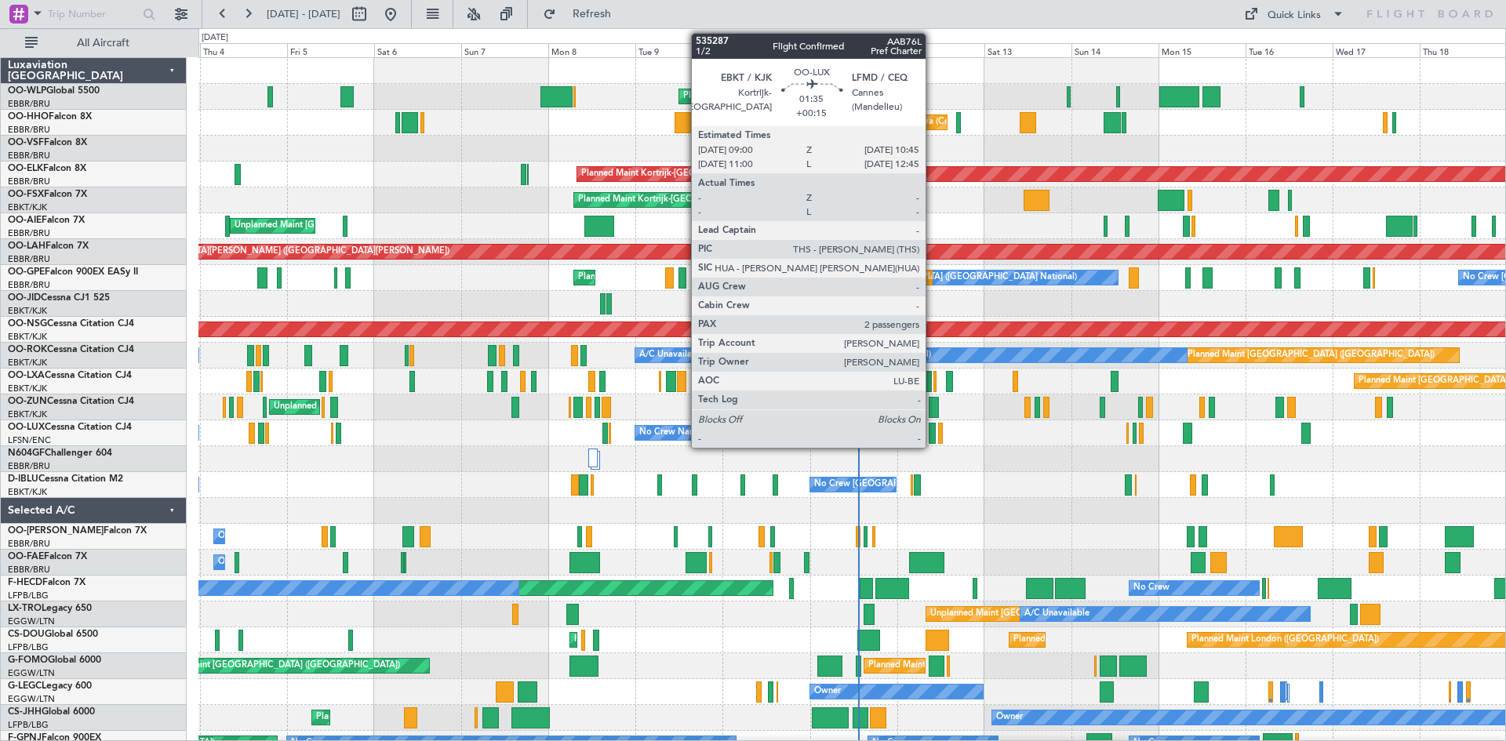
click at [933, 437] on div at bounding box center [932, 433] width 7 height 21
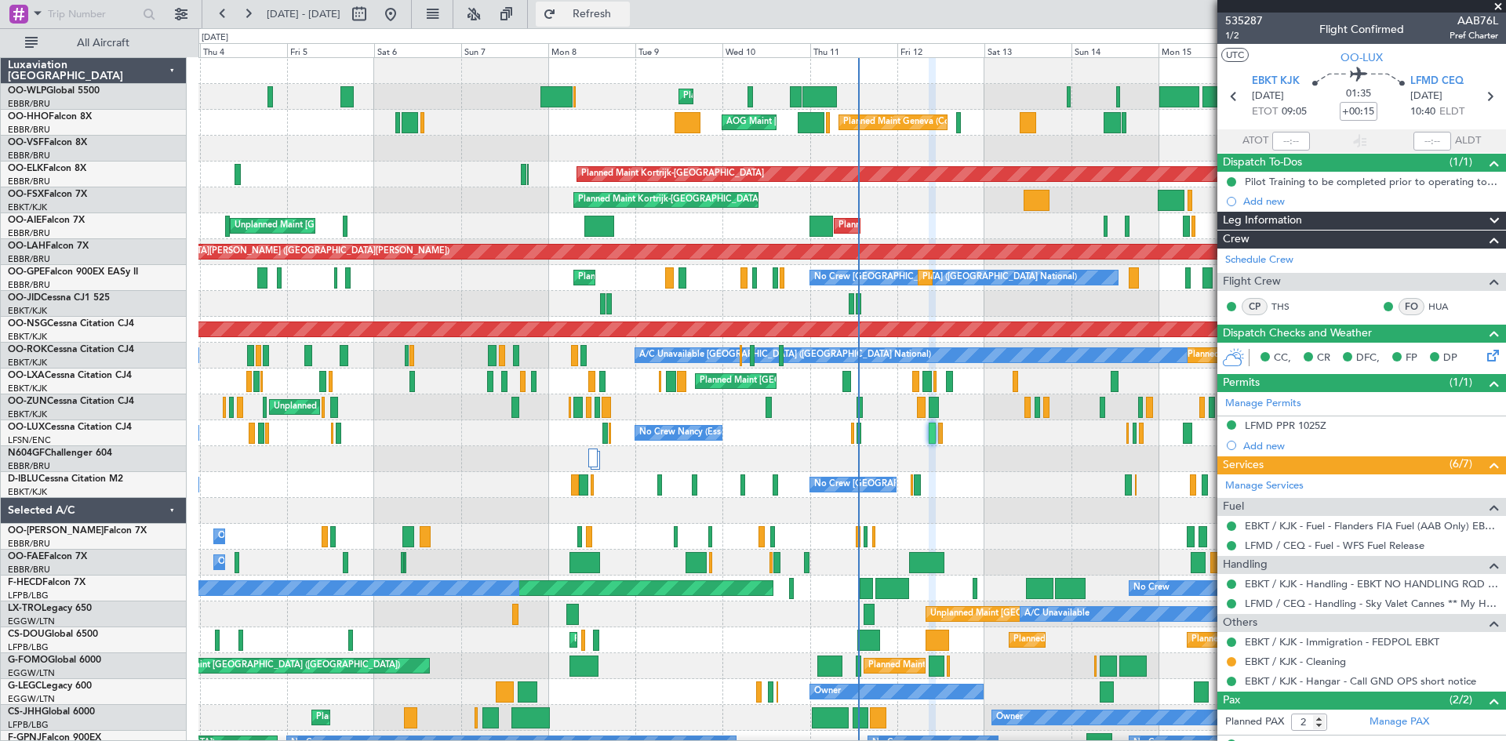
click at [625, 9] on span "Refresh" at bounding box center [592, 14] width 66 height 11
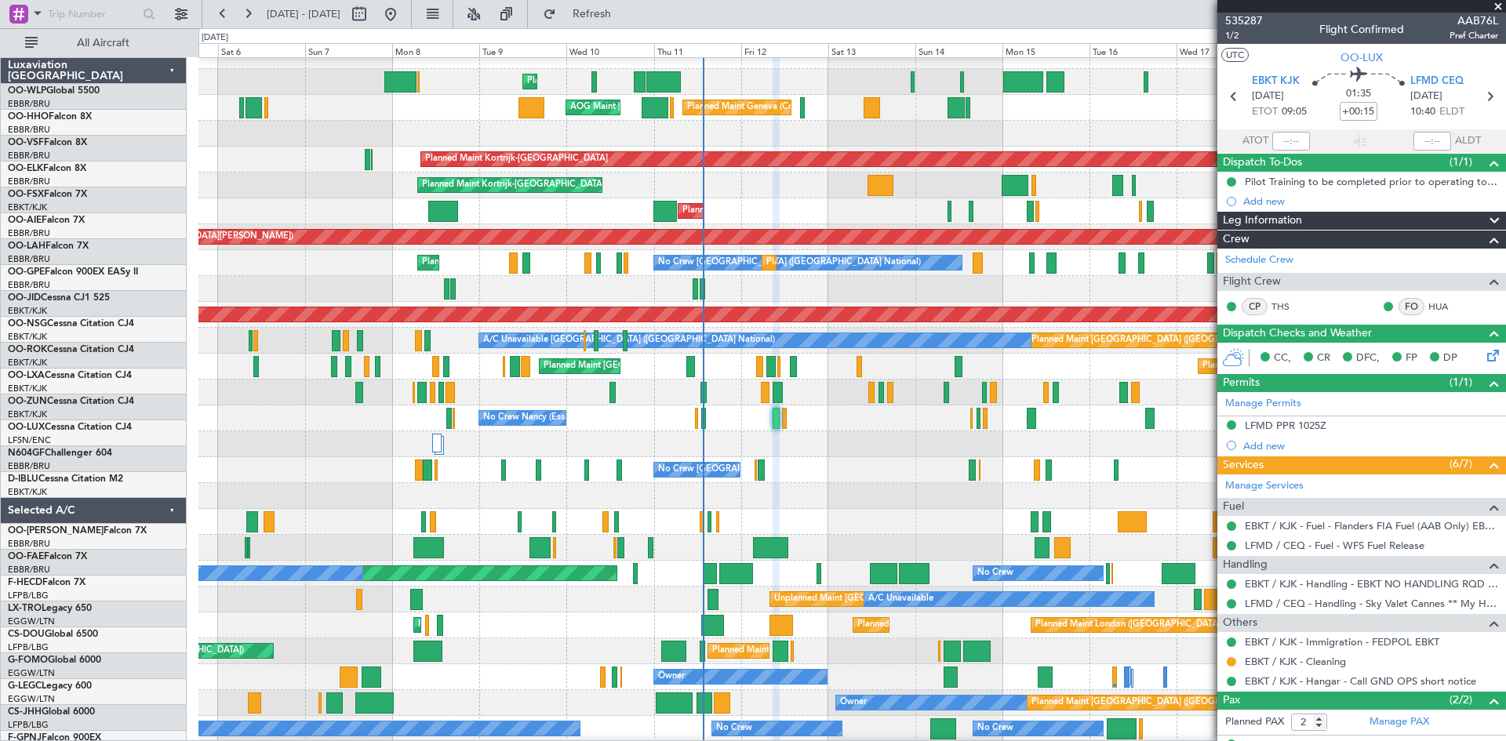
scroll to position [16, 0]
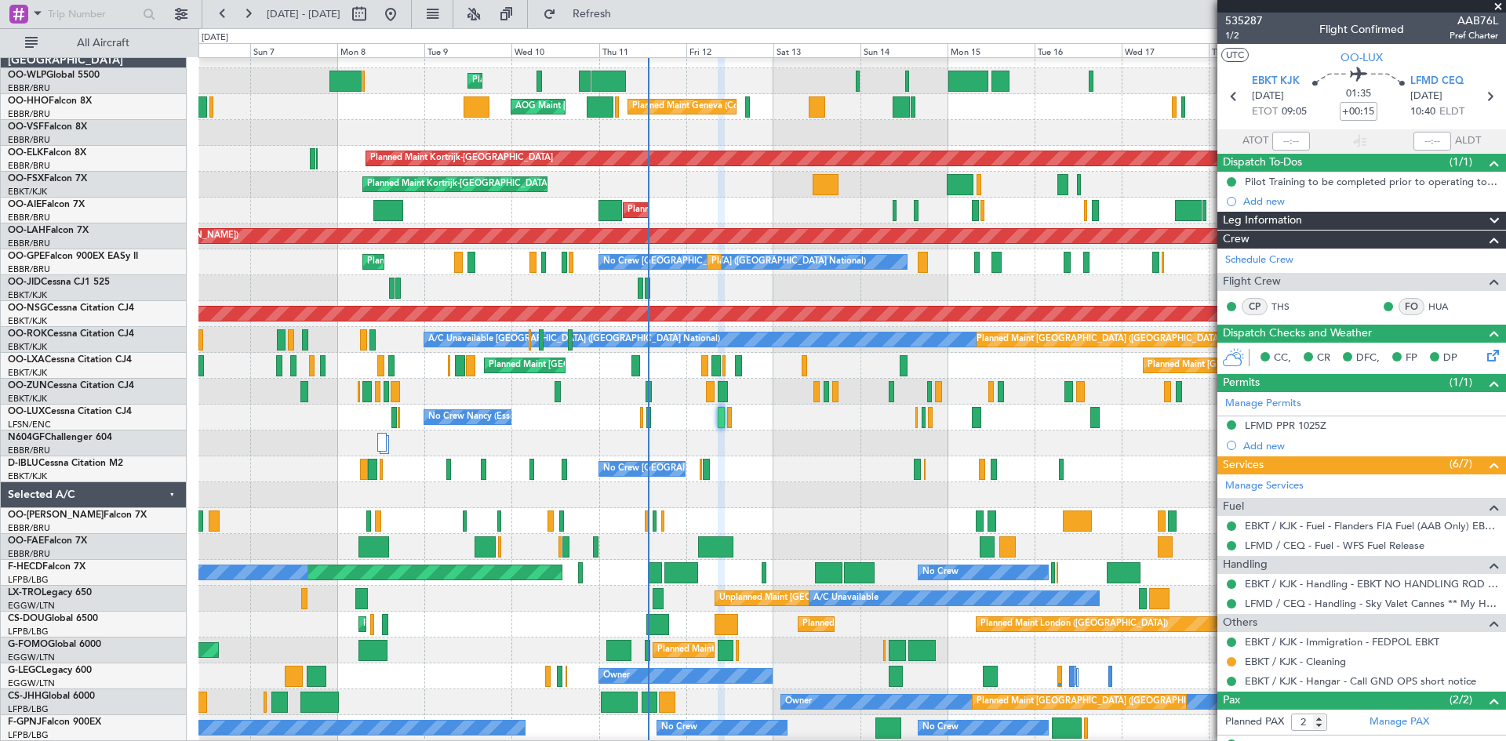
click at [807, 214] on div "Planned Maint London (Farnborough) Unplanned Maint Brussels (Brussels National)…" at bounding box center [851, 211] width 1307 height 26
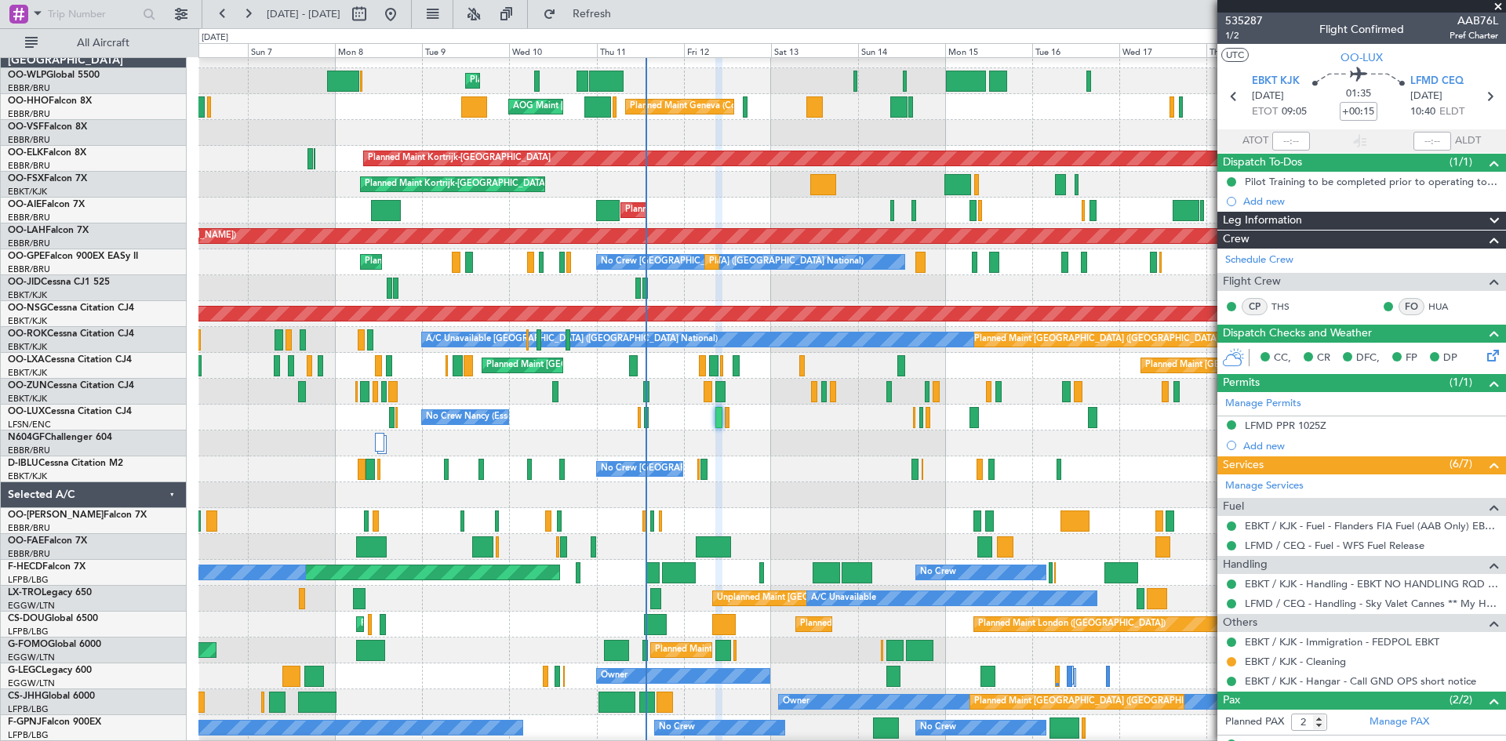
scroll to position [0, 0]
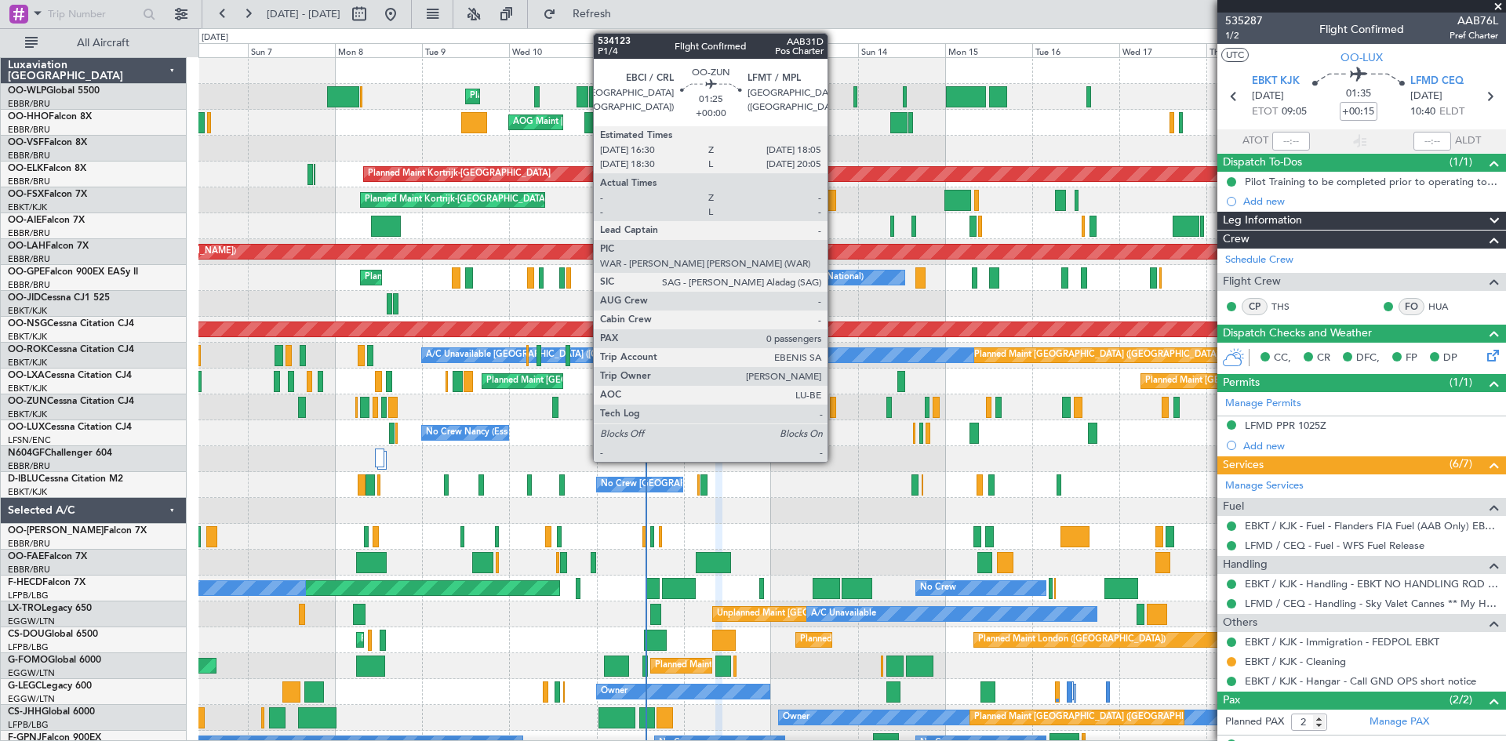
click at [835, 411] on div at bounding box center [833, 407] width 6 height 21
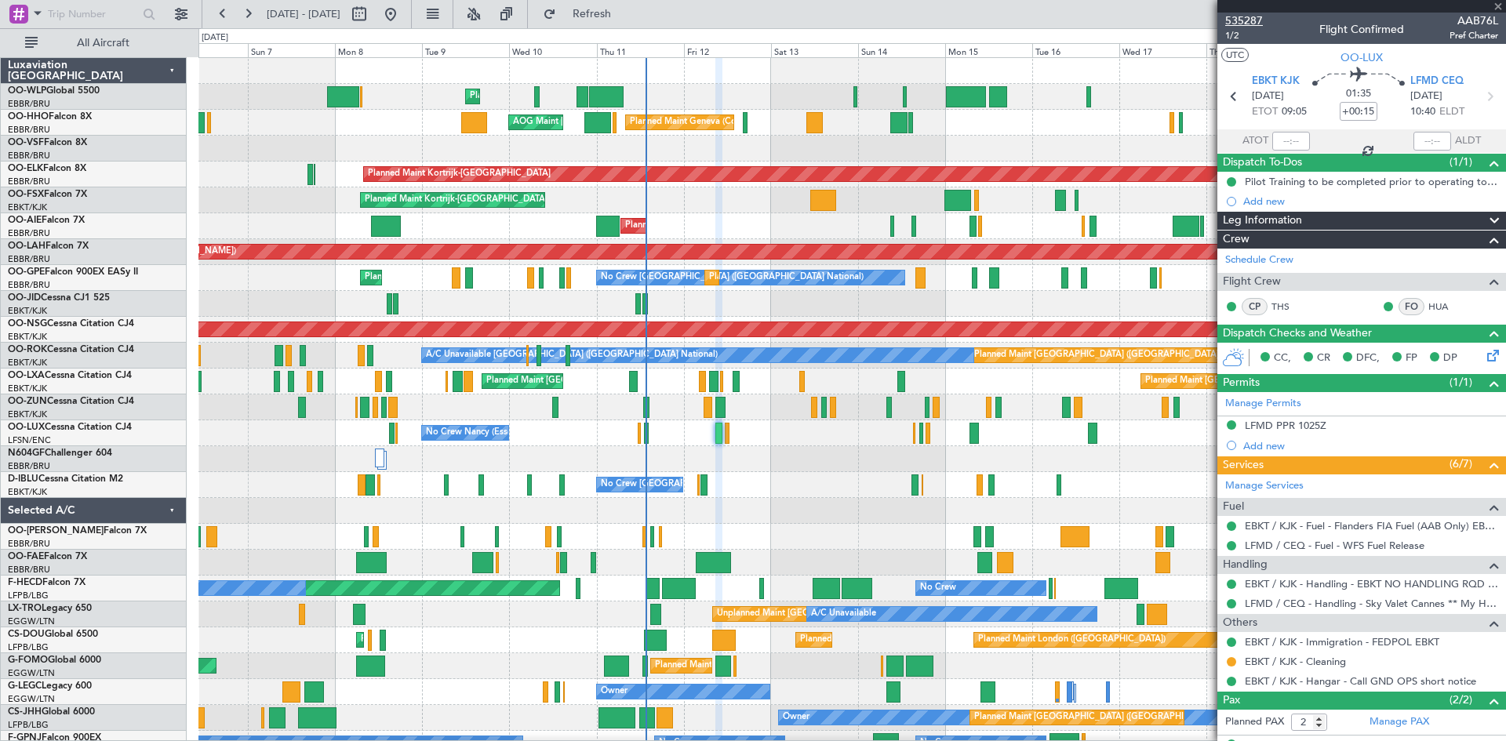
type input "0"
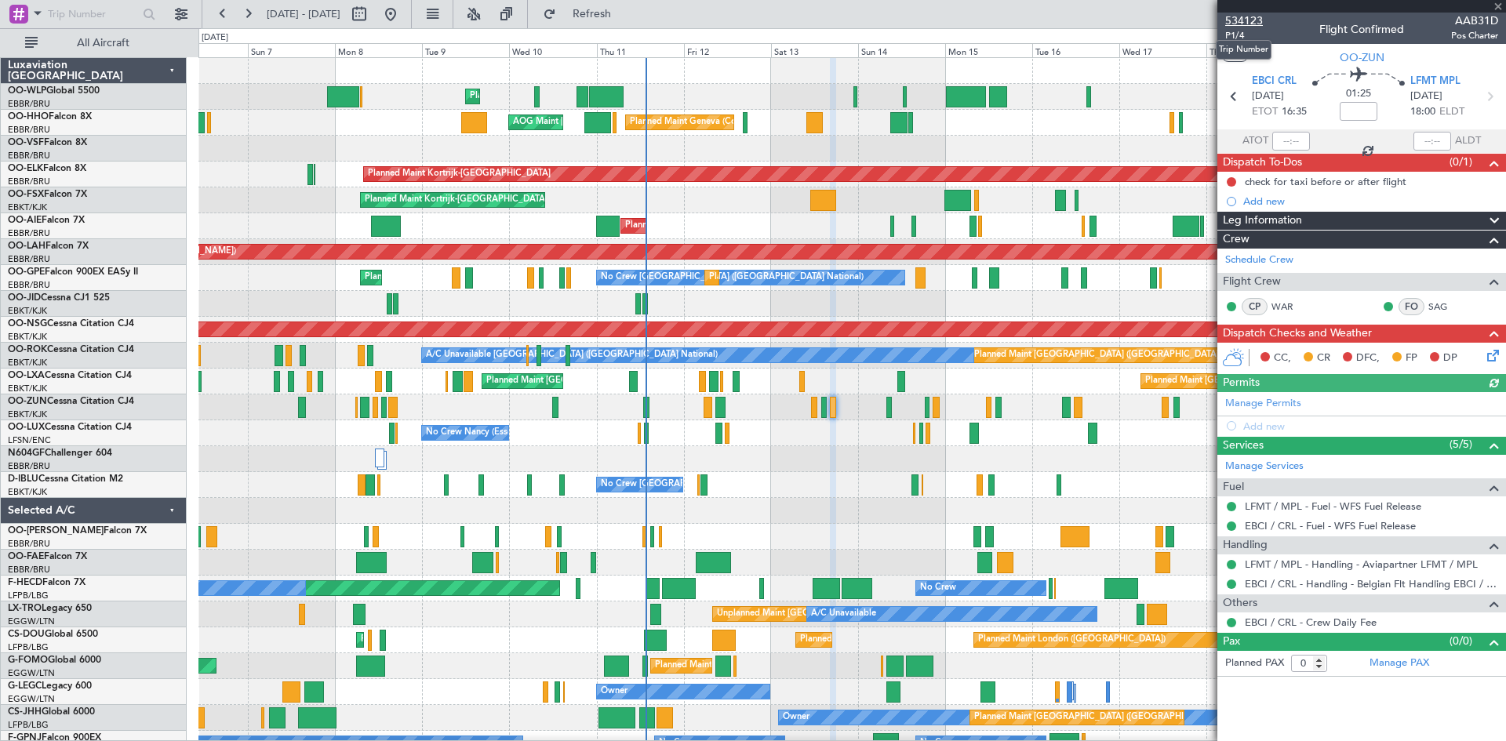
click at [1249, 18] on span "534123" at bounding box center [1244, 21] width 38 height 16
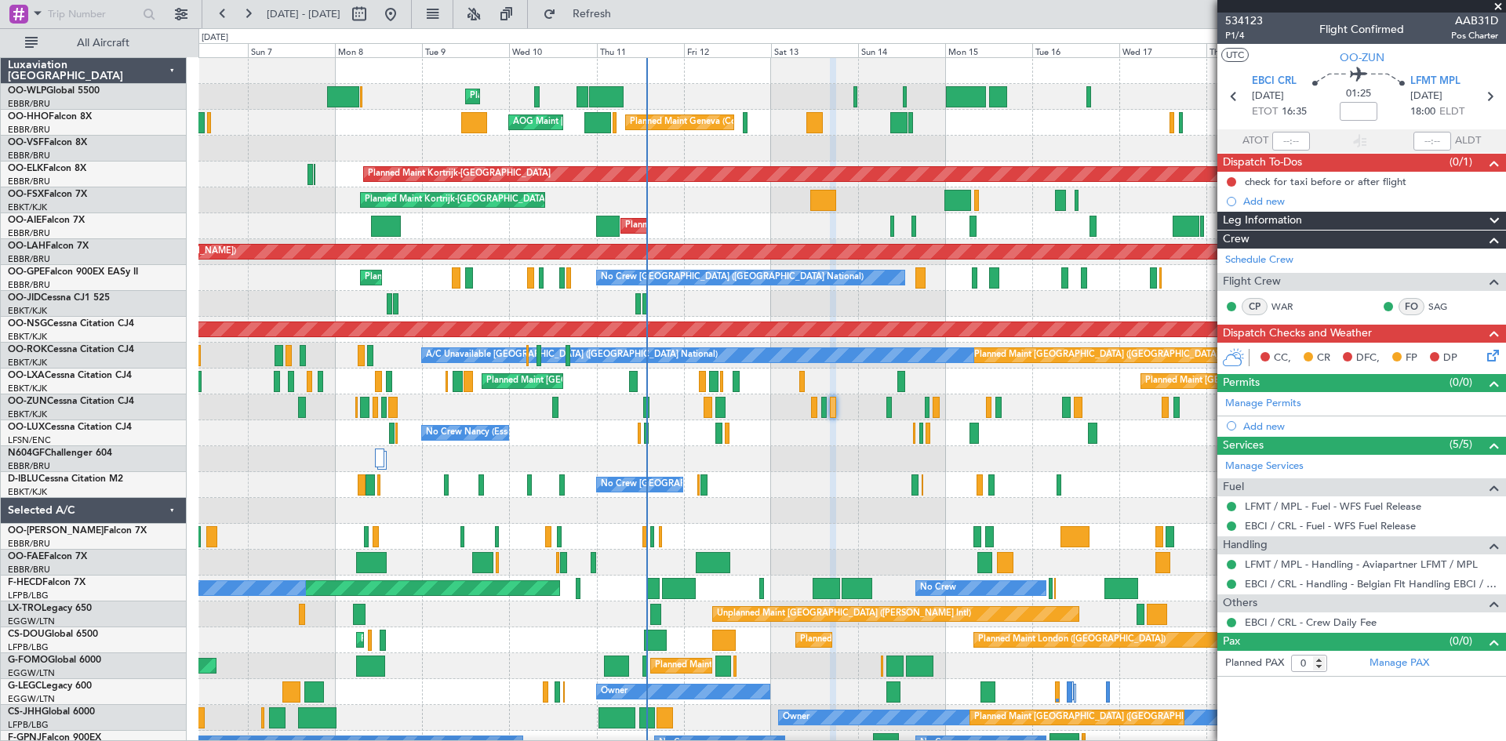
click at [1161, 16] on div "06 Sep 2025 - 21 Sep 2025 Refresh Quick Links All Aircraft" at bounding box center [753, 14] width 1506 height 28
click at [1503, 4] on span at bounding box center [1498, 7] width 16 height 14
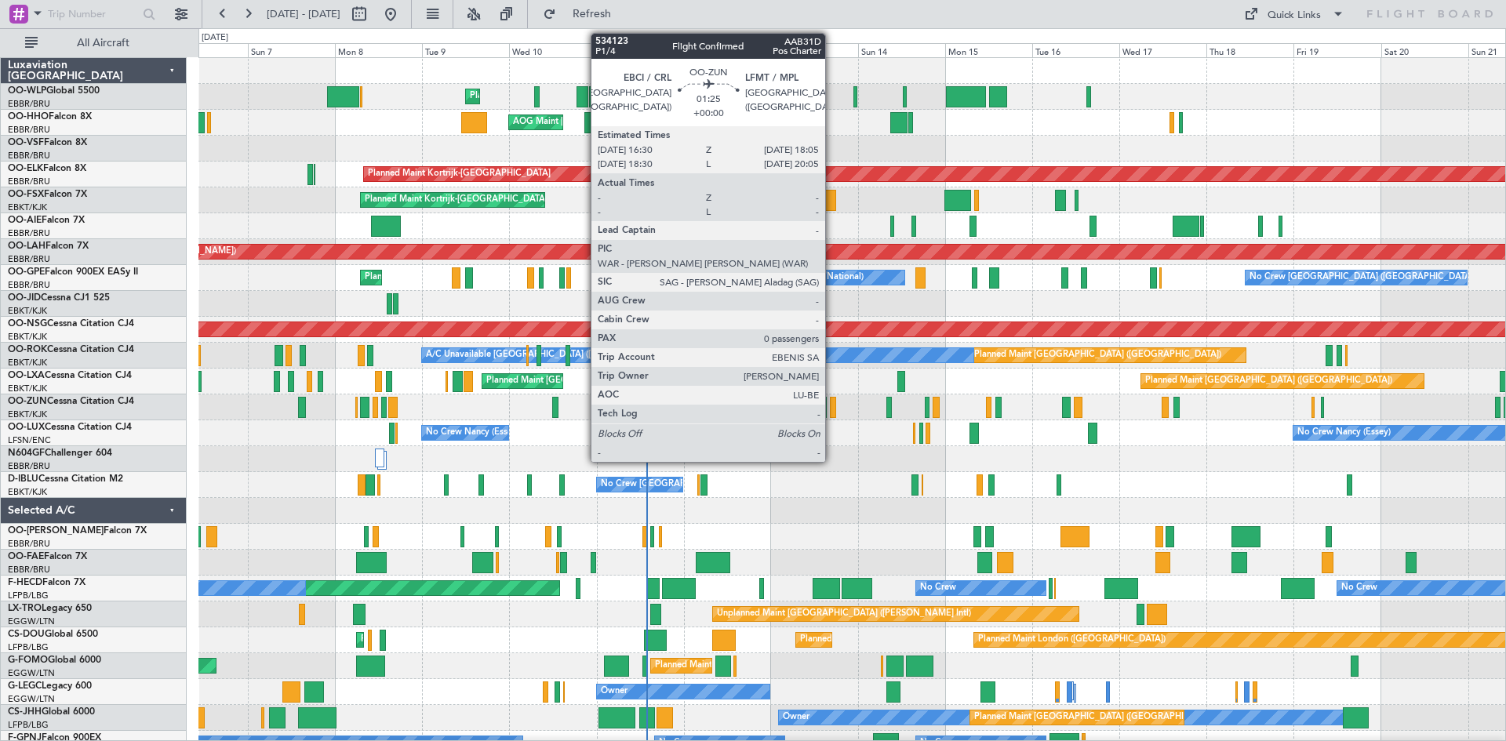
click at [832, 403] on div at bounding box center [833, 407] width 6 height 21
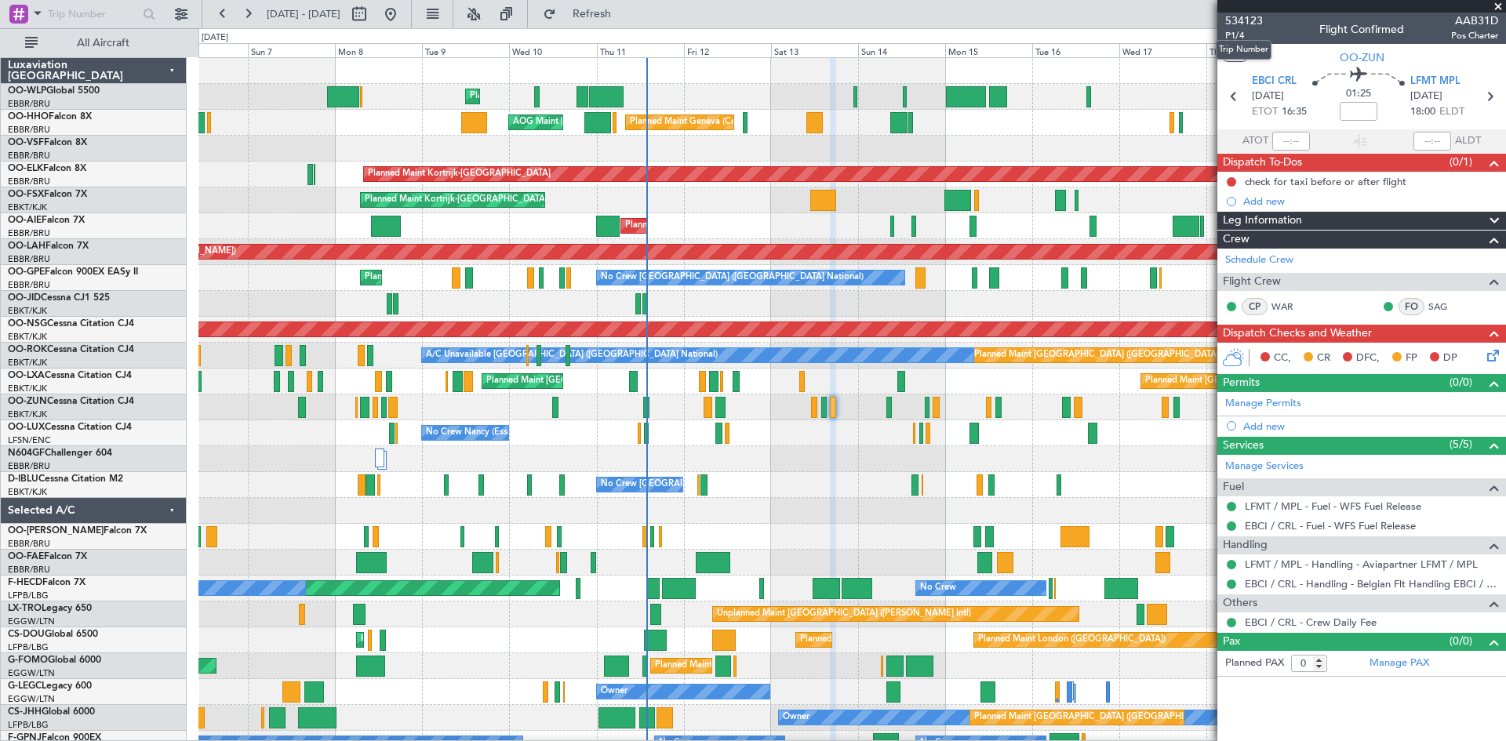
click at [1238, 35] on mat-tooltip-component "Trip Number" at bounding box center [1244, 50] width 78 height 42
click at [1241, 23] on span "534123" at bounding box center [1244, 21] width 38 height 16
type input "1"
